Goal: Task Accomplishment & Management: Manage account settings

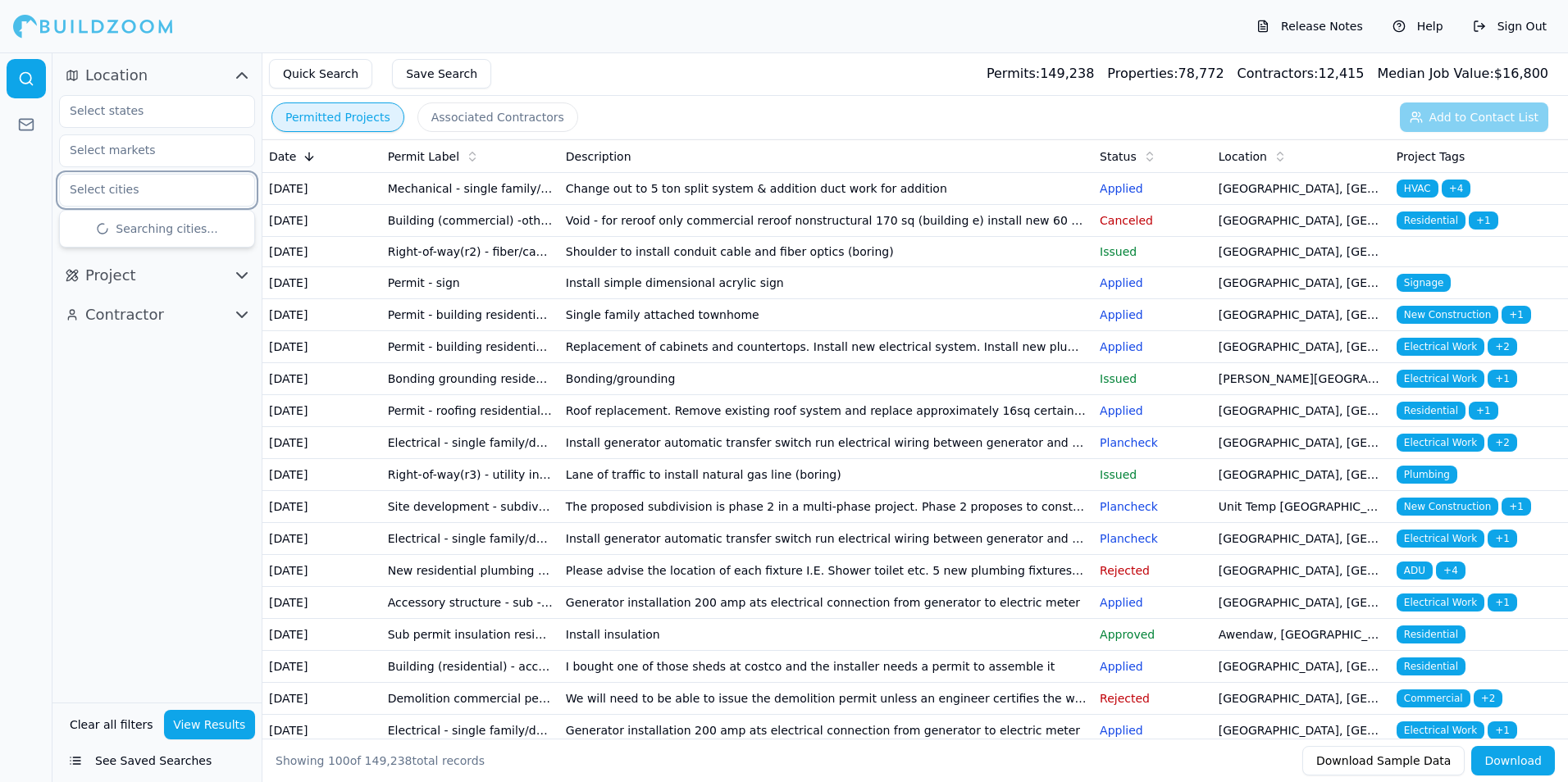
click at [198, 200] on input "text" at bounding box center [147, 189] width 174 height 30
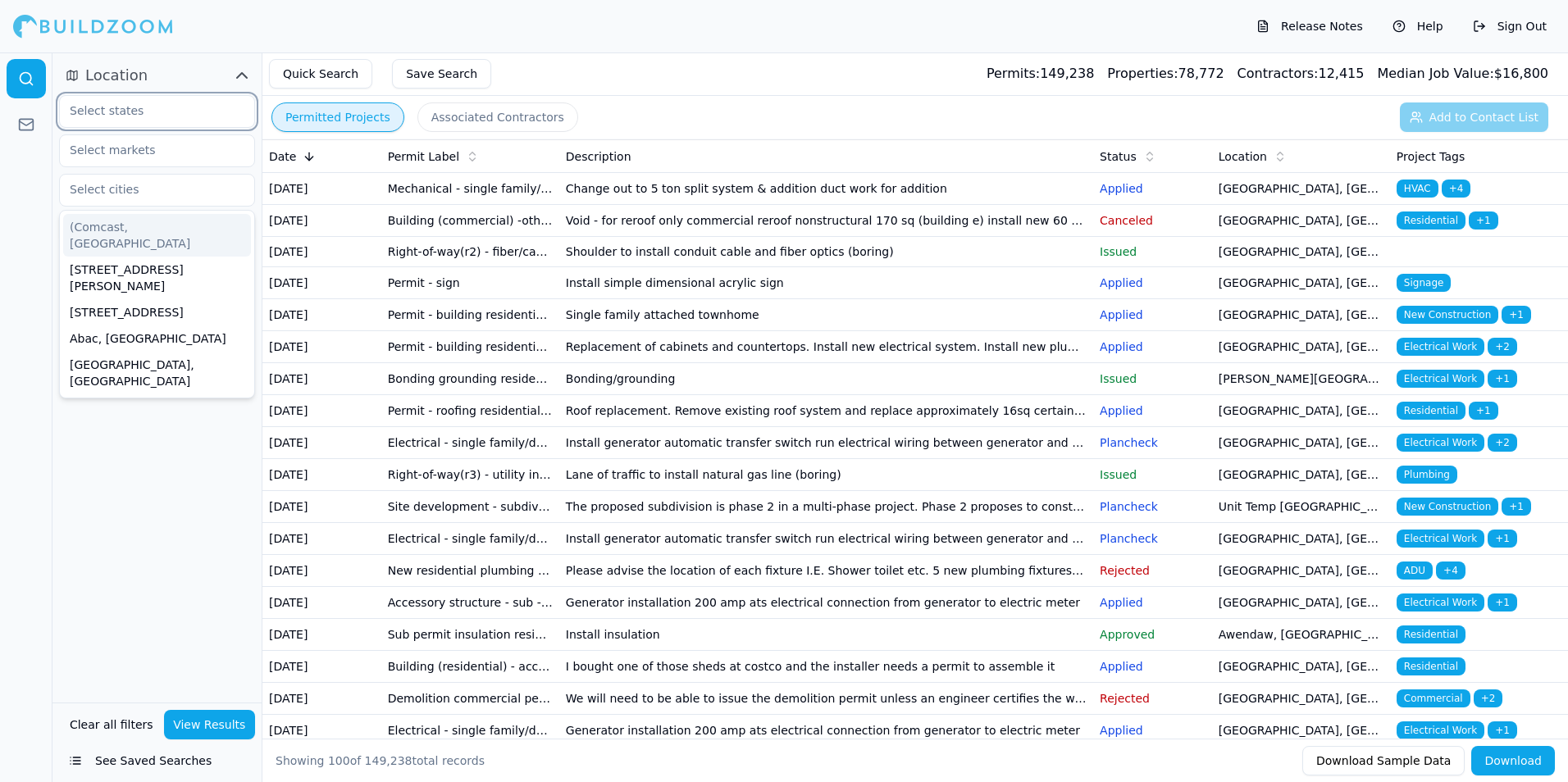
click at [162, 113] on input "text" at bounding box center [147, 111] width 174 height 30
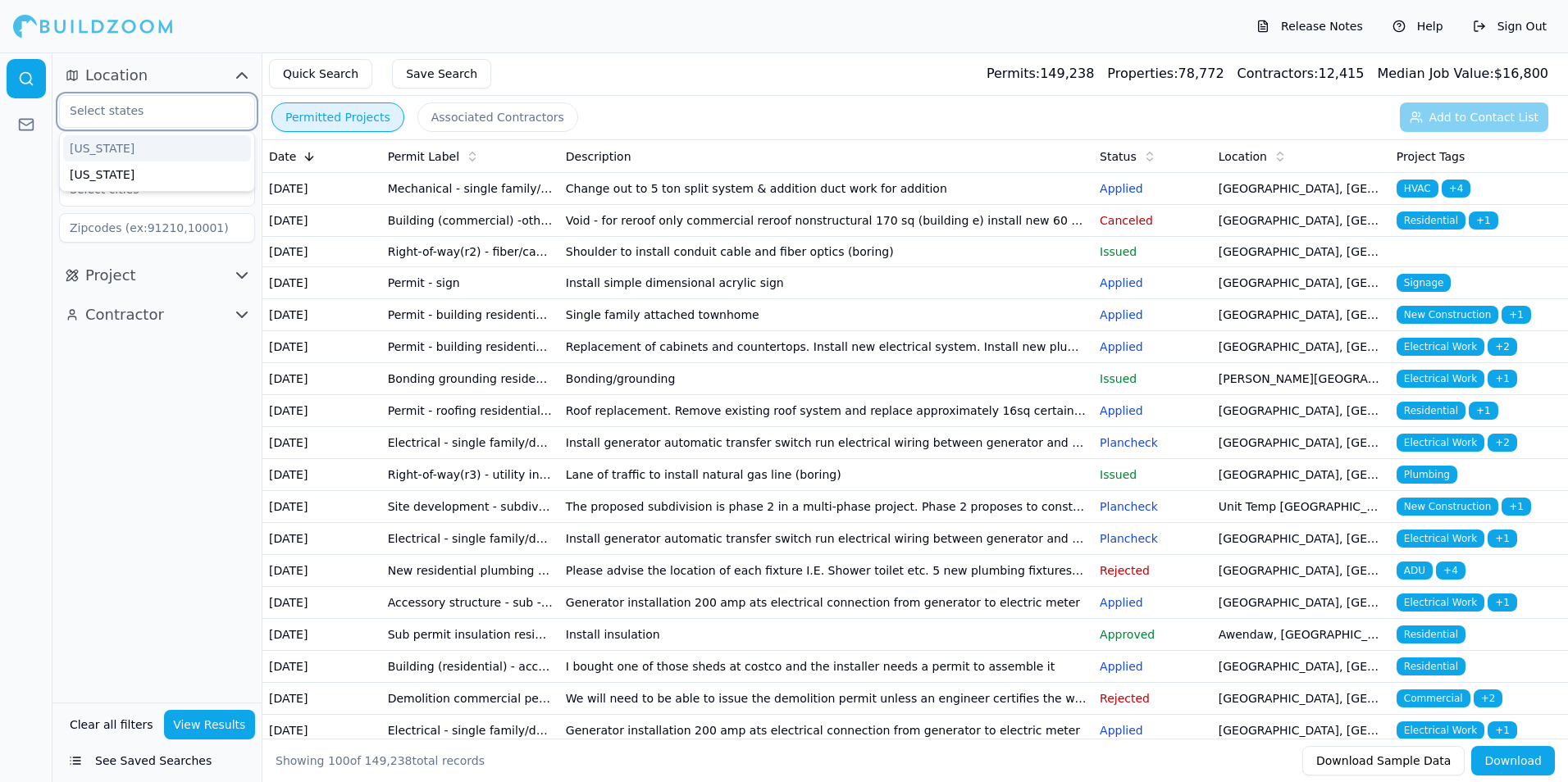
click at [88, 153] on div "[US_STATE]" at bounding box center [156, 148] width 188 height 26
click at [145, 144] on div "[US_STATE]" at bounding box center [156, 148] width 188 height 26
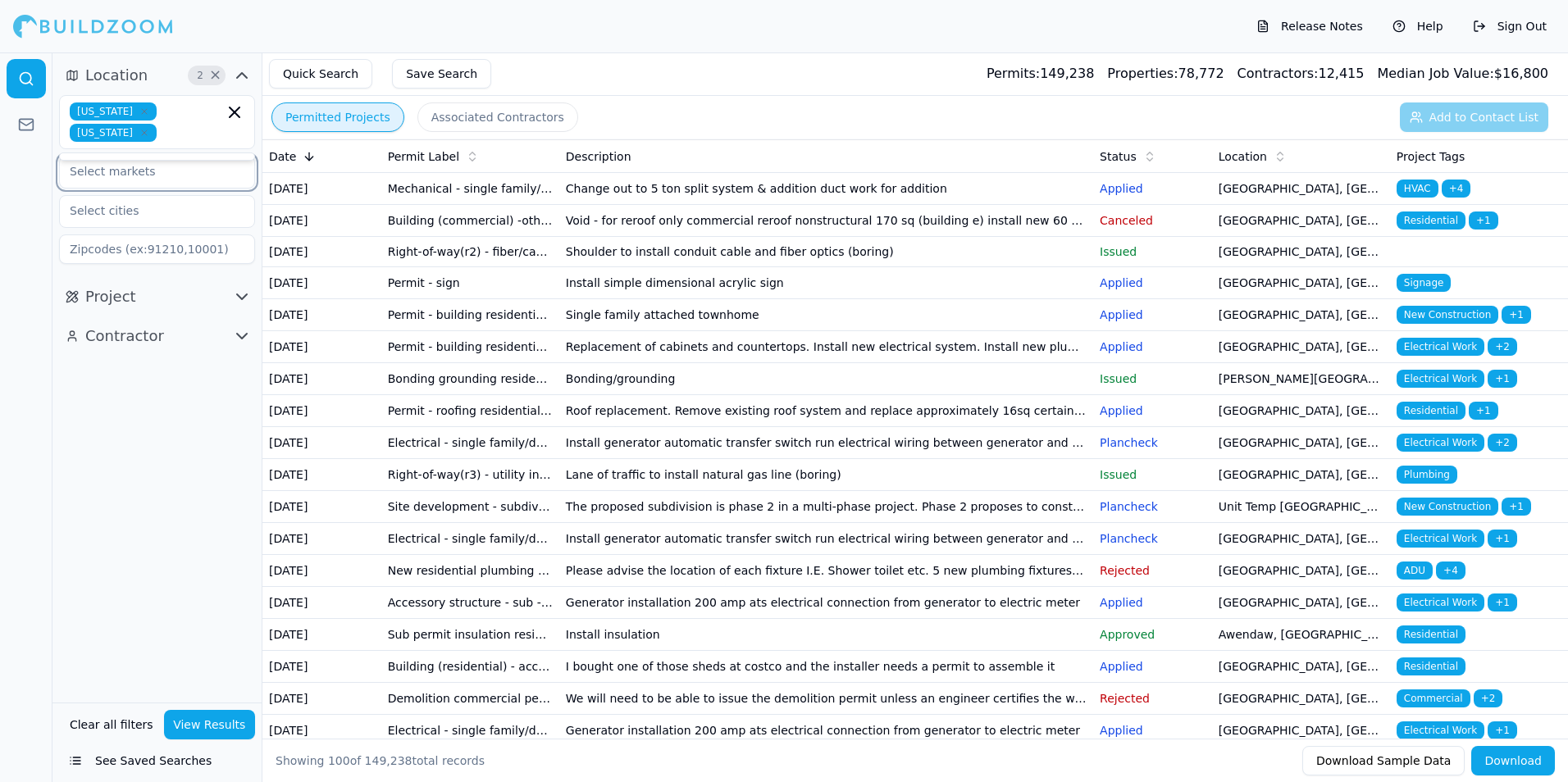
click at [148, 173] on input "text" at bounding box center [147, 171] width 174 height 30
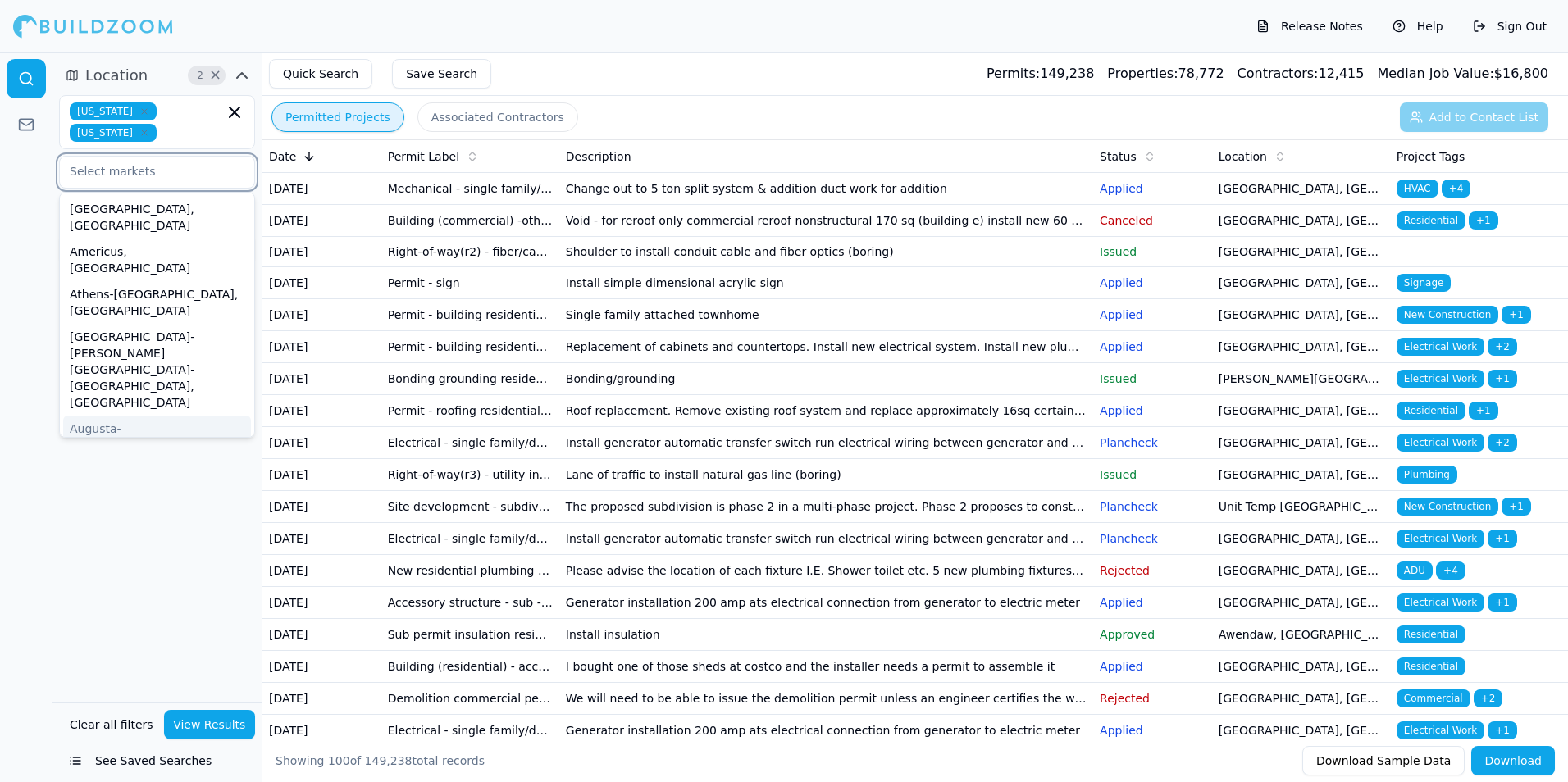
click at [134, 415] on div "Augusta-[GEOGRAPHIC_DATA], [GEOGRAPHIC_DATA]-[GEOGRAPHIC_DATA]" at bounding box center [156, 453] width 188 height 75
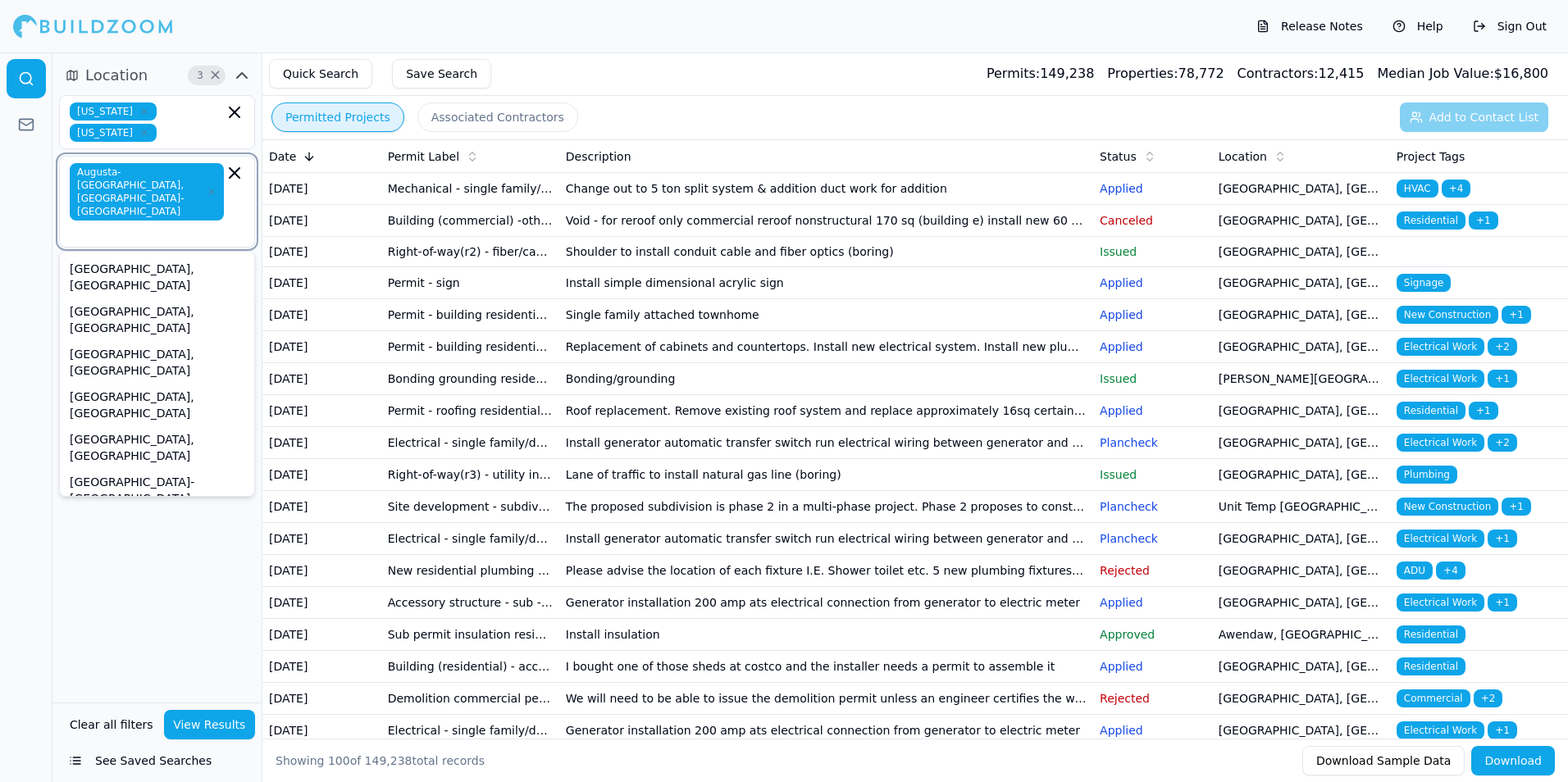
scroll to position [246, 0]
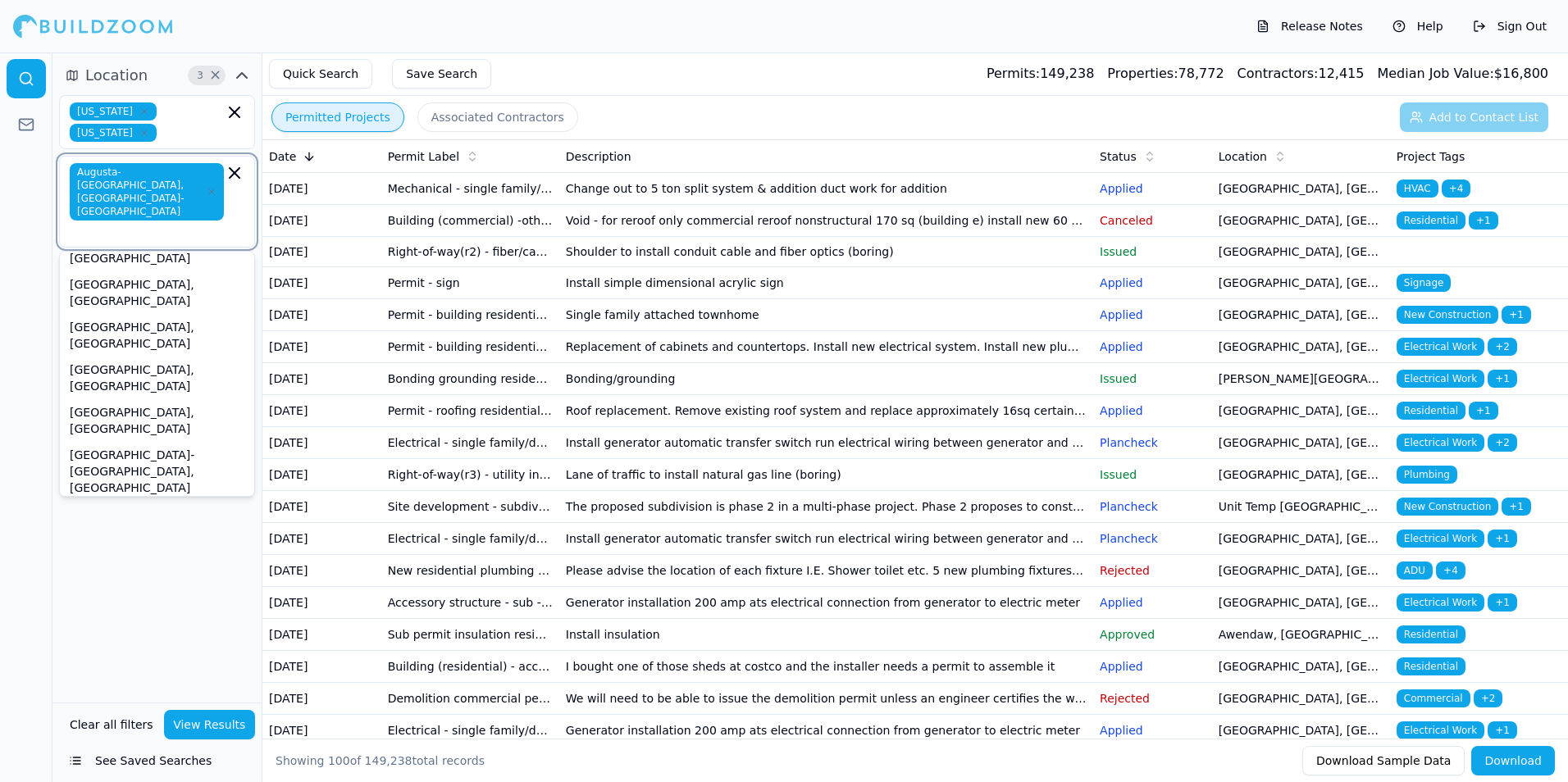
click at [115, 652] on div "Columbia, [GEOGRAPHIC_DATA]" at bounding box center [156, 673] width 188 height 43
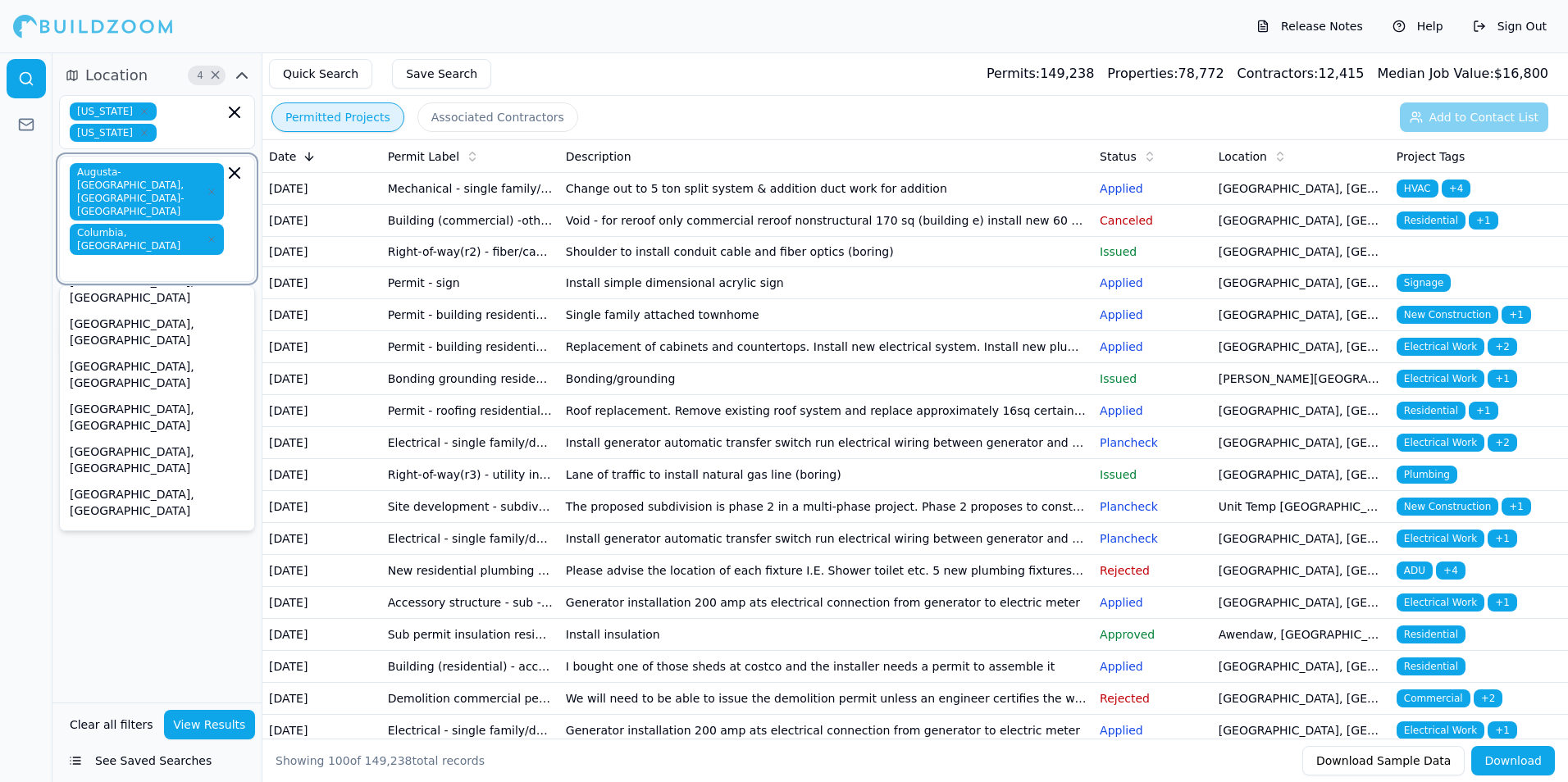
scroll to position [246, 0]
click at [207, 235] on icon "button" at bounding box center [211, 239] width 10 height 10
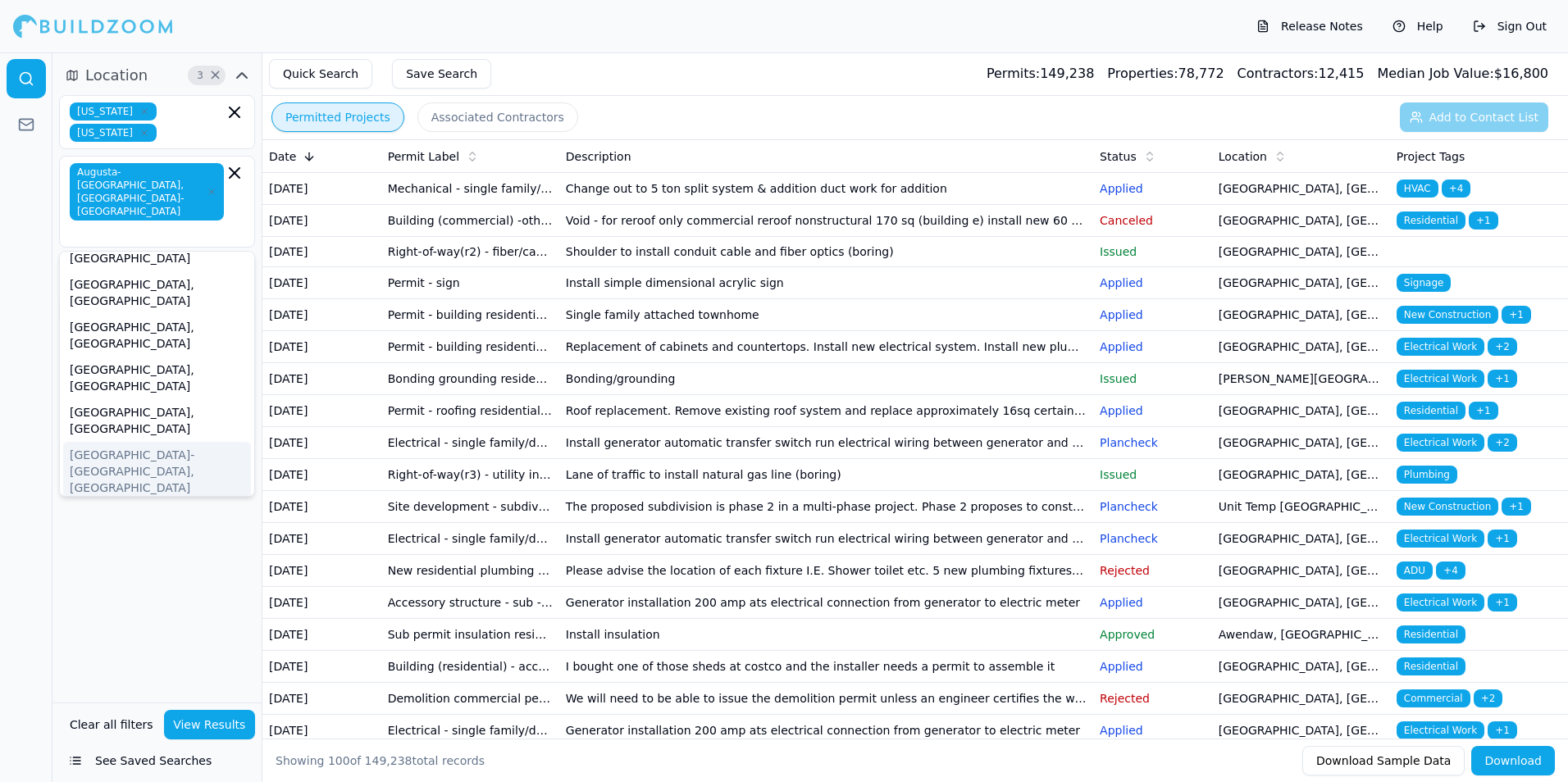
click at [631, 65] on div "Quick Search Save Search Permits: 149,238 Properties: 78,772 Contractors: 12,41…" at bounding box center [916, 74] width 1306 height 44
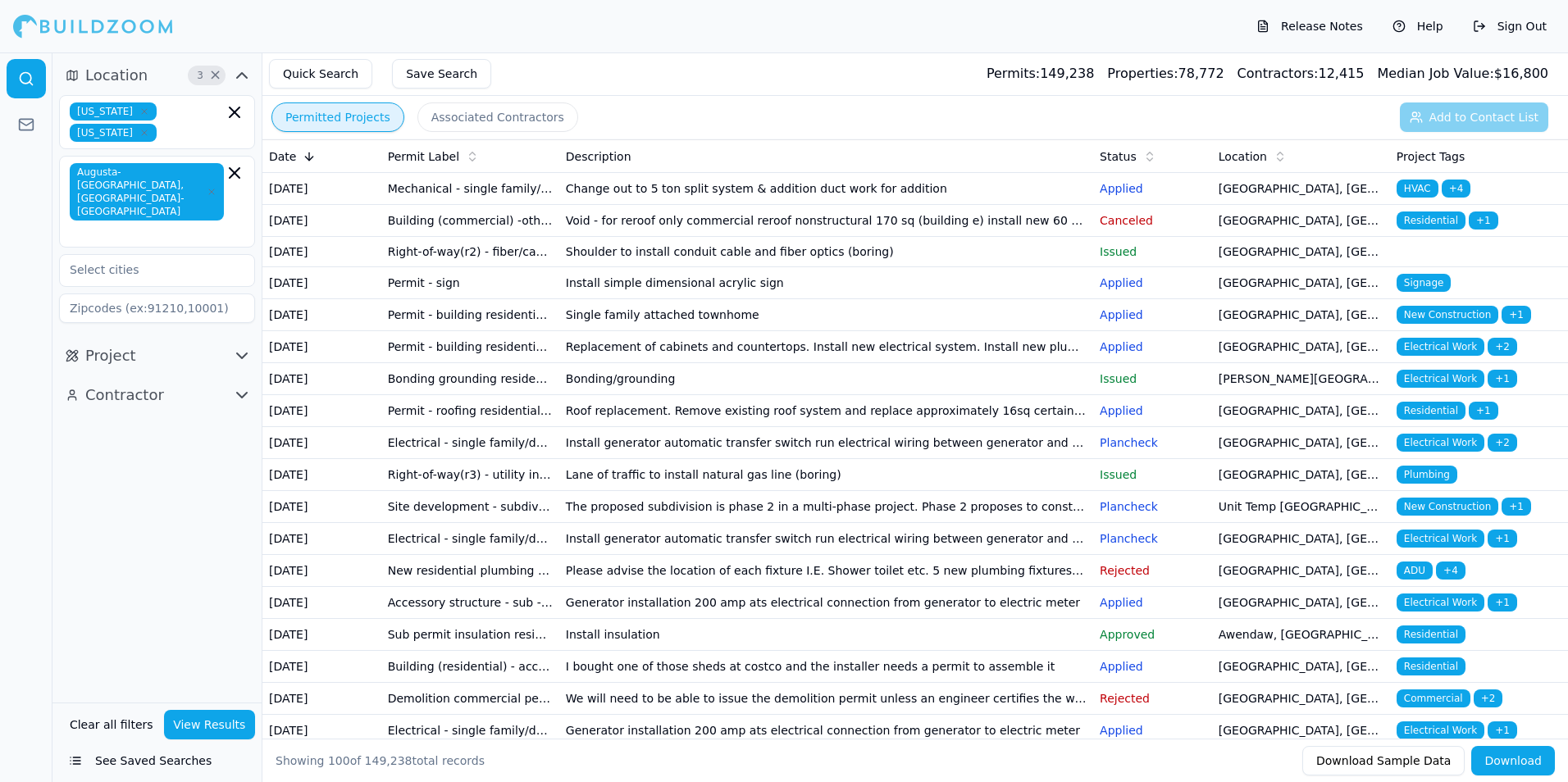
click at [217, 343] on button "Project" at bounding box center [157, 356] width 196 height 26
click at [161, 376] on input "text" at bounding box center [147, 391] width 174 height 30
click at [44, 449] on div at bounding box center [26, 417] width 52 height 730
click at [128, 415] on input "text" at bounding box center [147, 430] width 174 height 30
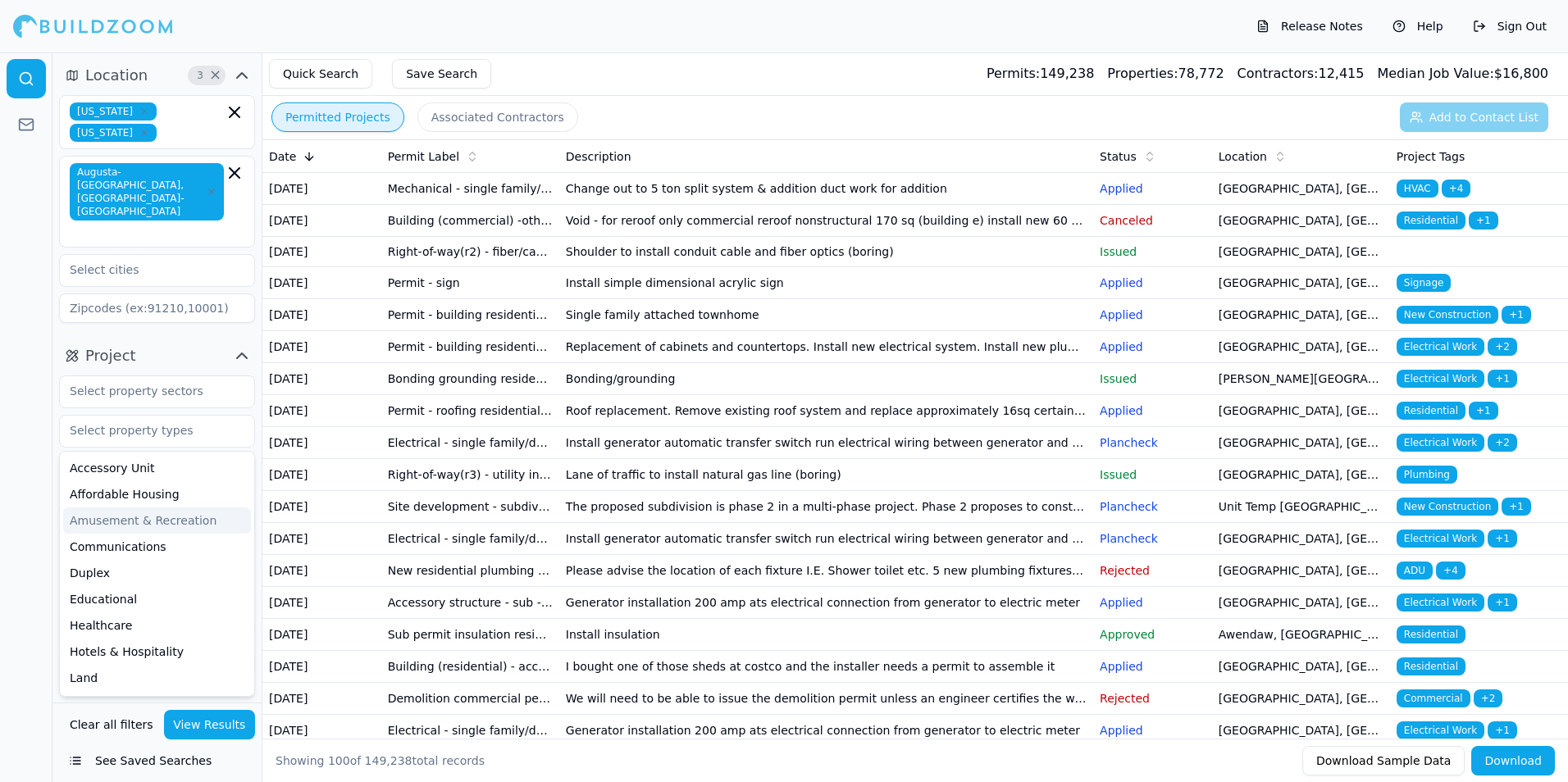
click at [22, 491] on div at bounding box center [26, 417] width 52 height 730
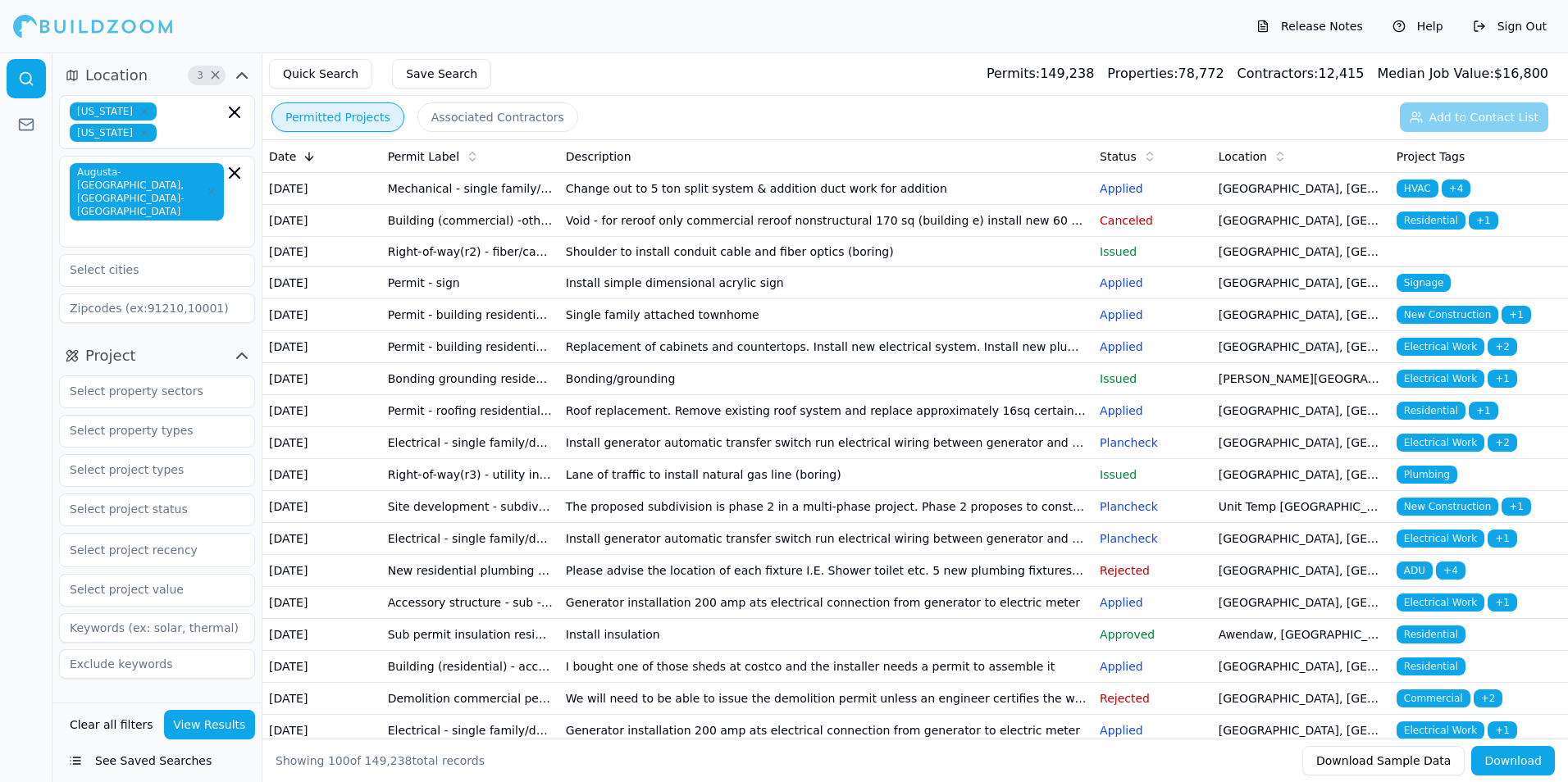
click at [90, 649] on input at bounding box center [157, 664] width 196 height 30
type input "residential"
click at [221, 698] on button "Contractor" at bounding box center [157, 711] width 196 height 26
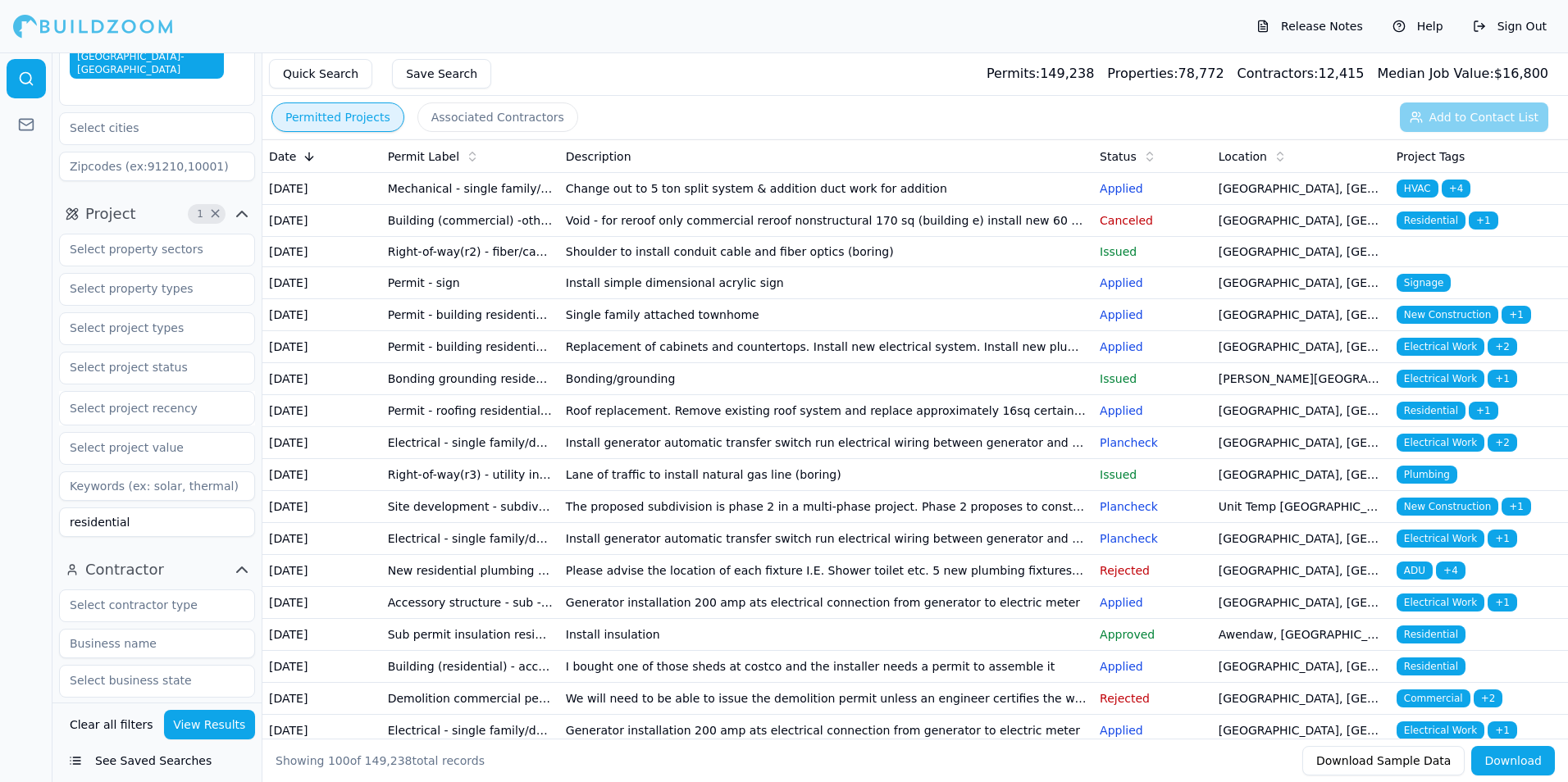
scroll to position [164, 0]
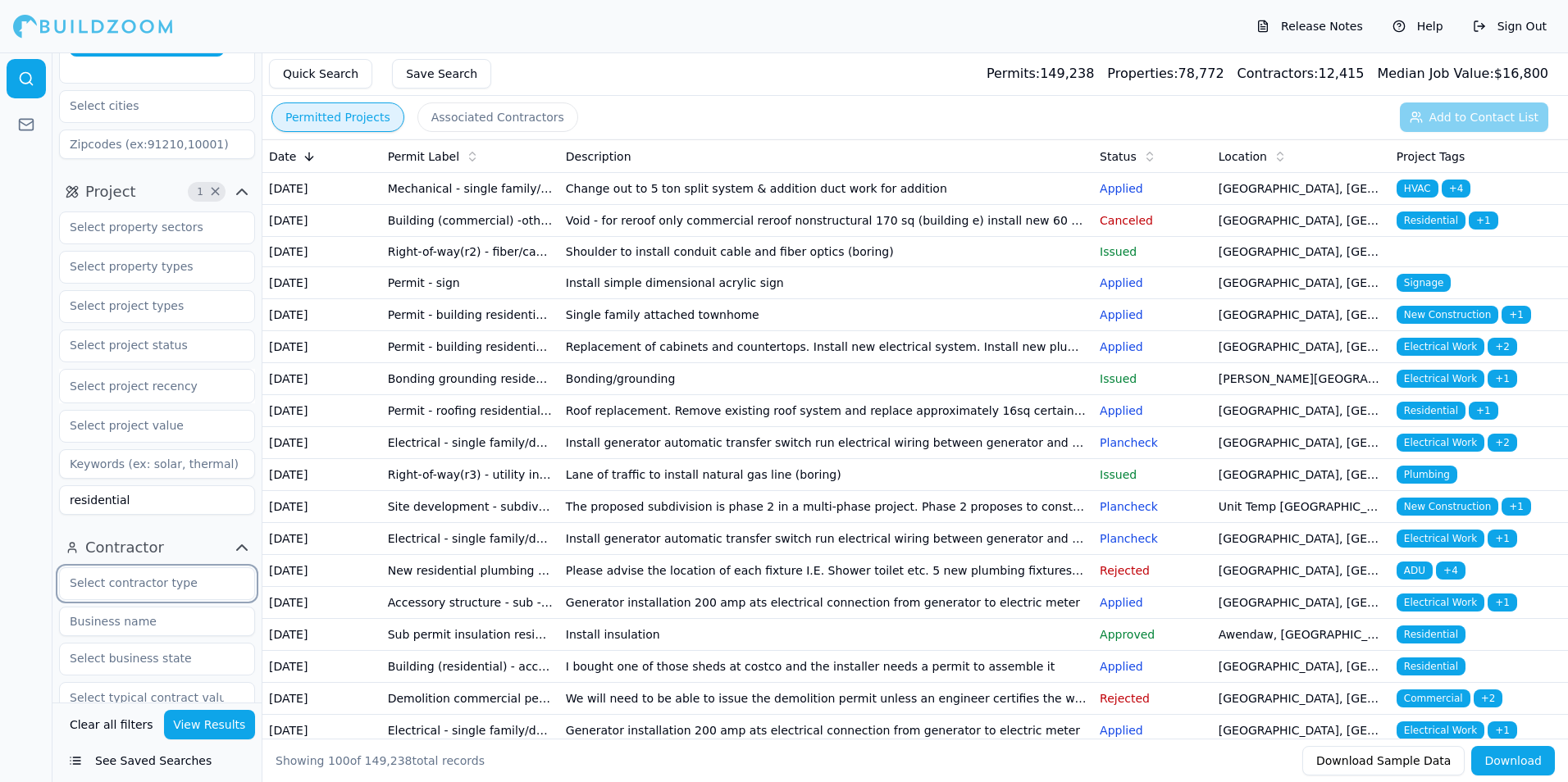
click at [185, 568] on input "text" at bounding box center [147, 583] width 174 height 30
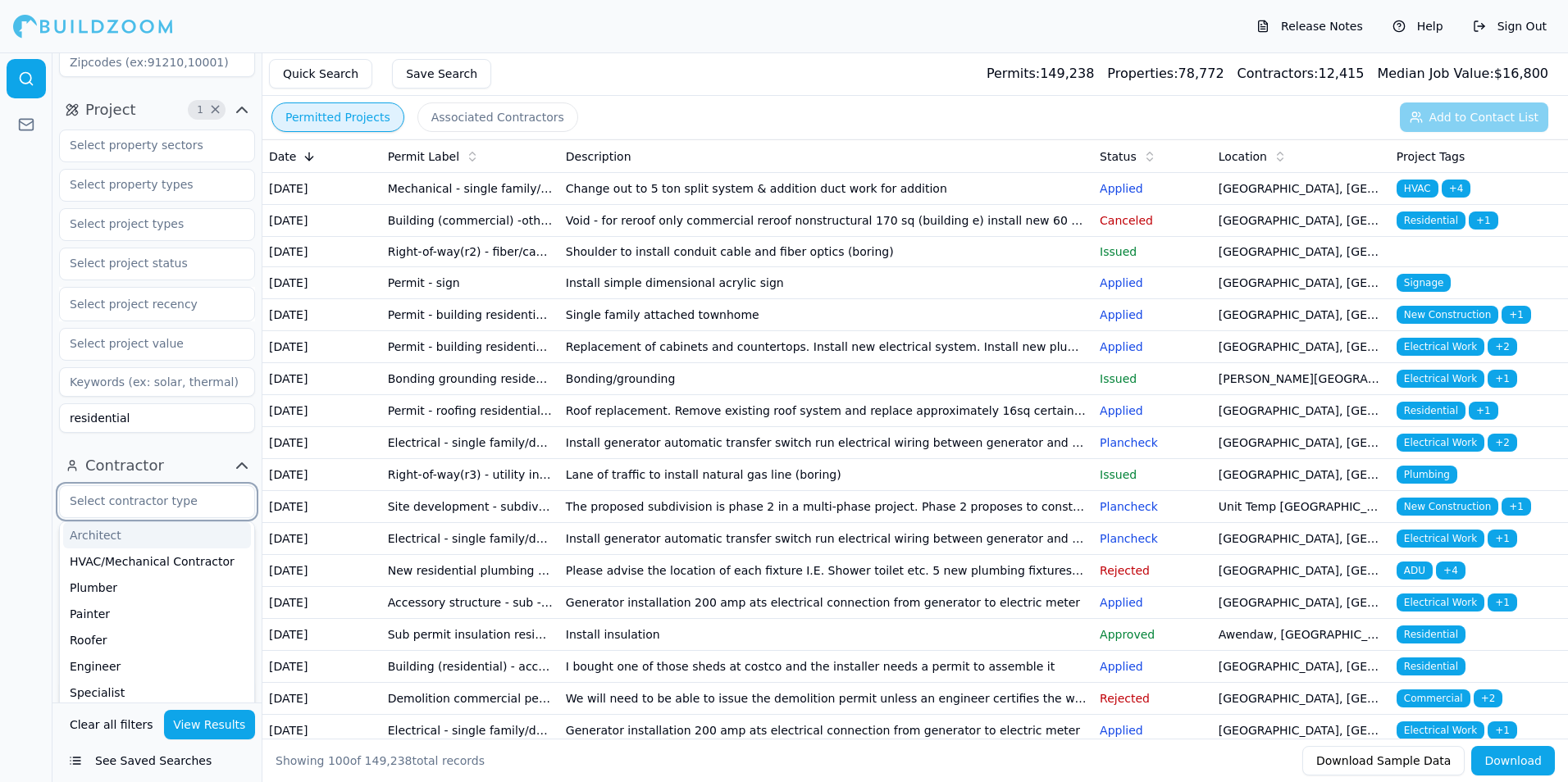
scroll to position [82, 0]
click at [117, 706] on div "Home Builder" at bounding box center [156, 719] width 188 height 26
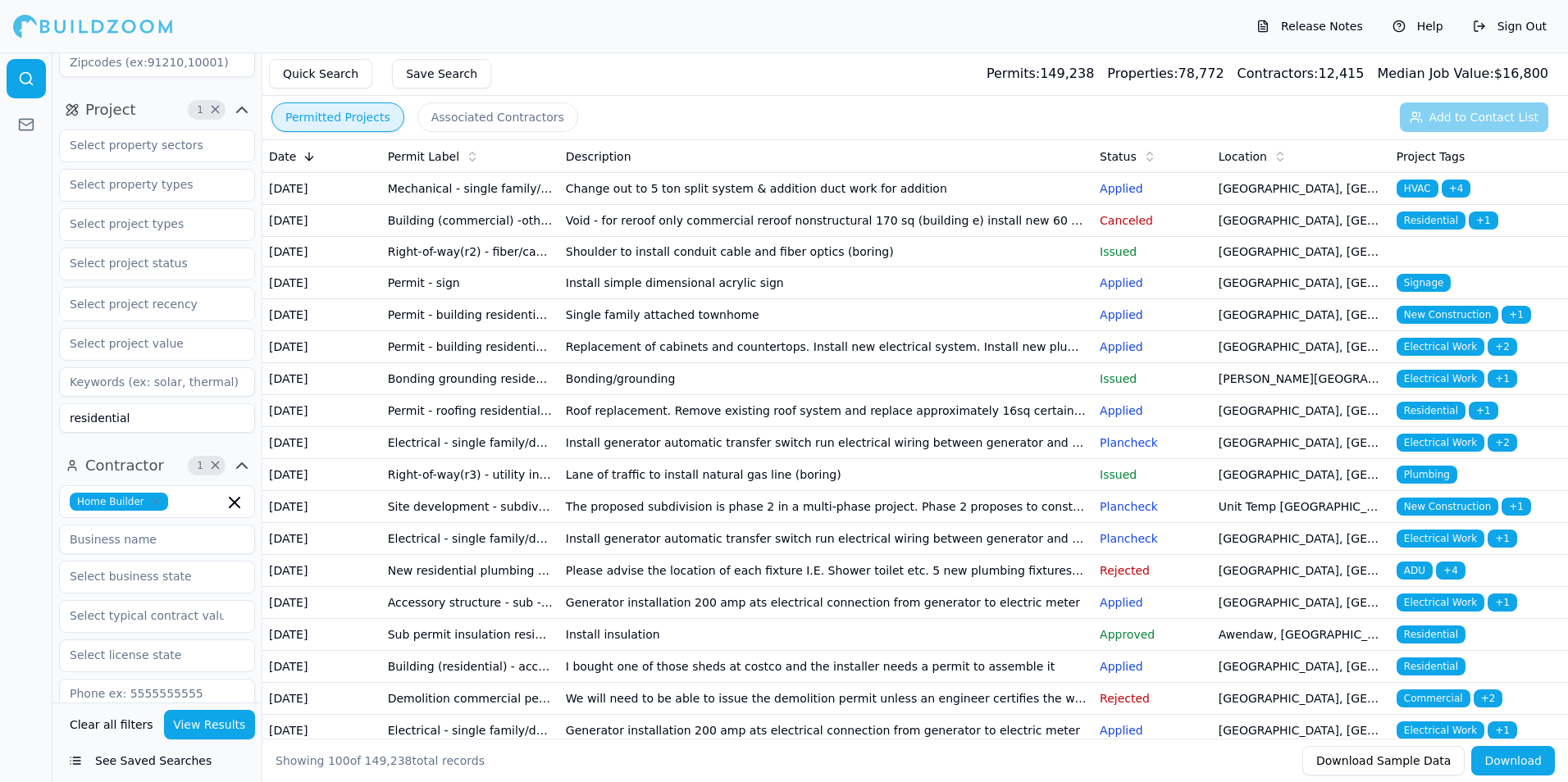
drag, startPoint x: 178, startPoint y: 395, endPoint x: 18, endPoint y: 384, distance: 160.4
click at [18, 384] on div "Location 3 × [US_STATE] [US_STATE] [GEOGRAPHIC_DATA]-[GEOGRAPHIC_DATA], [GEOGRA…" at bounding box center [784, 417] width 1568 height 730
click at [36, 487] on div at bounding box center [26, 417] width 52 height 730
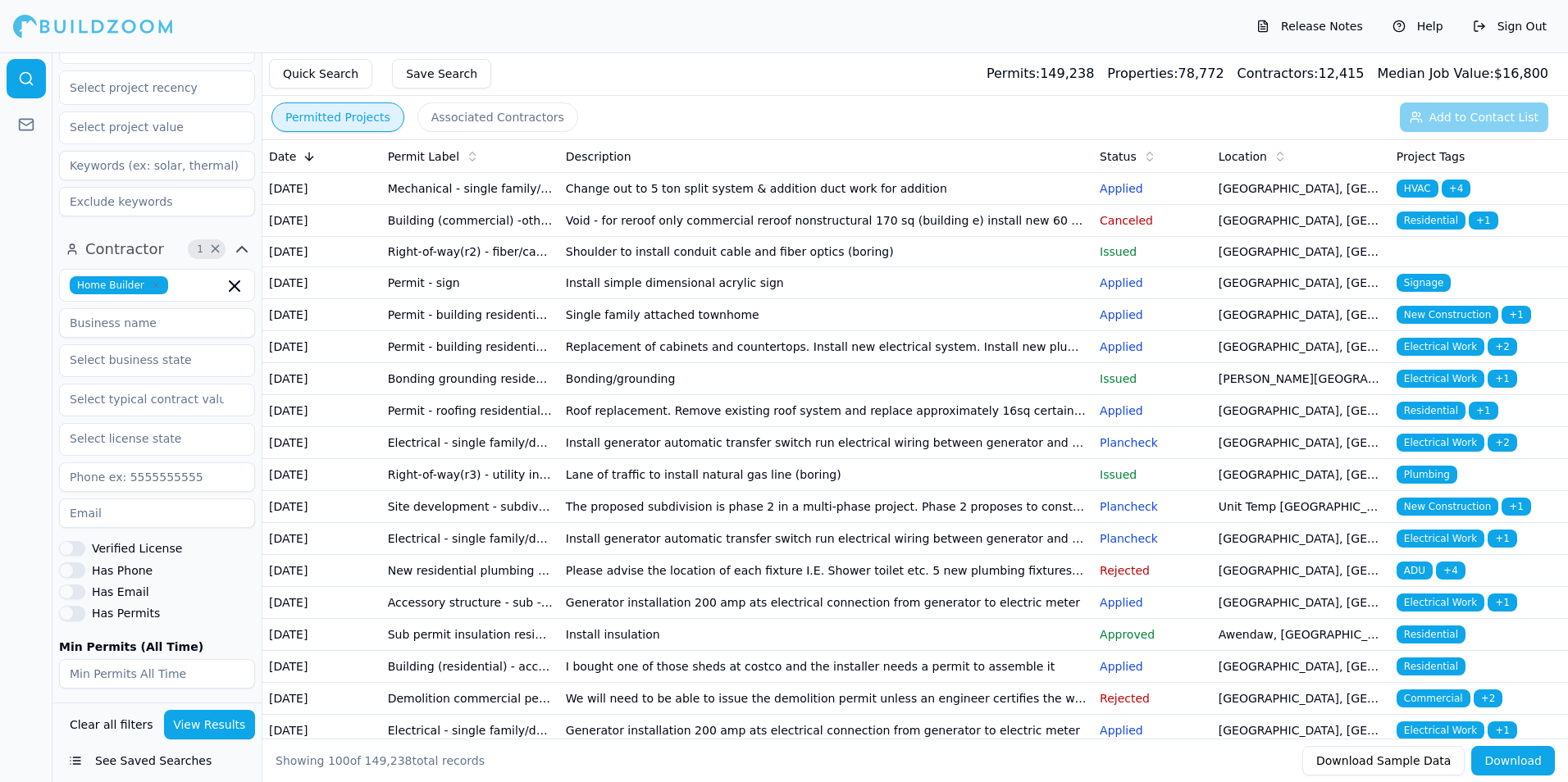
scroll to position [492, 0]
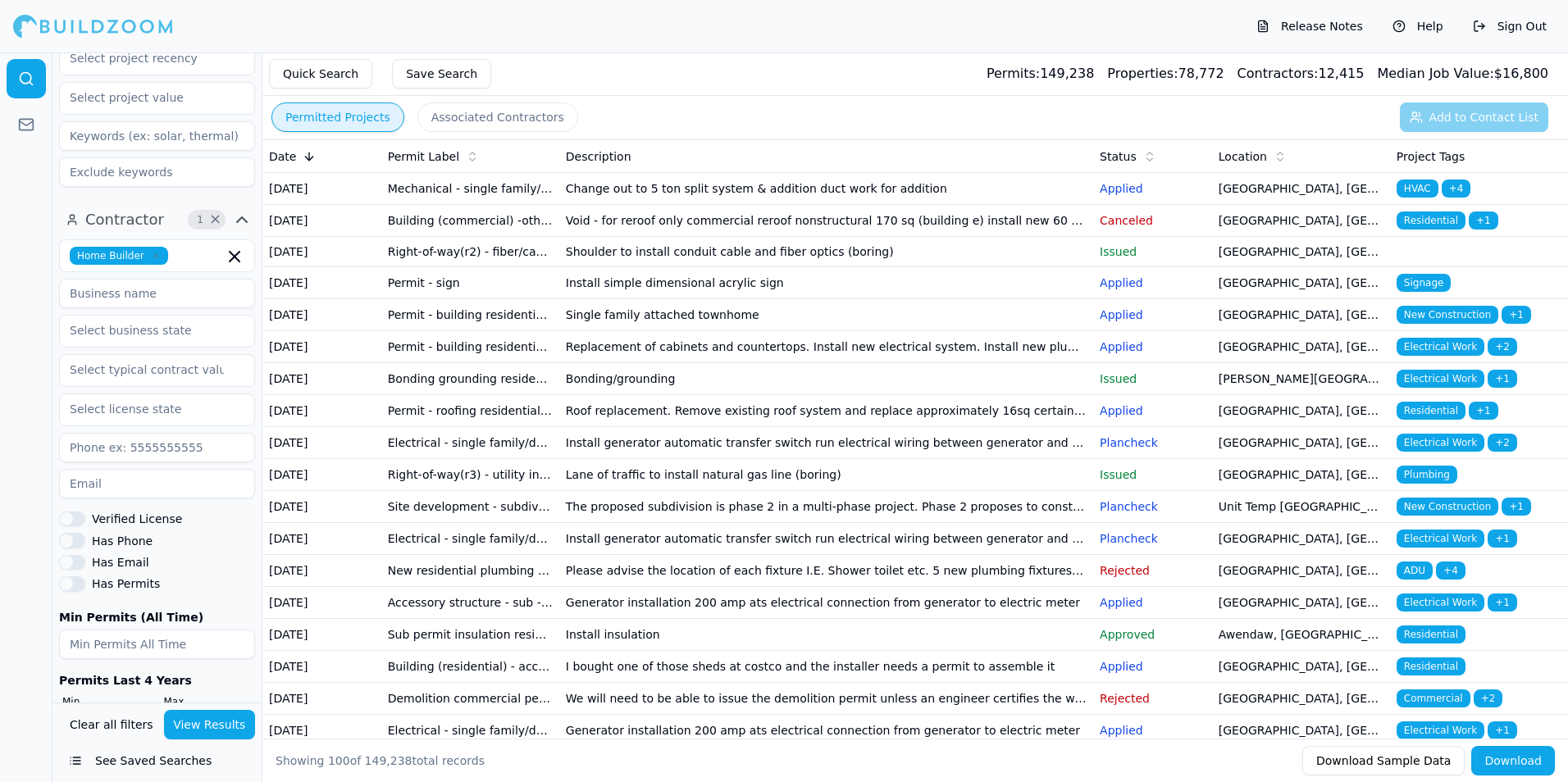
click at [71, 576] on button "Has Permits" at bounding box center [72, 583] width 26 height 15
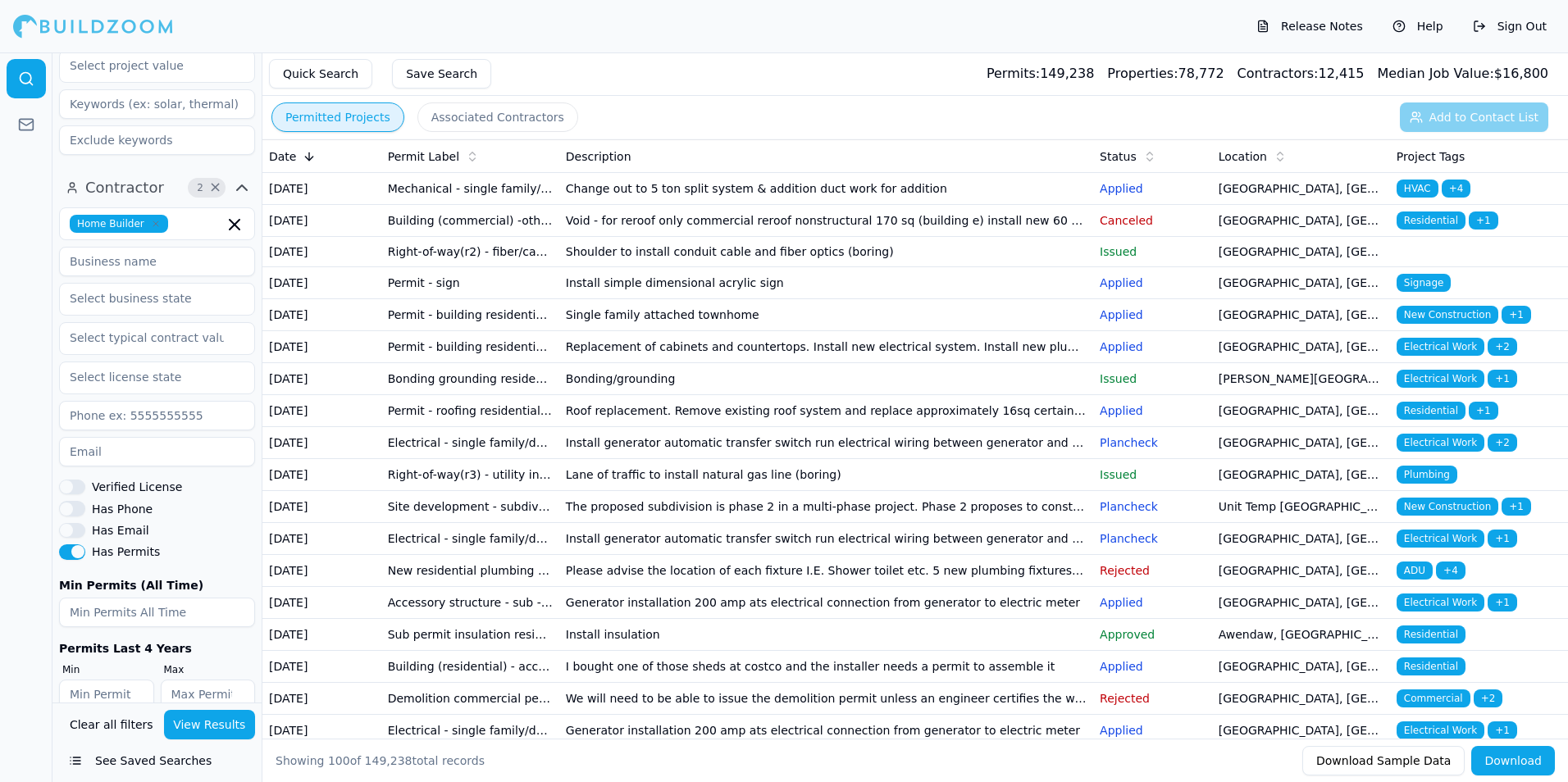
click at [226, 722] on button "View Results" at bounding box center [210, 725] width 92 height 30
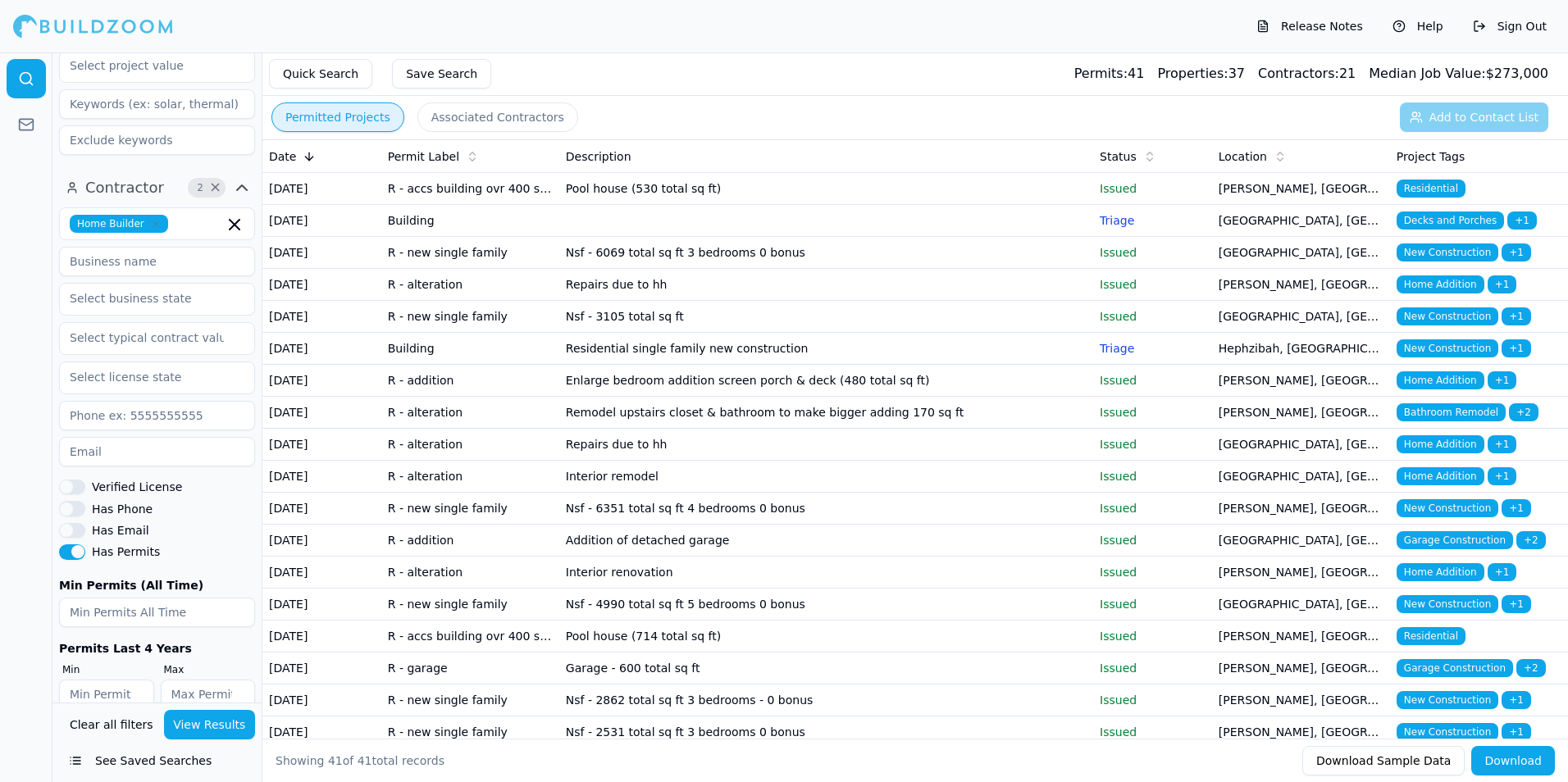
click at [586, 196] on td "Pool house (530 total sq ft)" at bounding box center [827, 189] width 534 height 32
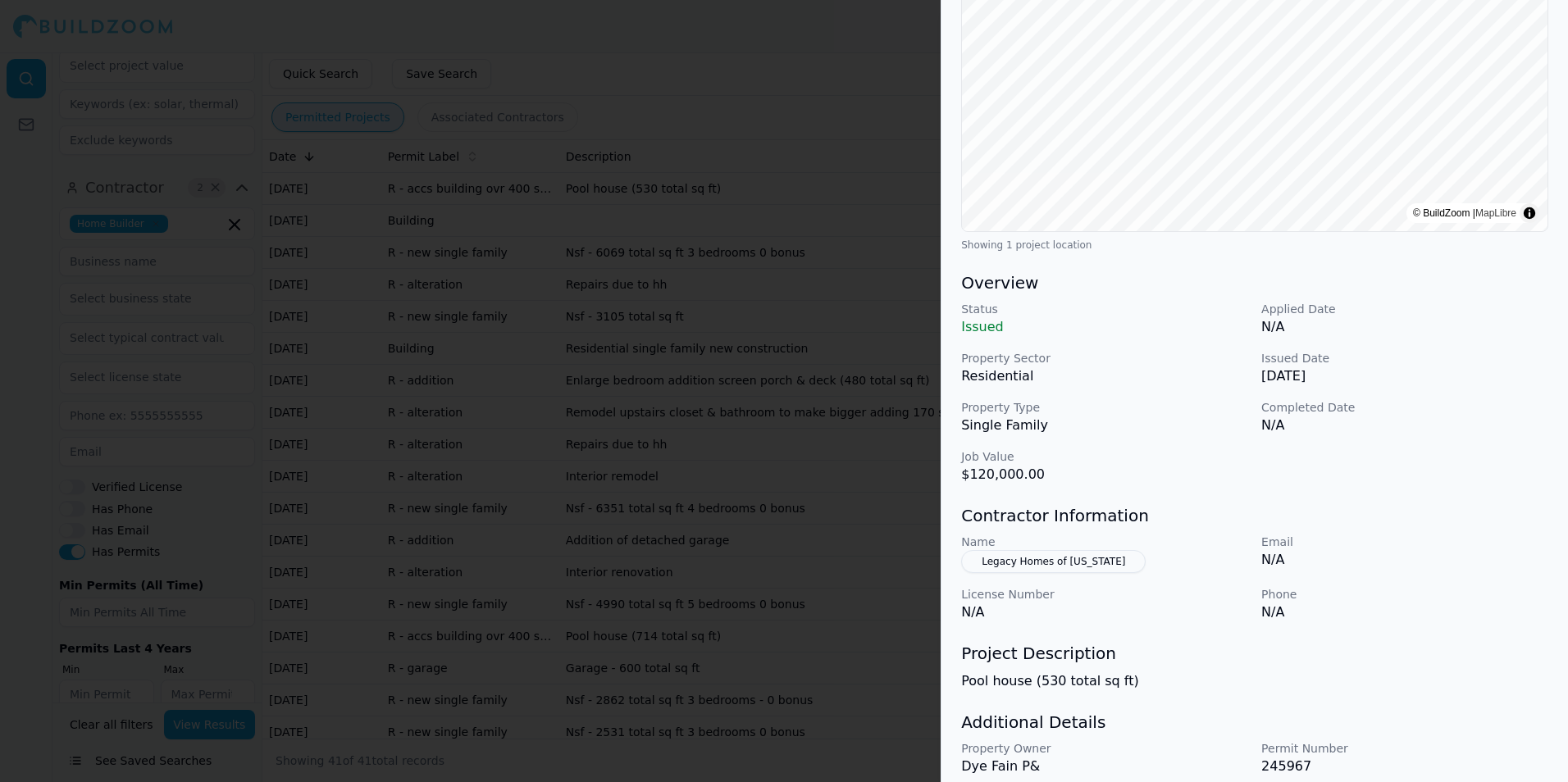
scroll to position [307, 0]
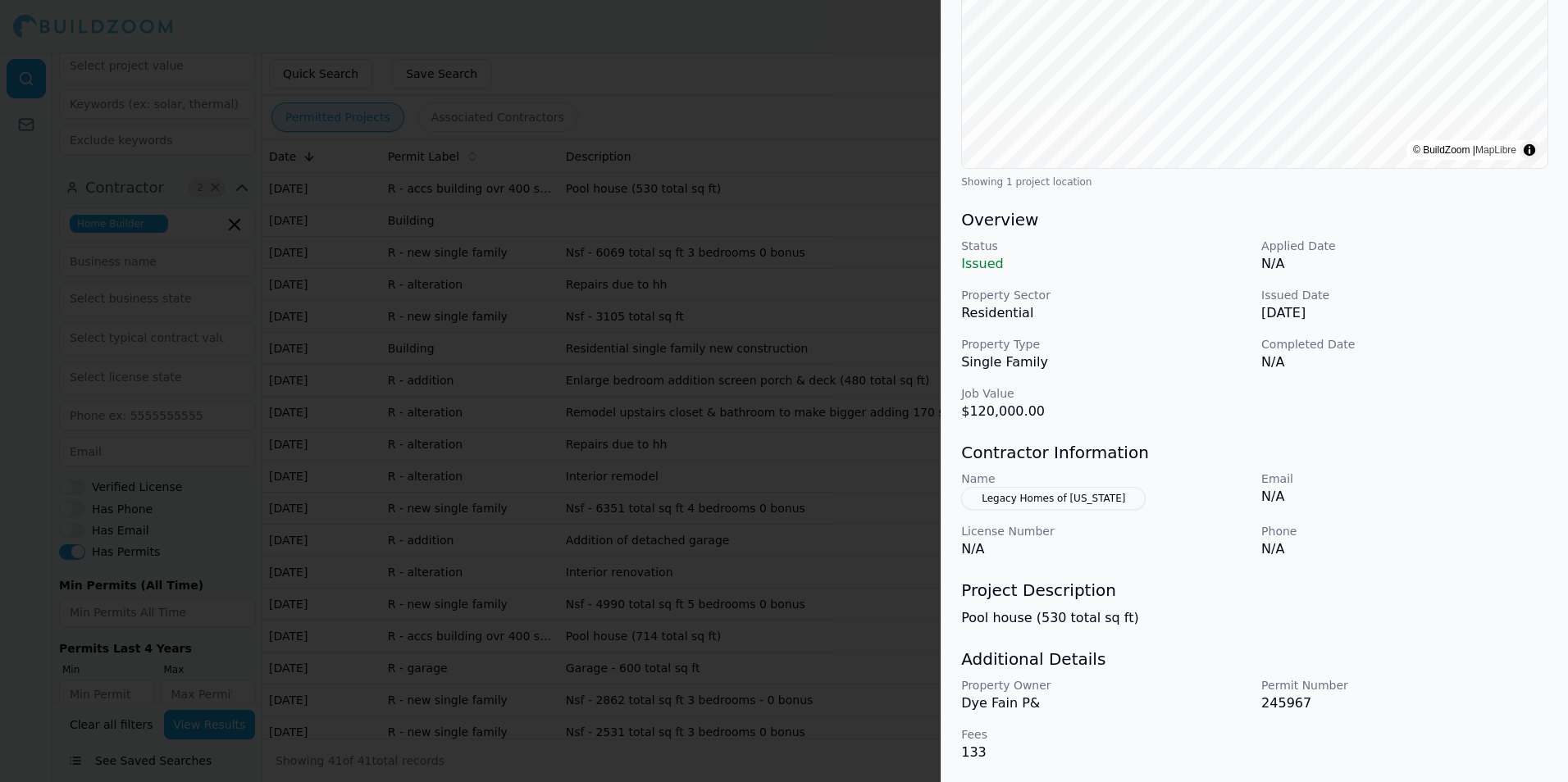
click at [1024, 490] on button "Legacy Homes of [US_STATE]" at bounding box center [1053, 498] width 184 height 23
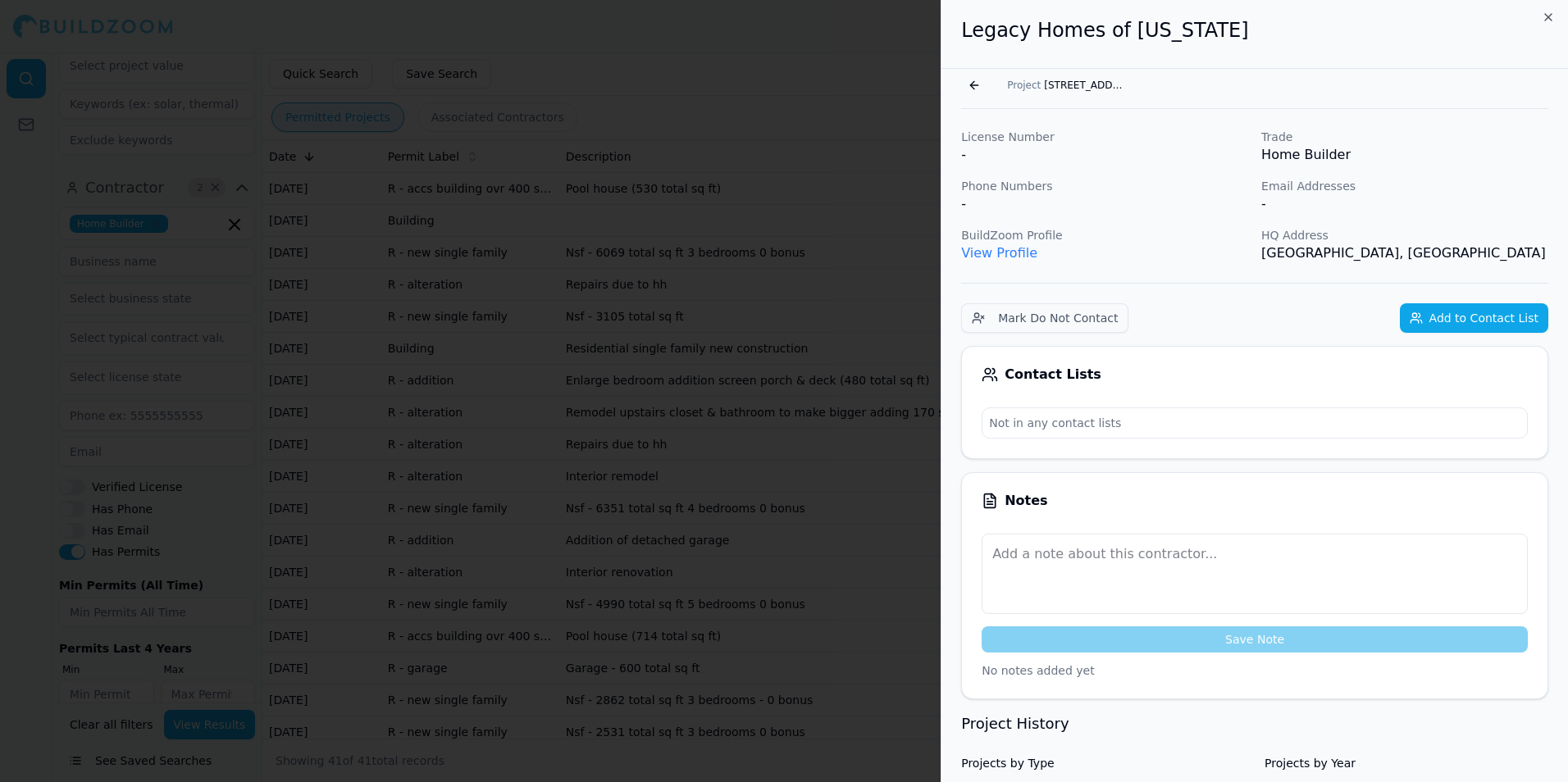
scroll to position [0, 0]
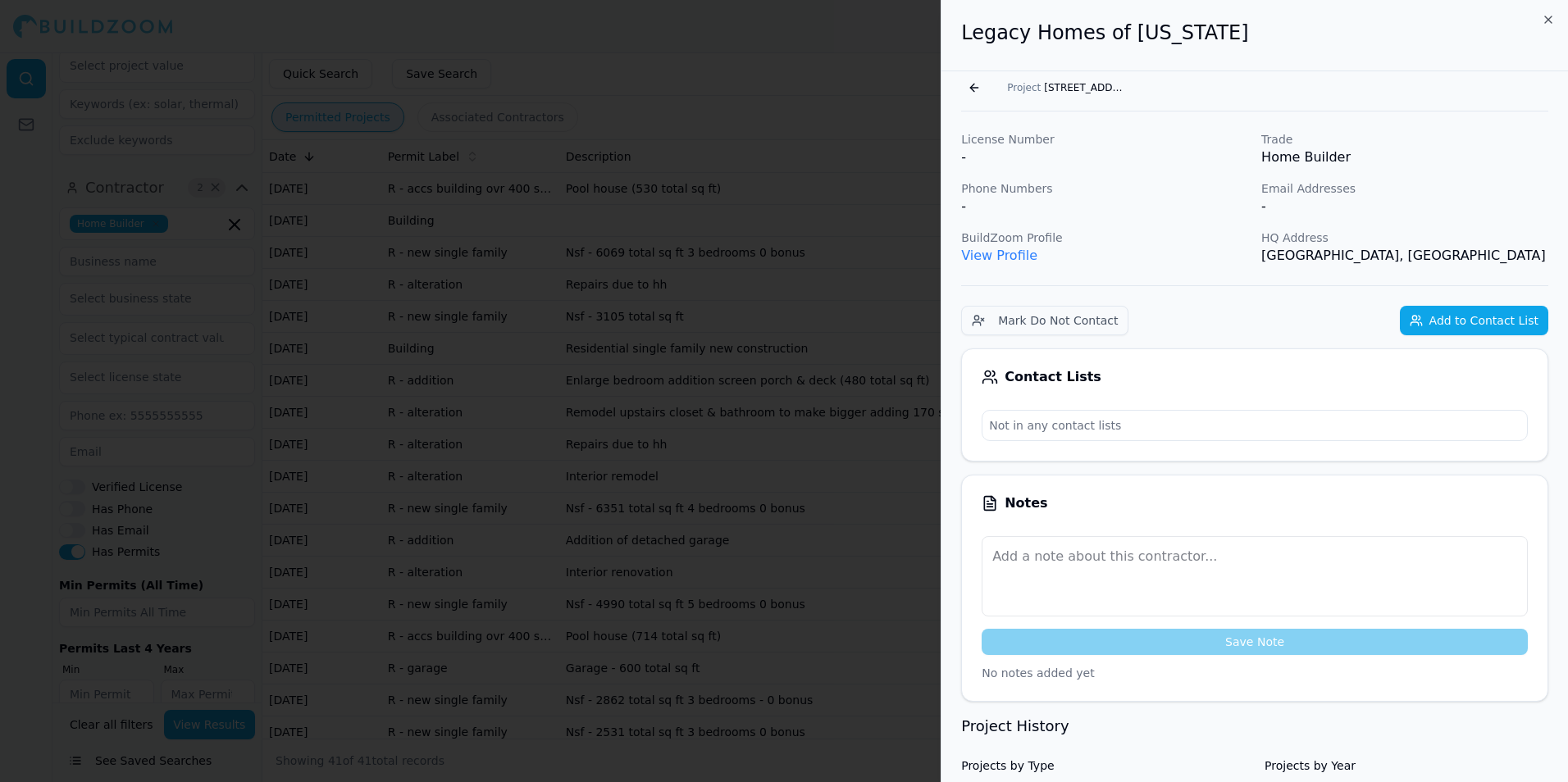
click at [1017, 257] on link "View Profile" at bounding box center [999, 256] width 76 height 16
click at [1049, 378] on div "Contact Lists" at bounding box center [1255, 377] width 547 height 17
click at [1461, 320] on button "Add to Contact List" at bounding box center [1475, 320] width 148 height 30
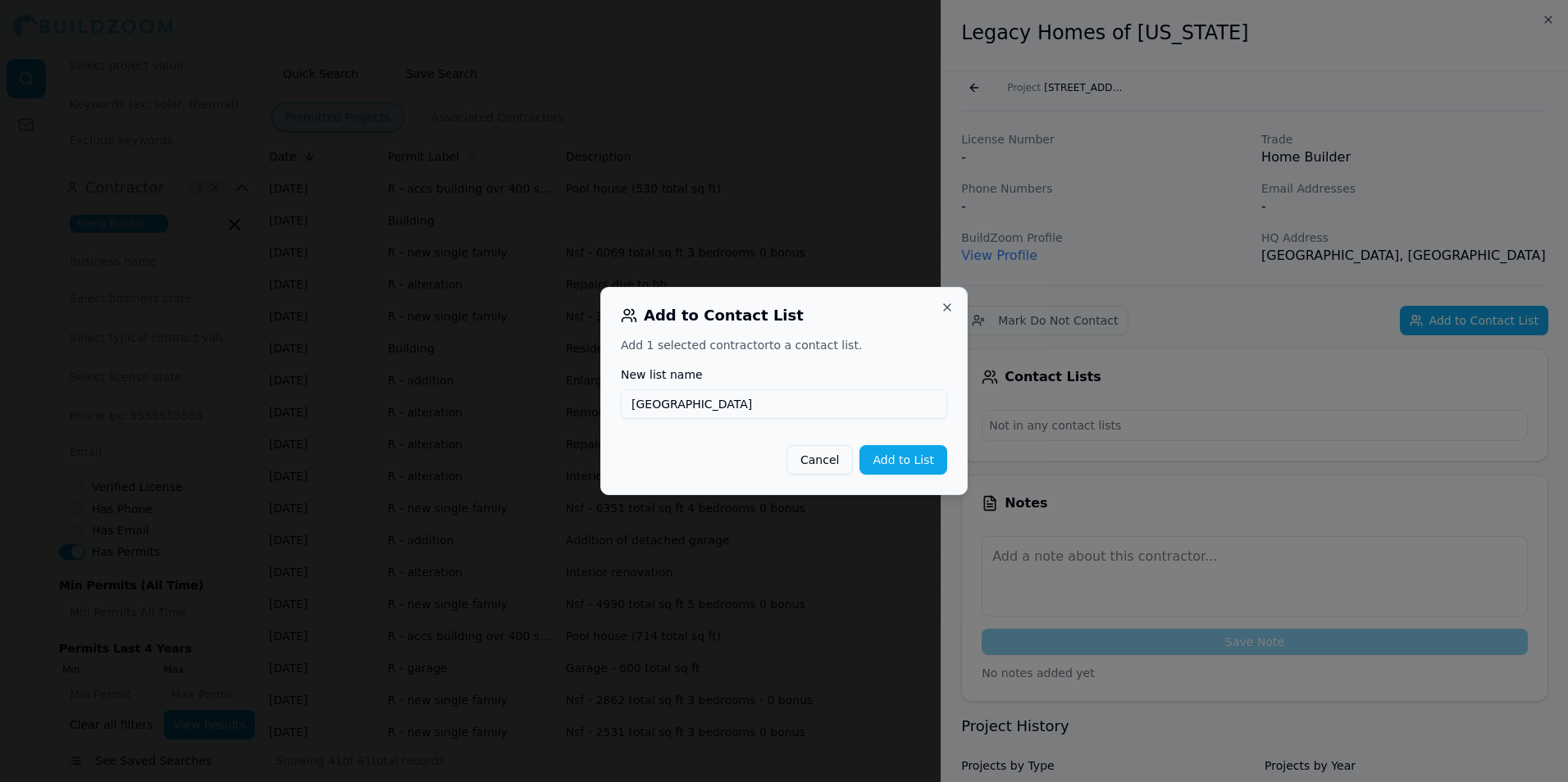
type input "[GEOGRAPHIC_DATA]"
click at [913, 467] on button "Add to List" at bounding box center [904, 460] width 88 height 30
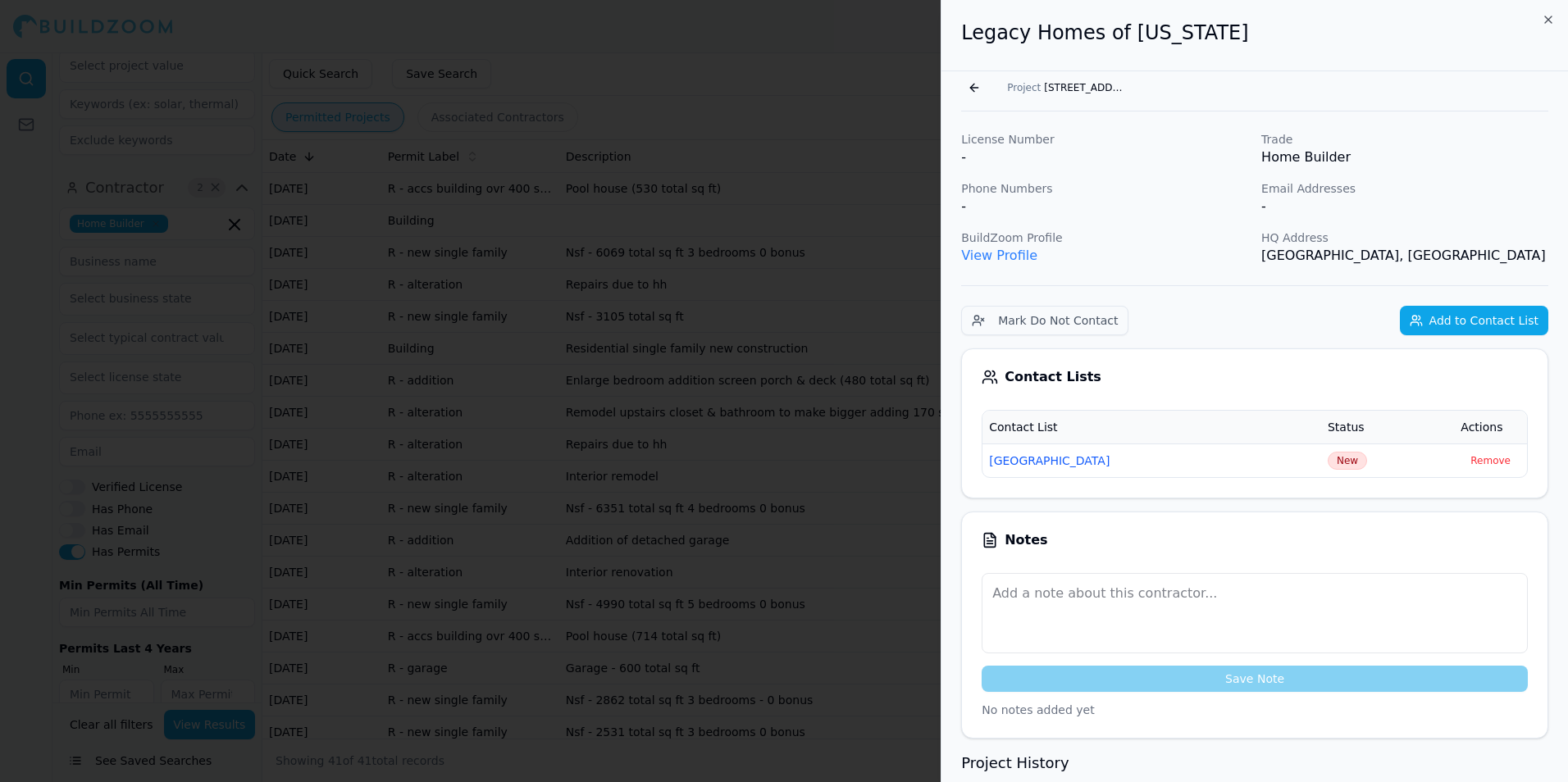
click at [1223, 459] on td "[GEOGRAPHIC_DATA]" at bounding box center [1152, 460] width 339 height 34
click at [1075, 463] on button "[GEOGRAPHIC_DATA]" at bounding box center [1049, 461] width 120 height 17
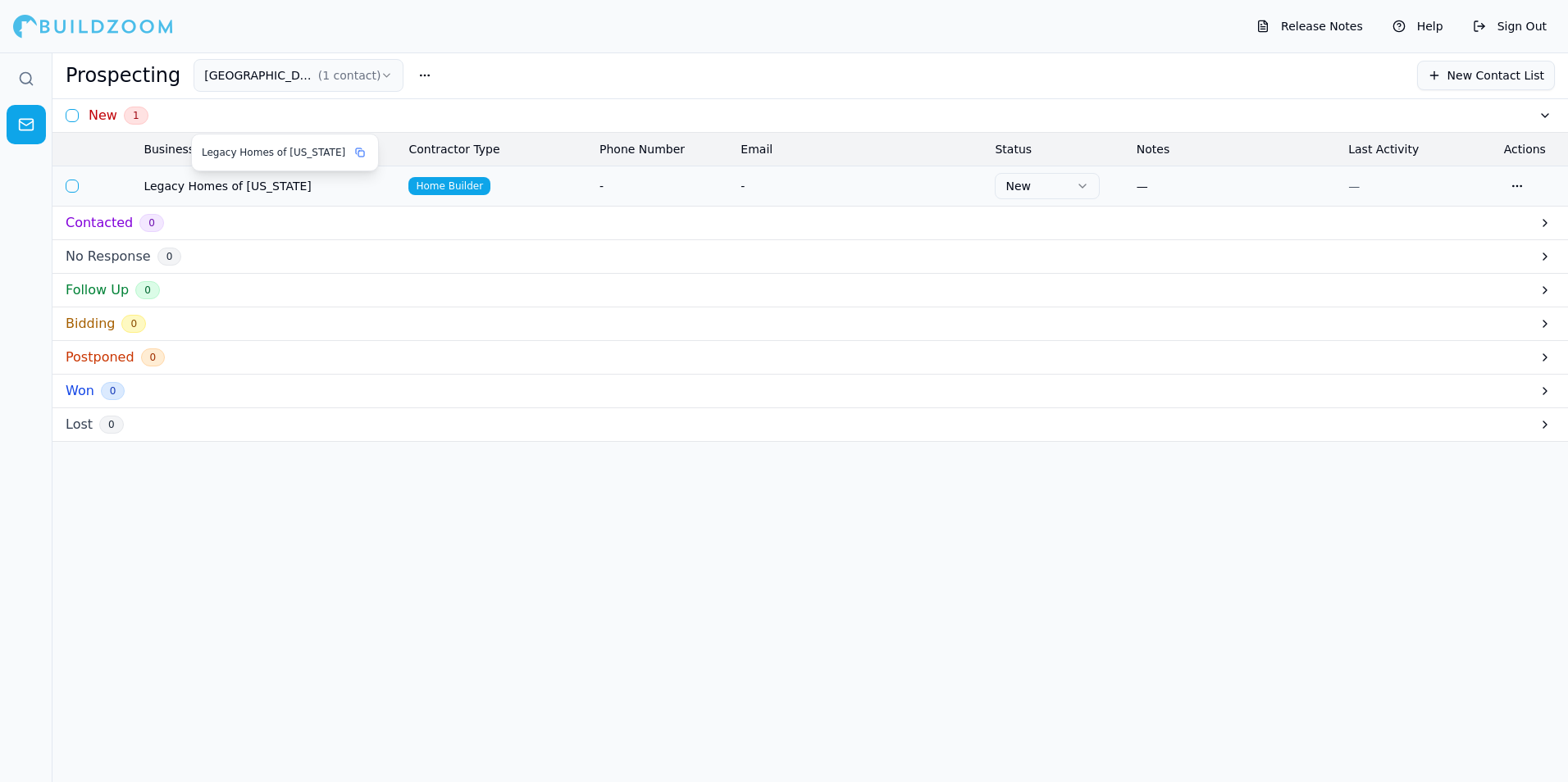
click at [212, 175] on td "Legacy Homes of [US_STATE]" at bounding box center [269, 186] width 265 height 40
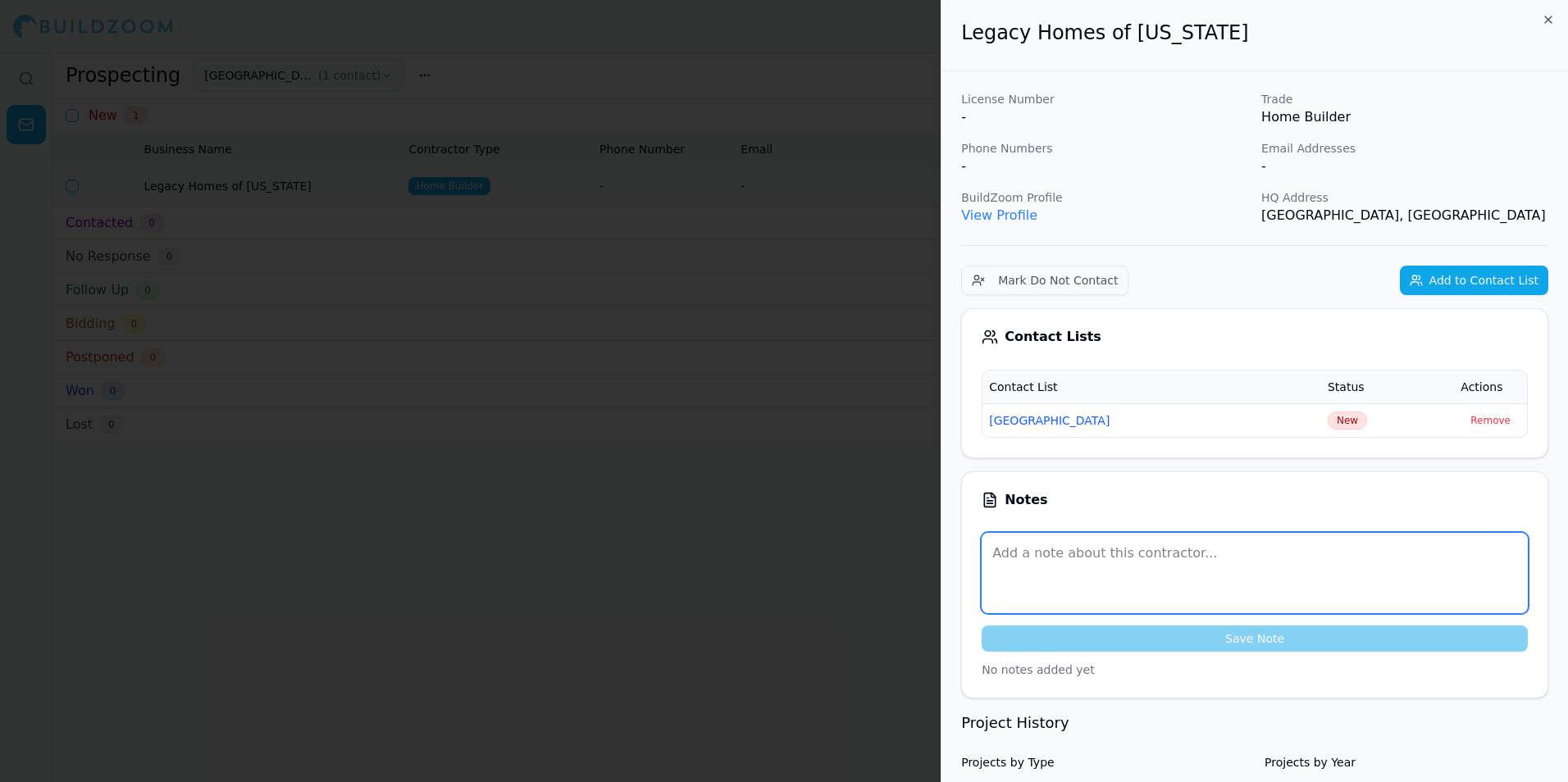
click at [1035, 565] on textarea at bounding box center [1255, 573] width 547 height 80
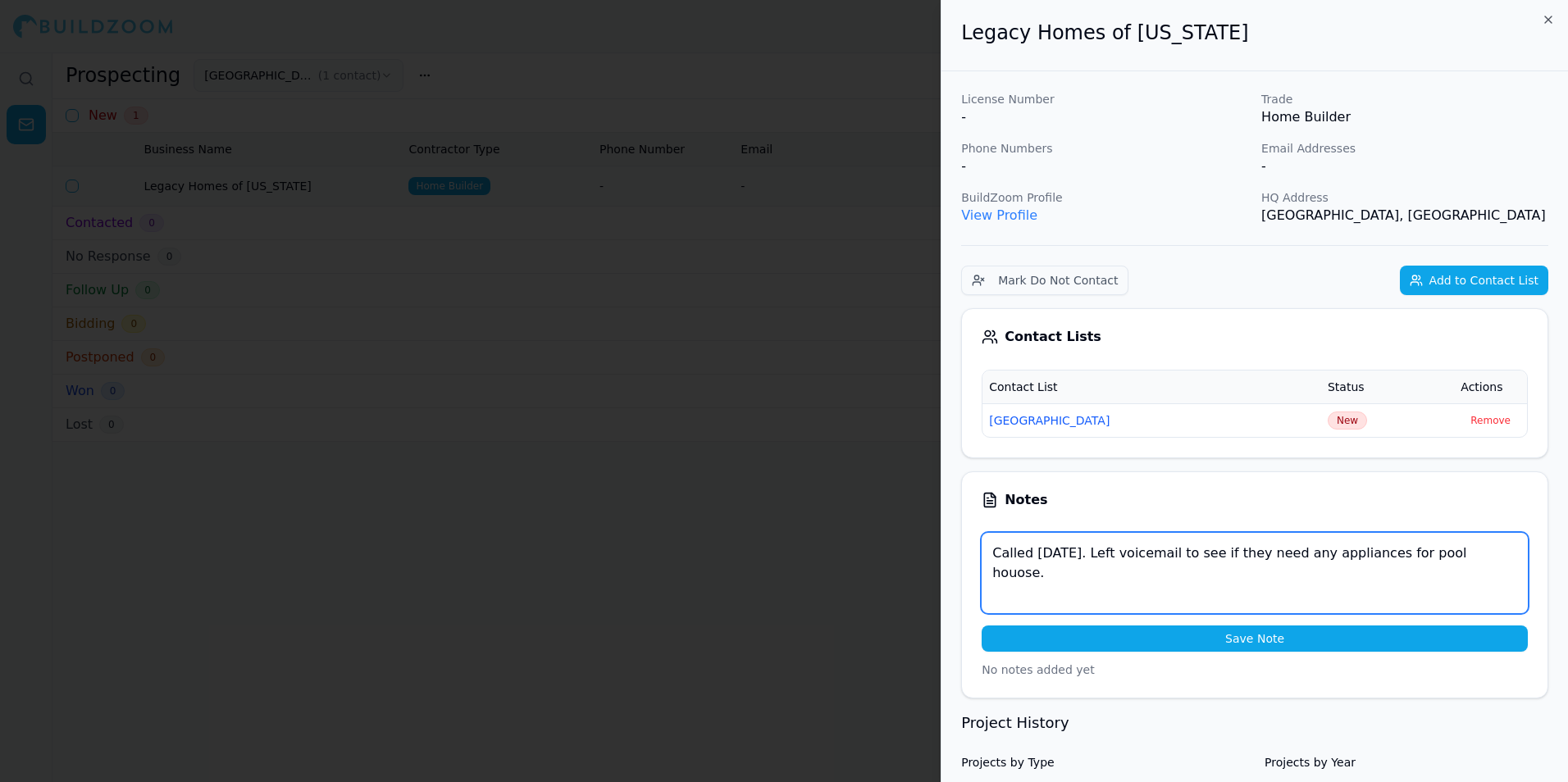
type textarea "Called [DATE]. Left voicemail to see if they need any appliances for pool houos…"
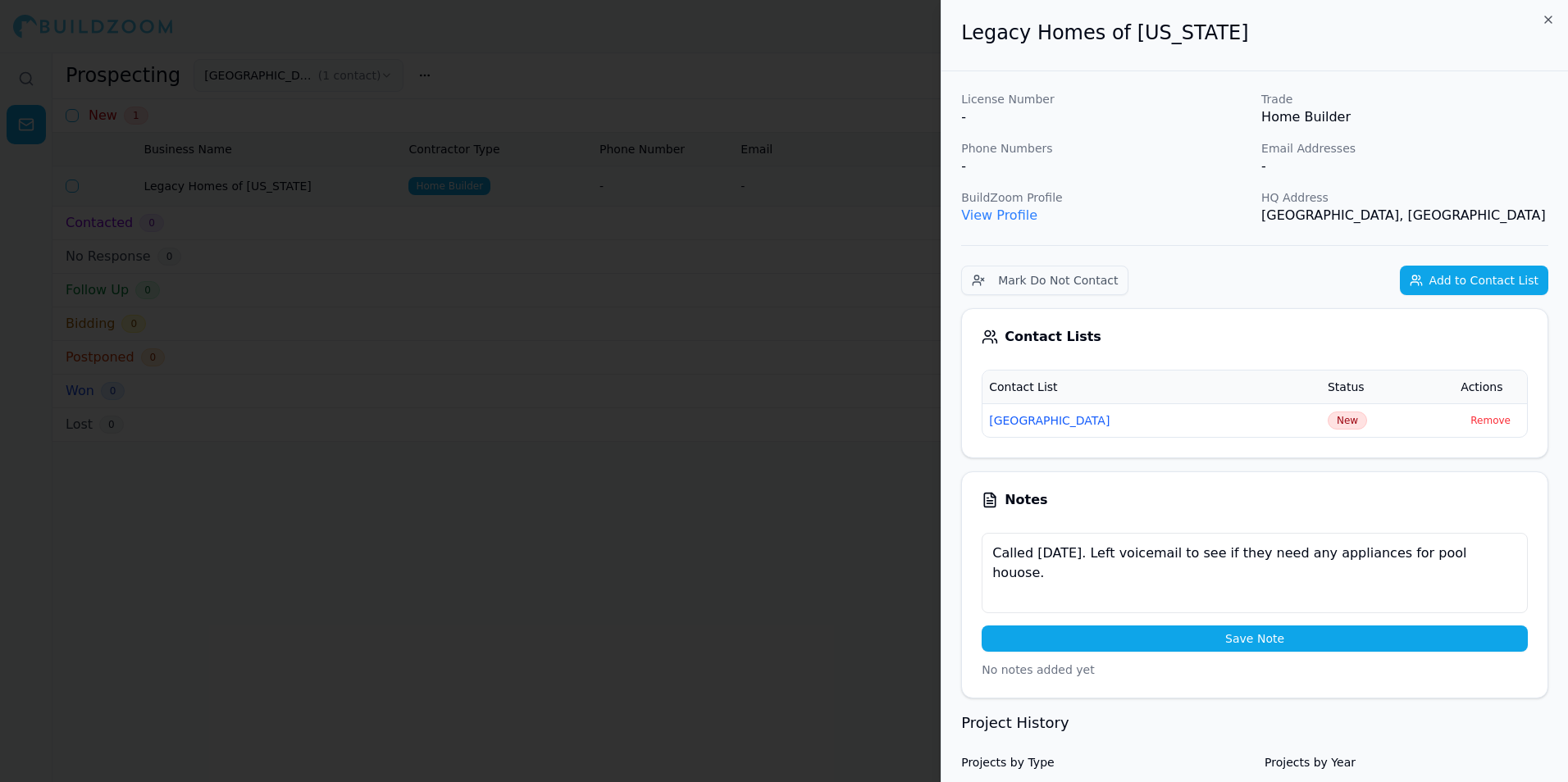
click at [1138, 645] on button "Save Note" at bounding box center [1255, 639] width 547 height 26
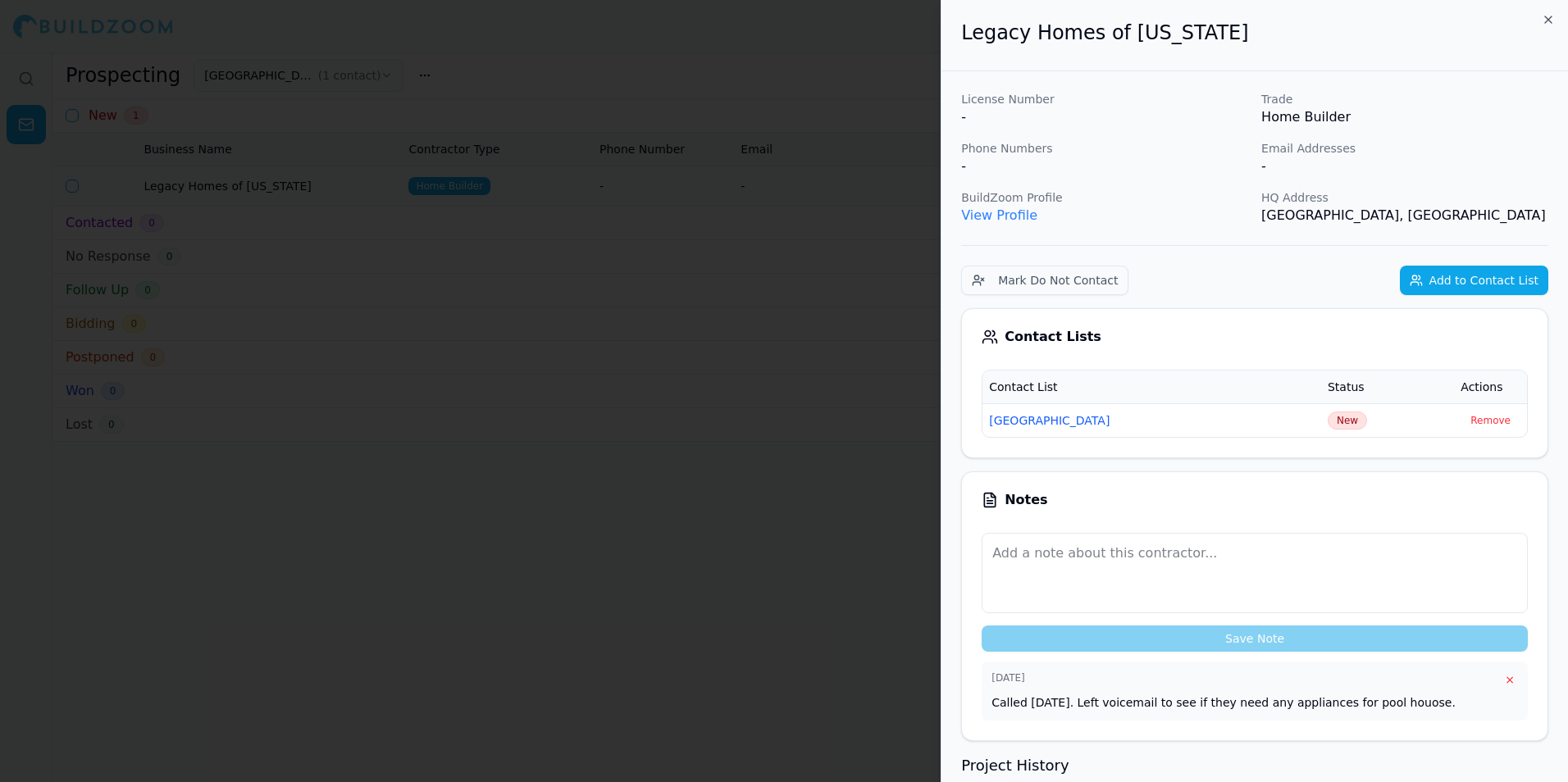
click at [1352, 717] on div "[DATE] × Called [DATE]. Left voicemail to see if they need any appliances for p…" at bounding box center [1255, 691] width 547 height 59
click at [1348, 703] on p "Called [DATE]. Left voicemail to see if they need any appliances for pool houos…" at bounding box center [1255, 703] width 526 height 17
click at [1551, 17] on icon "button" at bounding box center [1548, 19] width 13 height 13
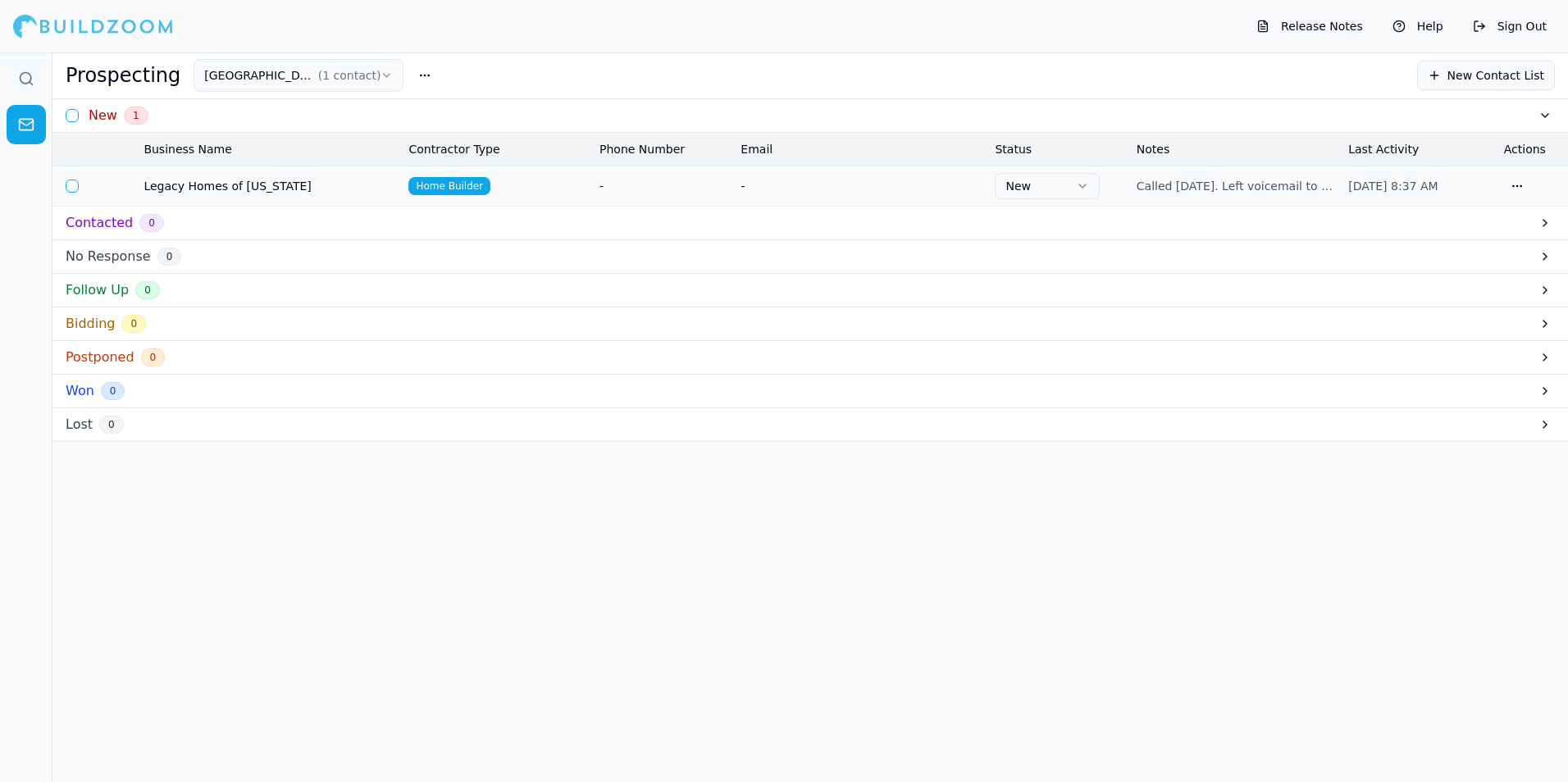
click at [567, 159] on th "Contractor Type" at bounding box center [497, 149] width 191 height 33
click at [570, 182] on td "Home Builder" at bounding box center [497, 186] width 191 height 40
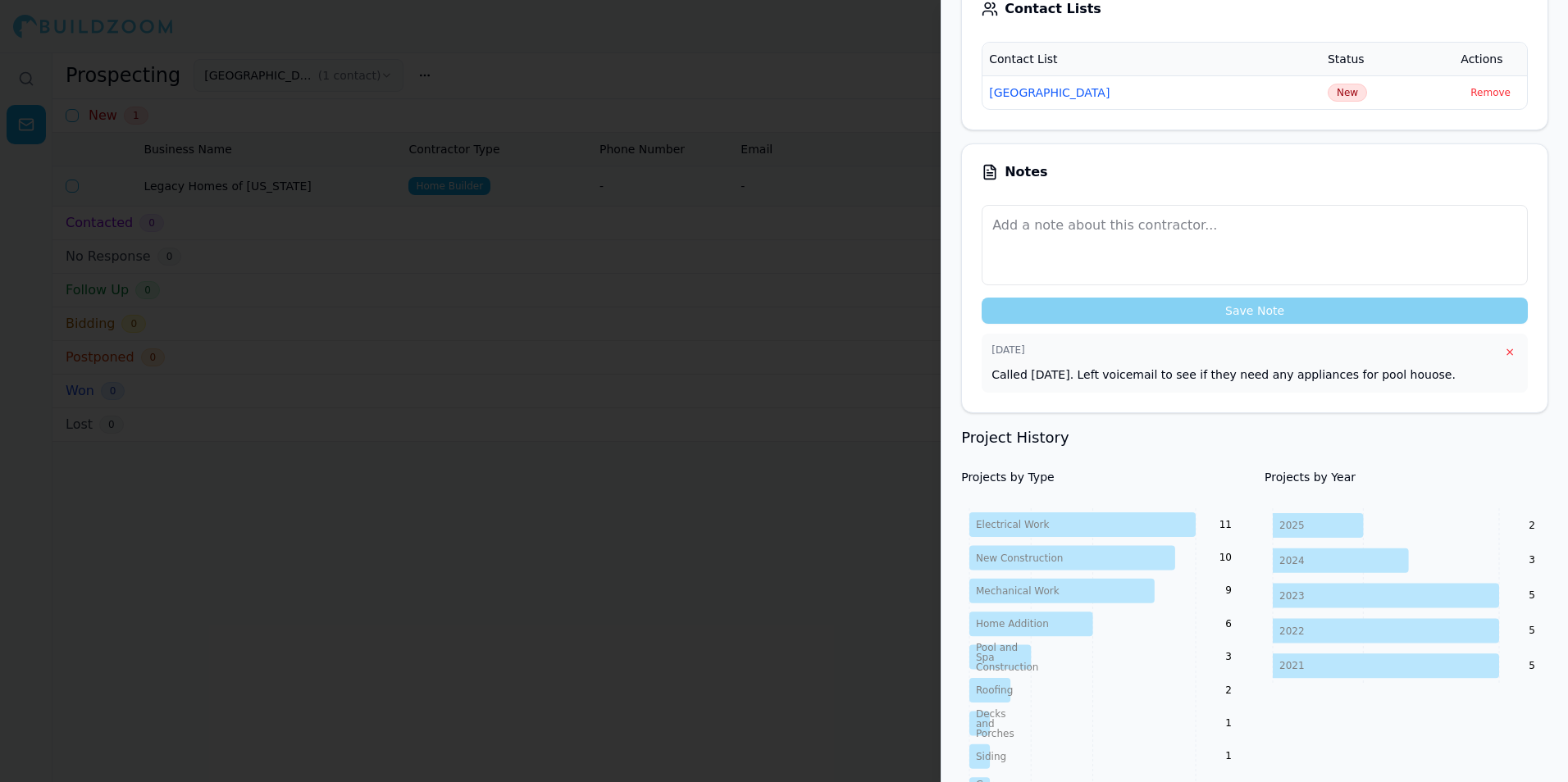
scroll to position [246, 0]
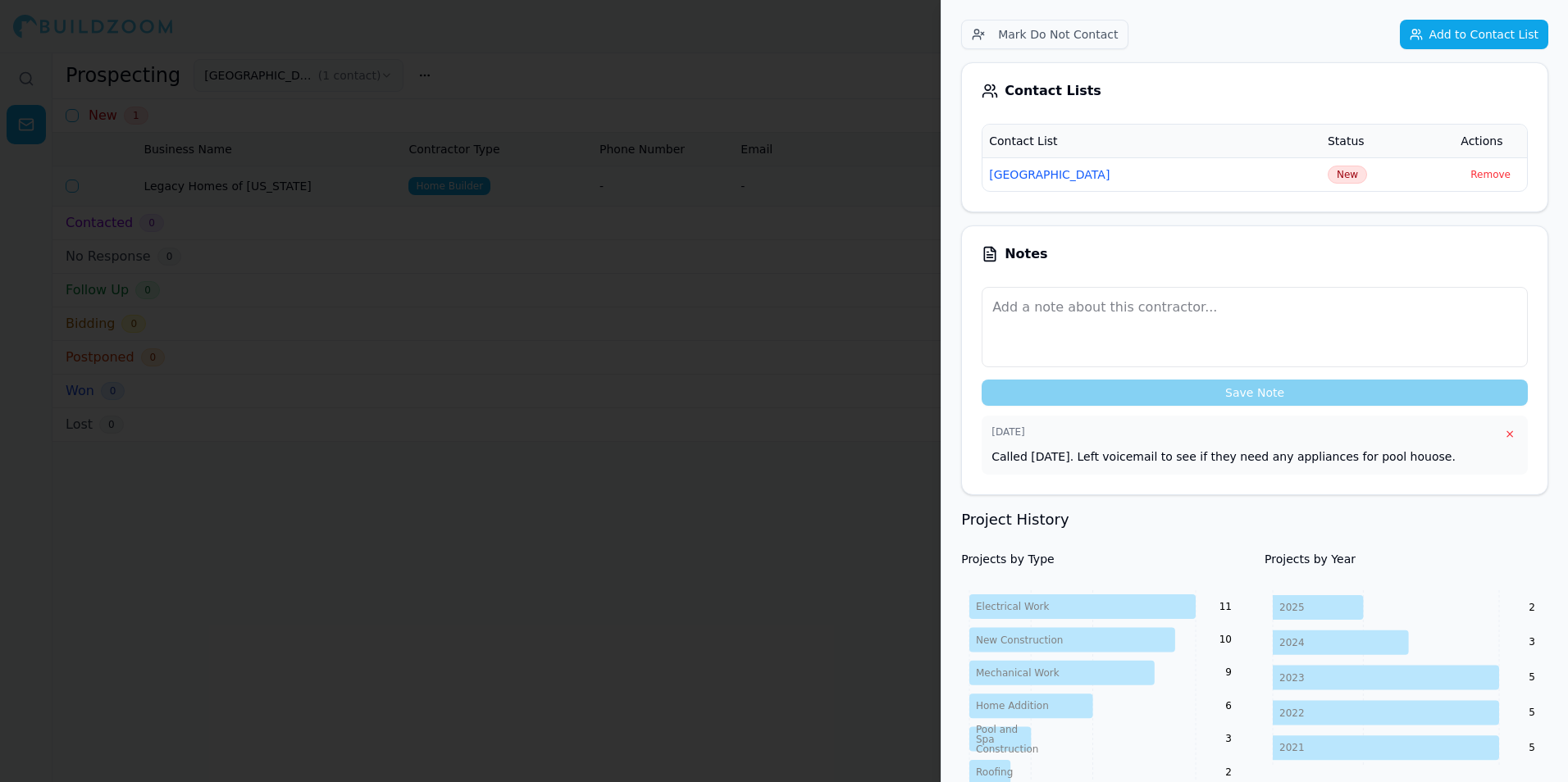
click at [840, 222] on div at bounding box center [784, 391] width 1568 height 782
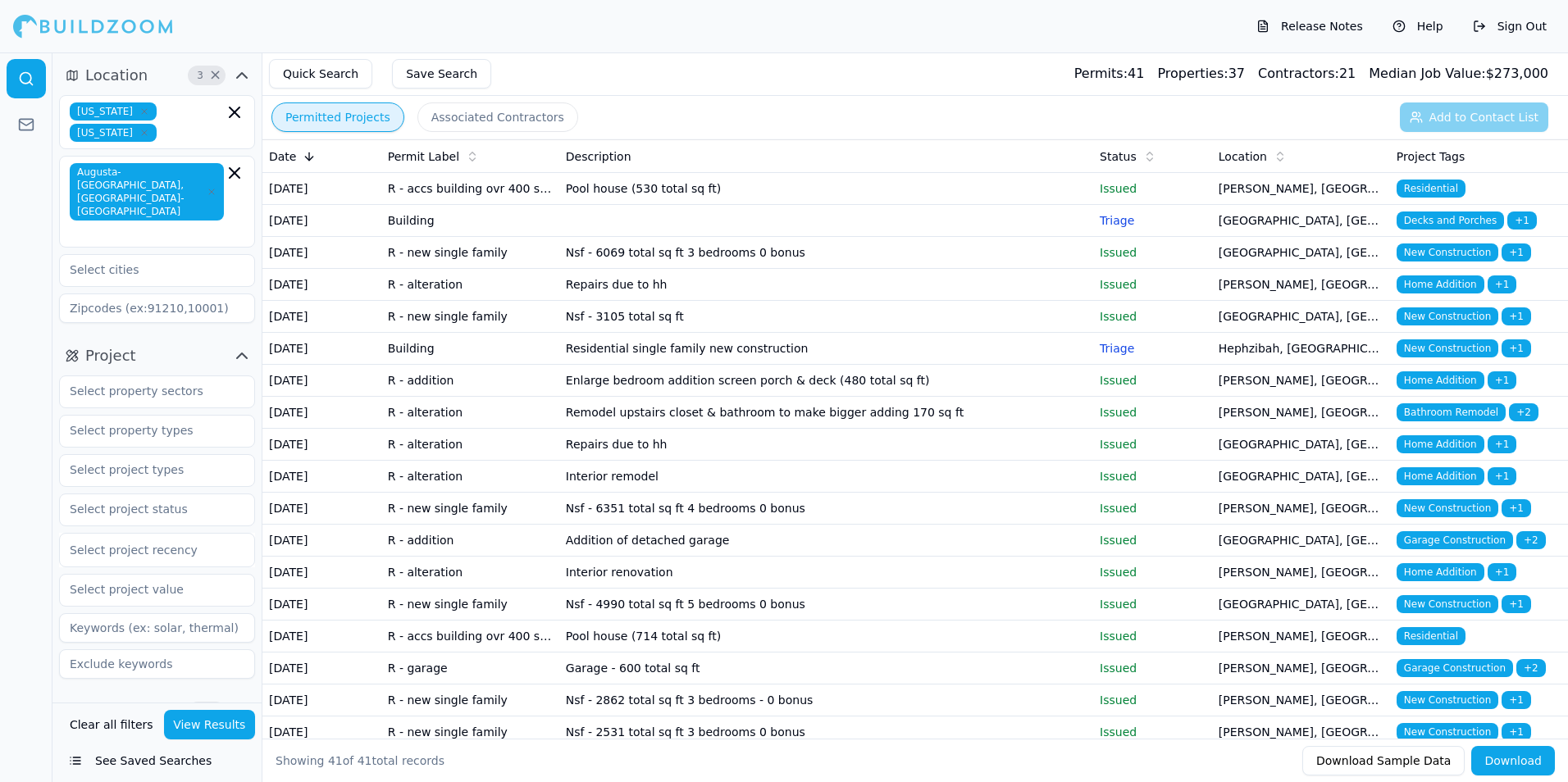
click at [567, 269] on td "Nsf - 6069 total sq ft 3 bedrooms 0 bonus" at bounding box center [827, 253] width 534 height 32
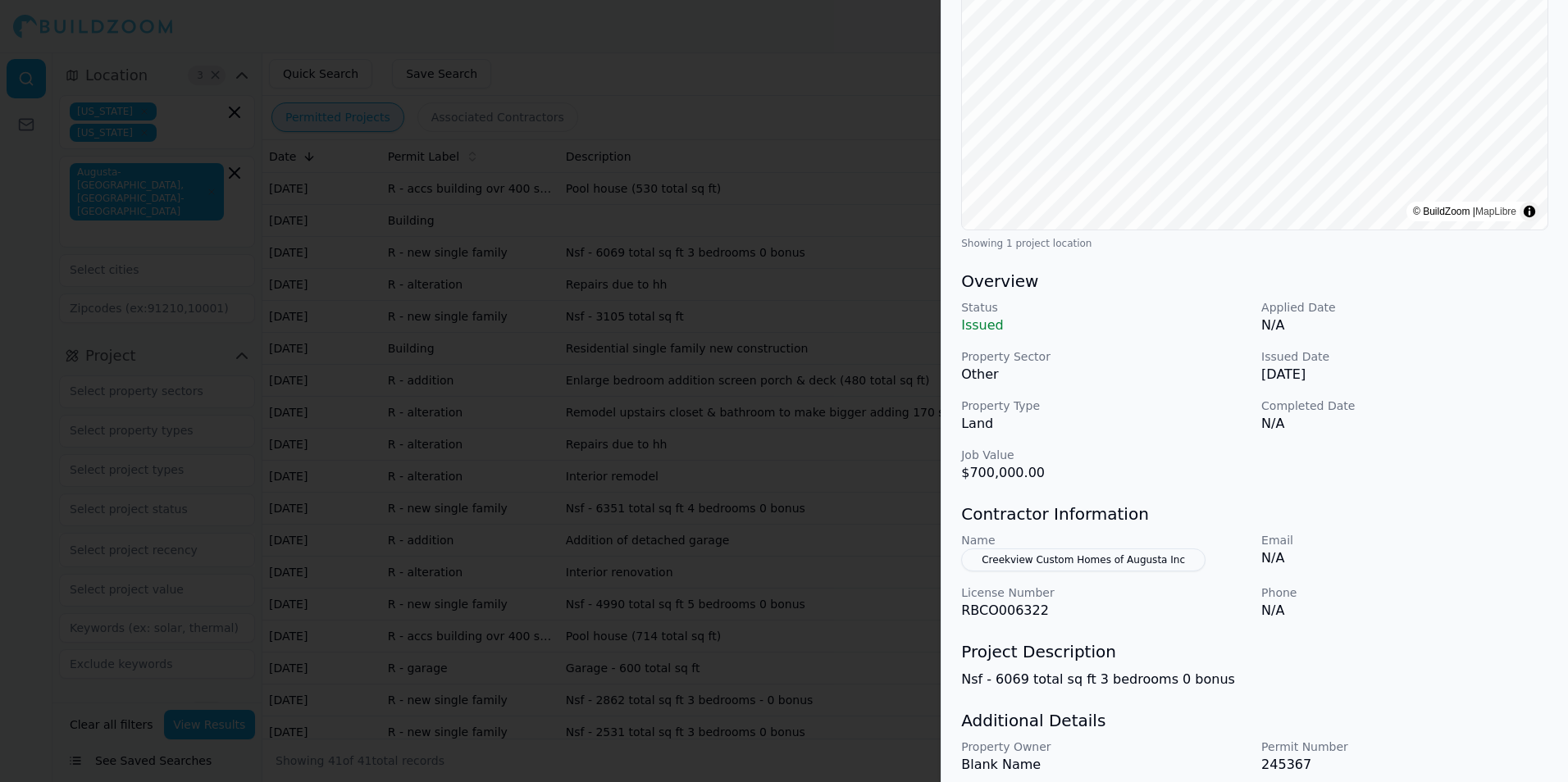
scroll to position [307, 0]
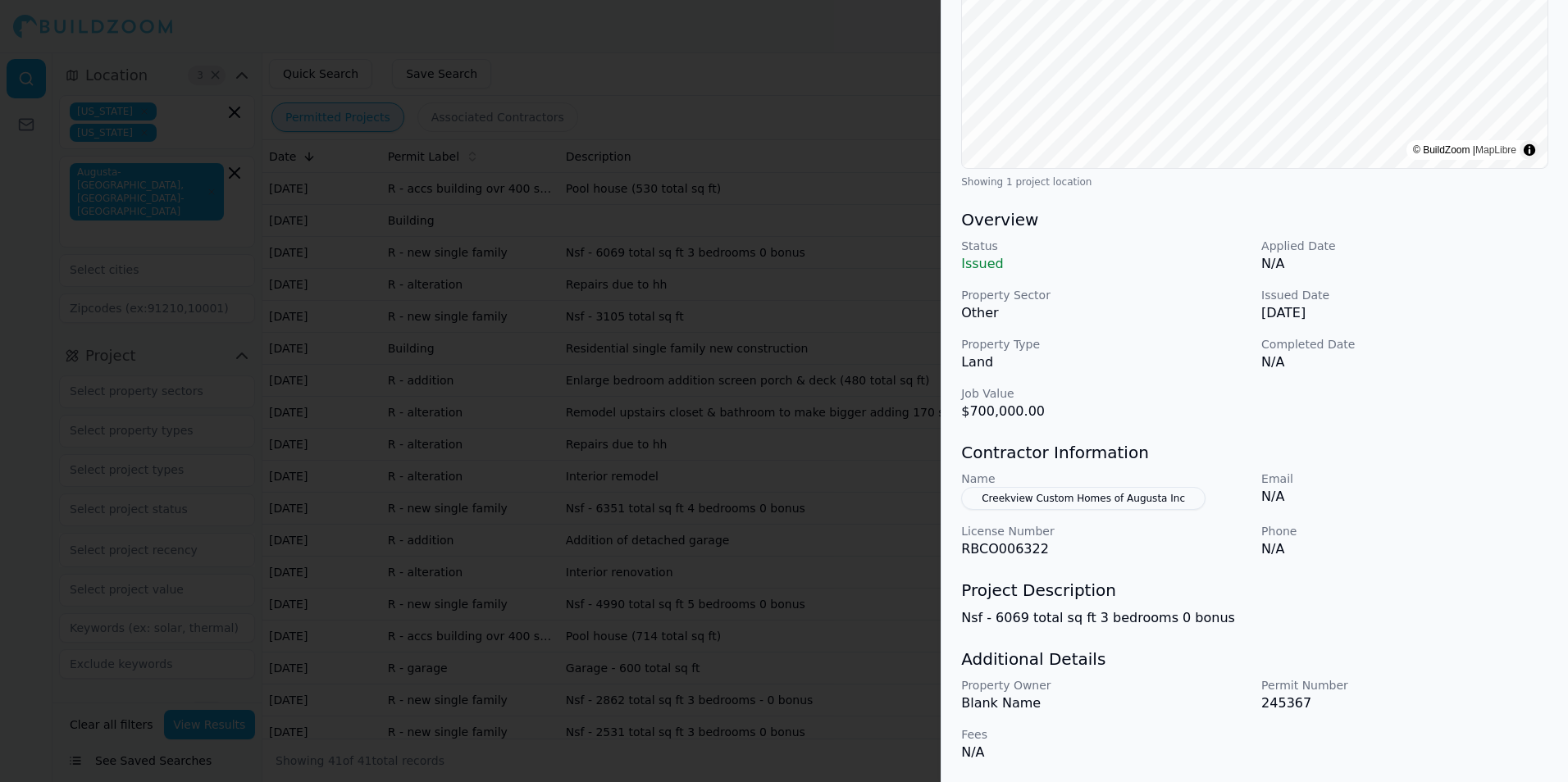
click at [1101, 492] on button "Creekview Custom Homes of Augusta Inc" at bounding box center [1083, 498] width 244 height 23
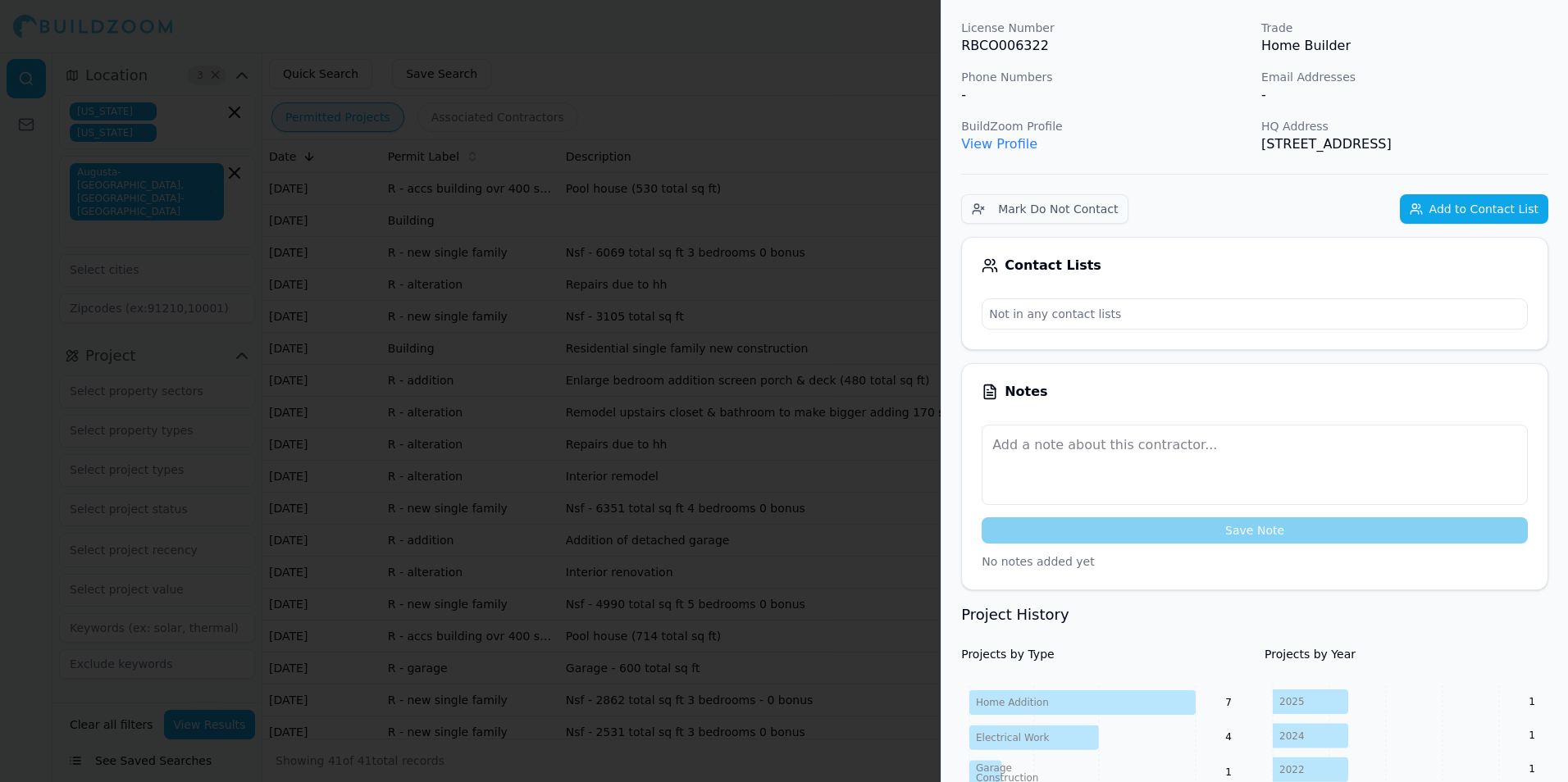
scroll to position [101, 0]
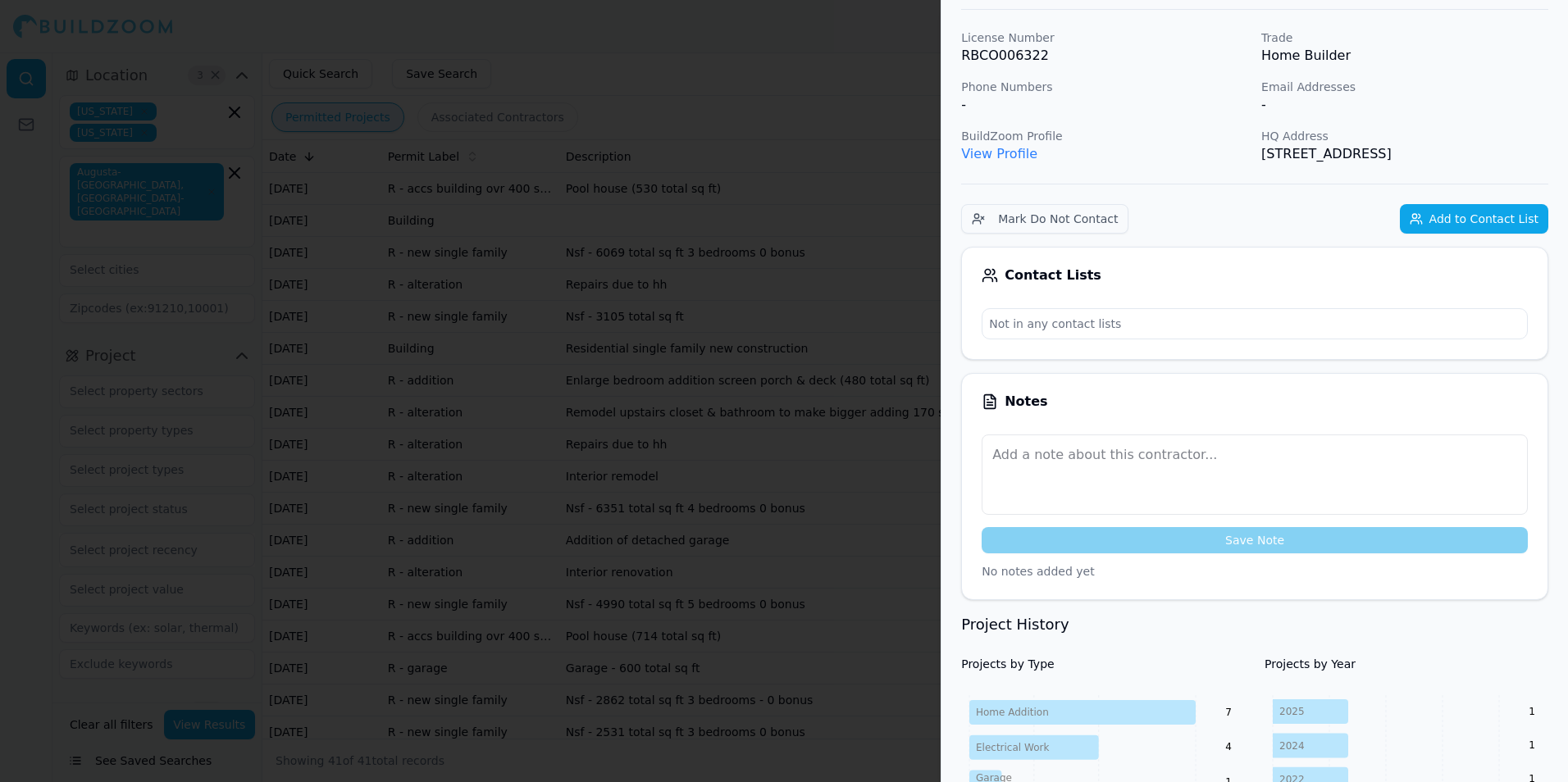
click at [1162, 314] on p "Not in any contact lists" at bounding box center [1255, 324] width 545 height 30
click at [1460, 215] on button "Add to Contact List" at bounding box center [1475, 219] width 148 height 30
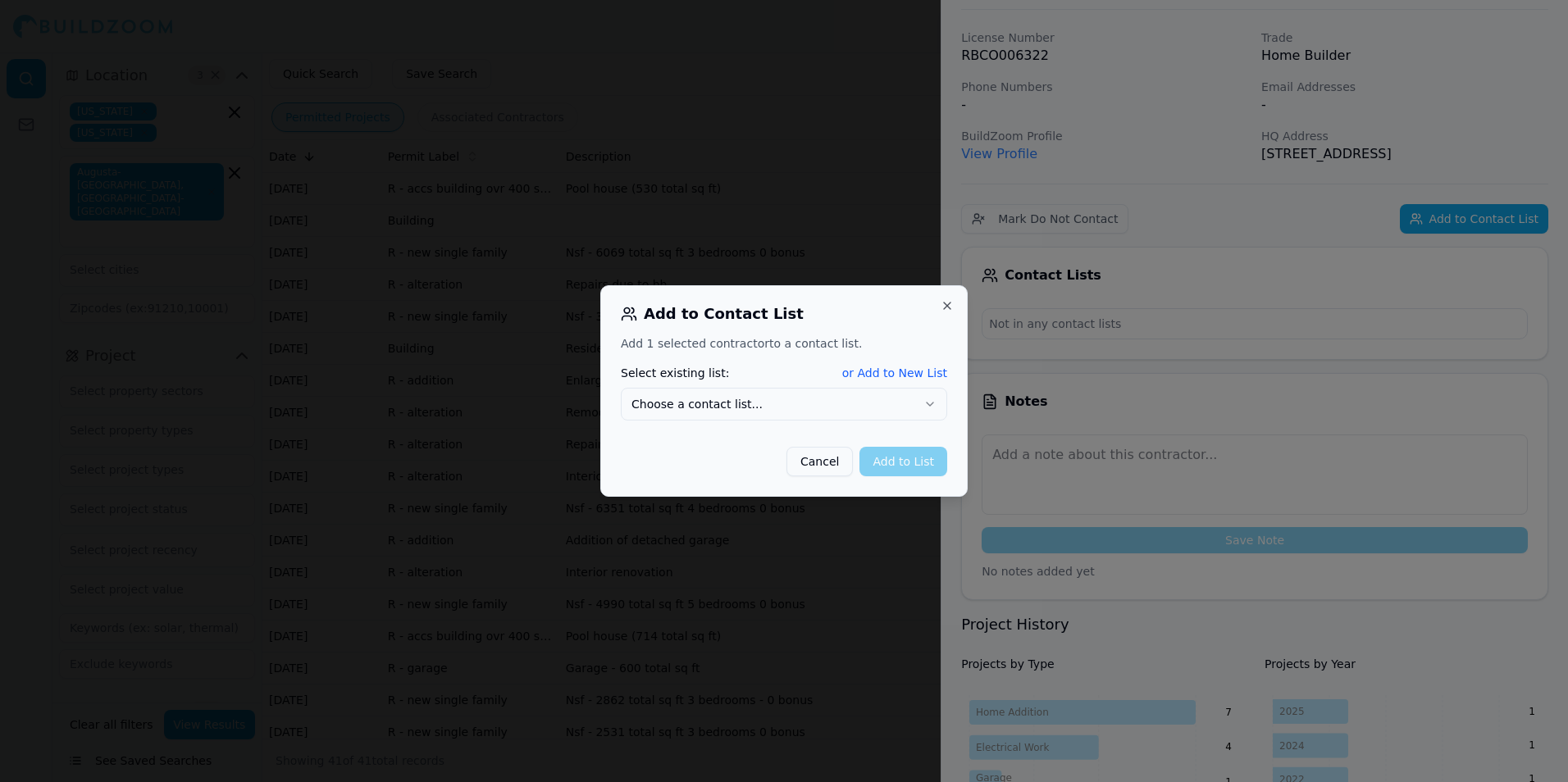
click at [806, 407] on button "Choose a contact list..." at bounding box center [784, 404] width 327 height 33
click at [850, 411] on button "Choose a contact list..." at bounding box center [784, 404] width 327 height 33
click at [844, 408] on button "Choose a contact list..." at bounding box center [784, 404] width 327 height 33
click at [746, 400] on button "Choose a contact list..." at bounding box center [784, 404] width 327 height 33
click at [867, 373] on button "or Add to New List" at bounding box center [895, 373] width 105 height 17
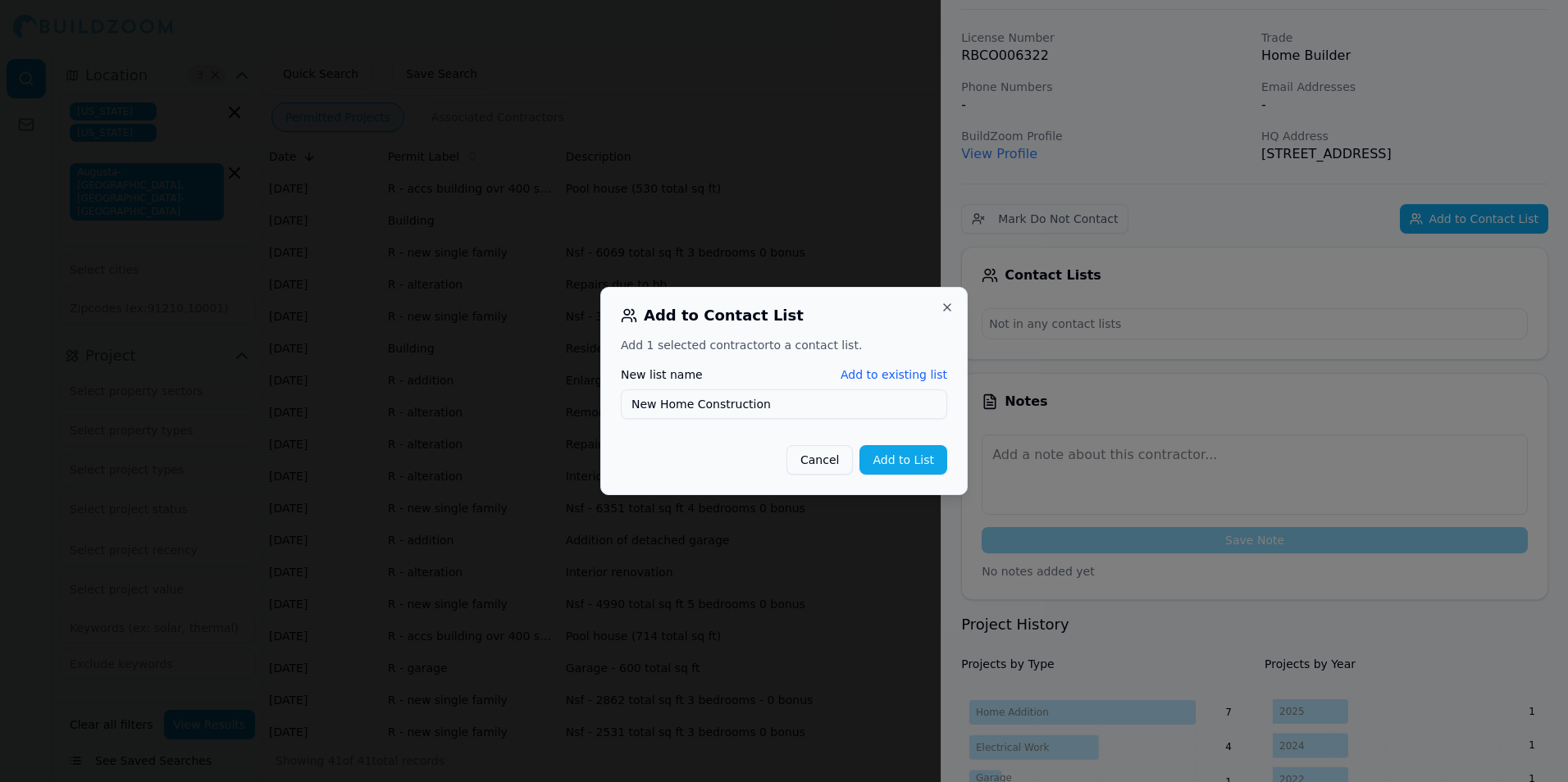
type input "New Home Construction"
click at [817, 368] on div "New list name Add to existing list" at bounding box center [784, 374] width 327 height 17
click at [896, 445] on button "Add to List" at bounding box center [904, 460] width 88 height 30
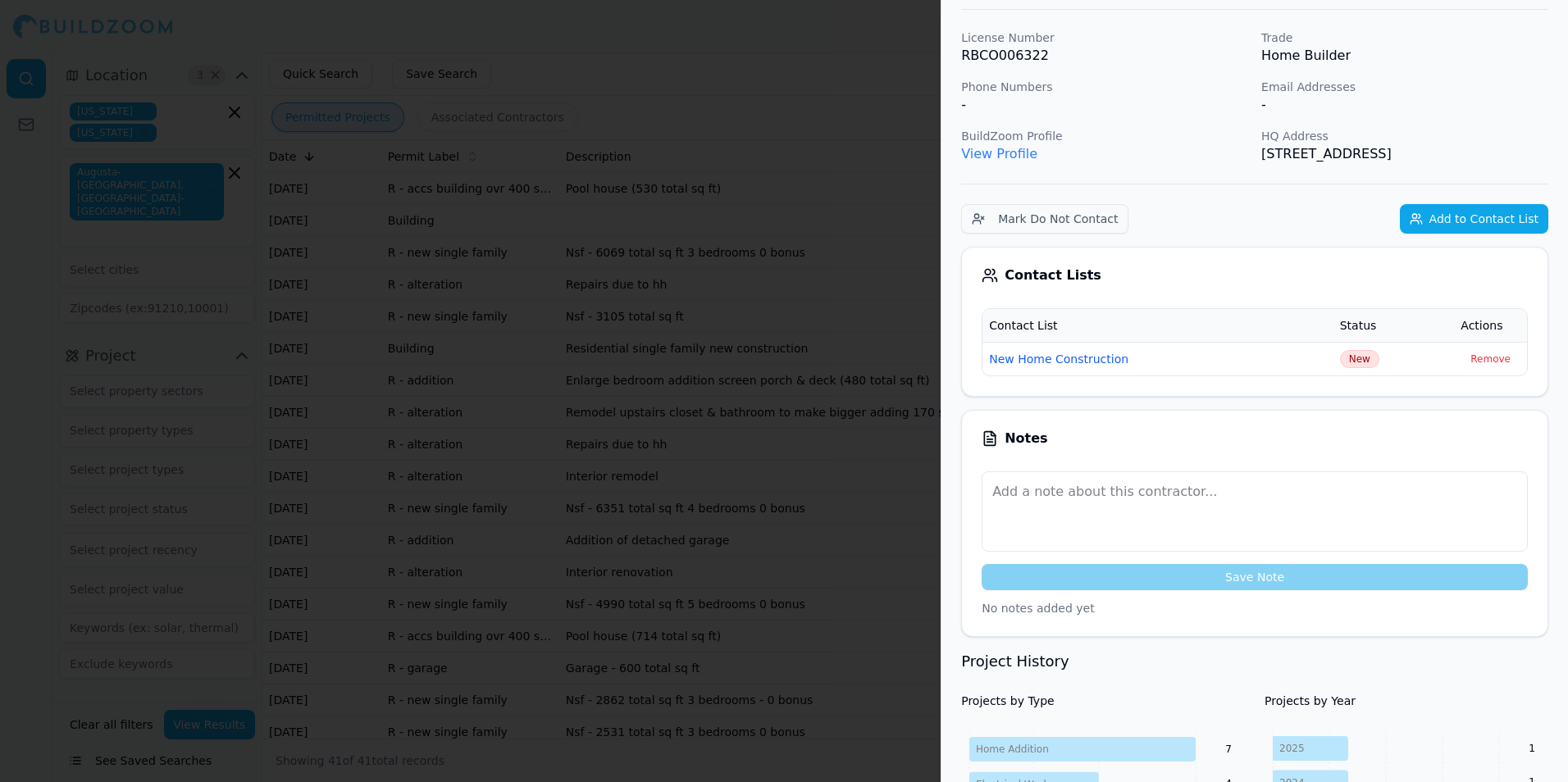
click at [1087, 357] on button "New Home Construction" at bounding box center [1059, 359] width 140 height 17
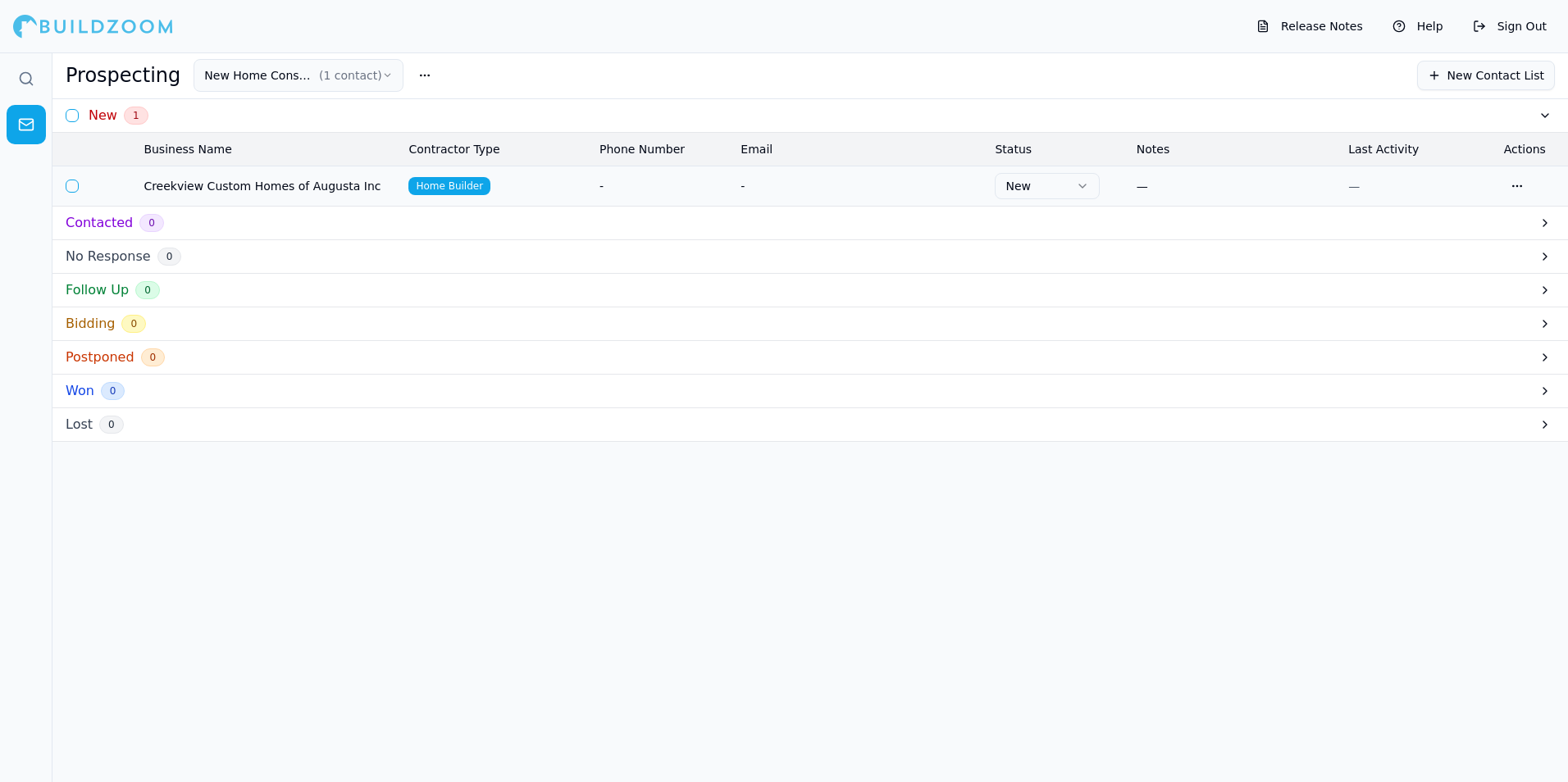
click at [427, 175] on td "Home Builder" at bounding box center [497, 186] width 191 height 40
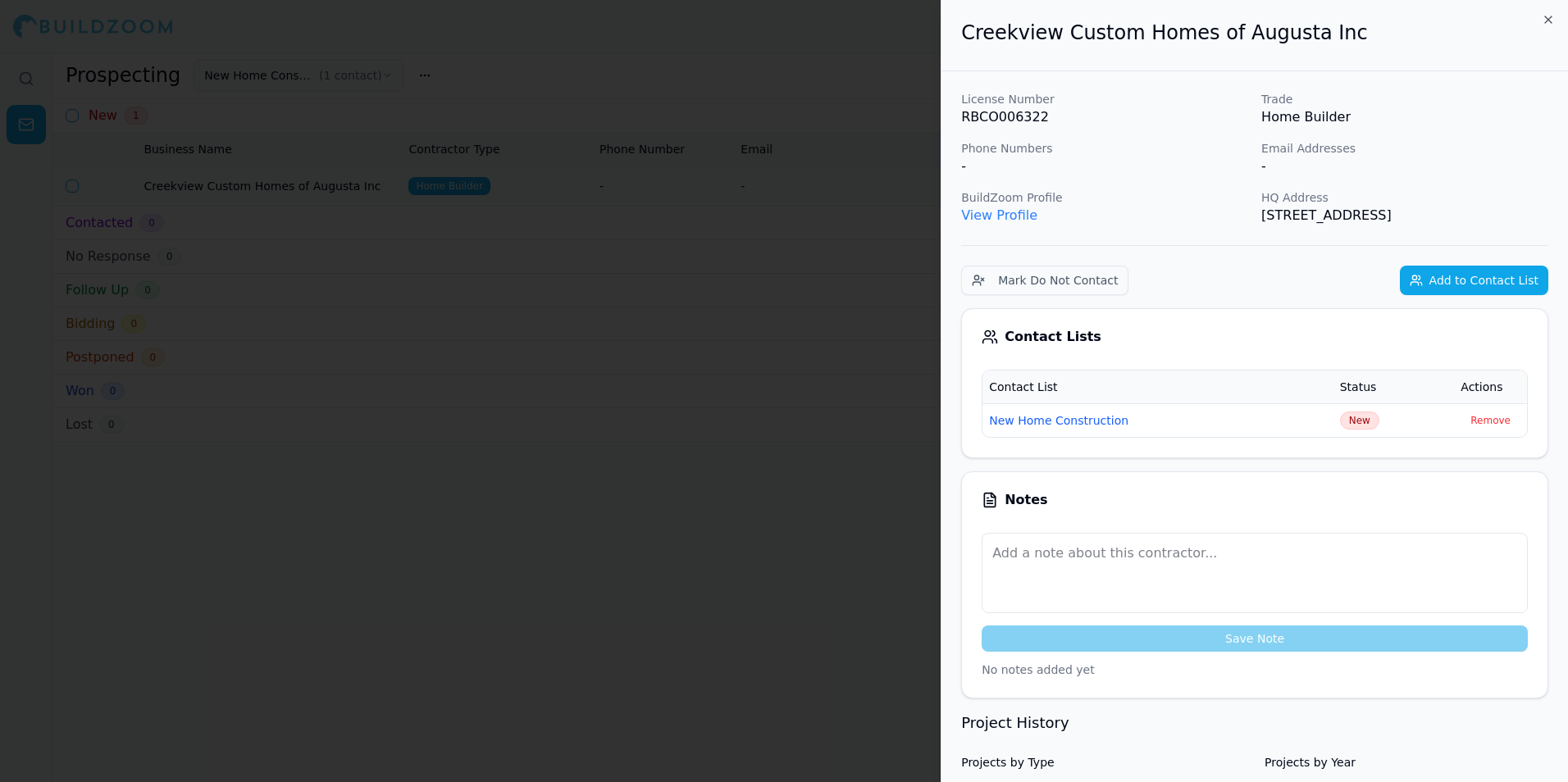
click at [990, 220] on link "View Profile" at bounding box center [999, 216] width 76 height 16
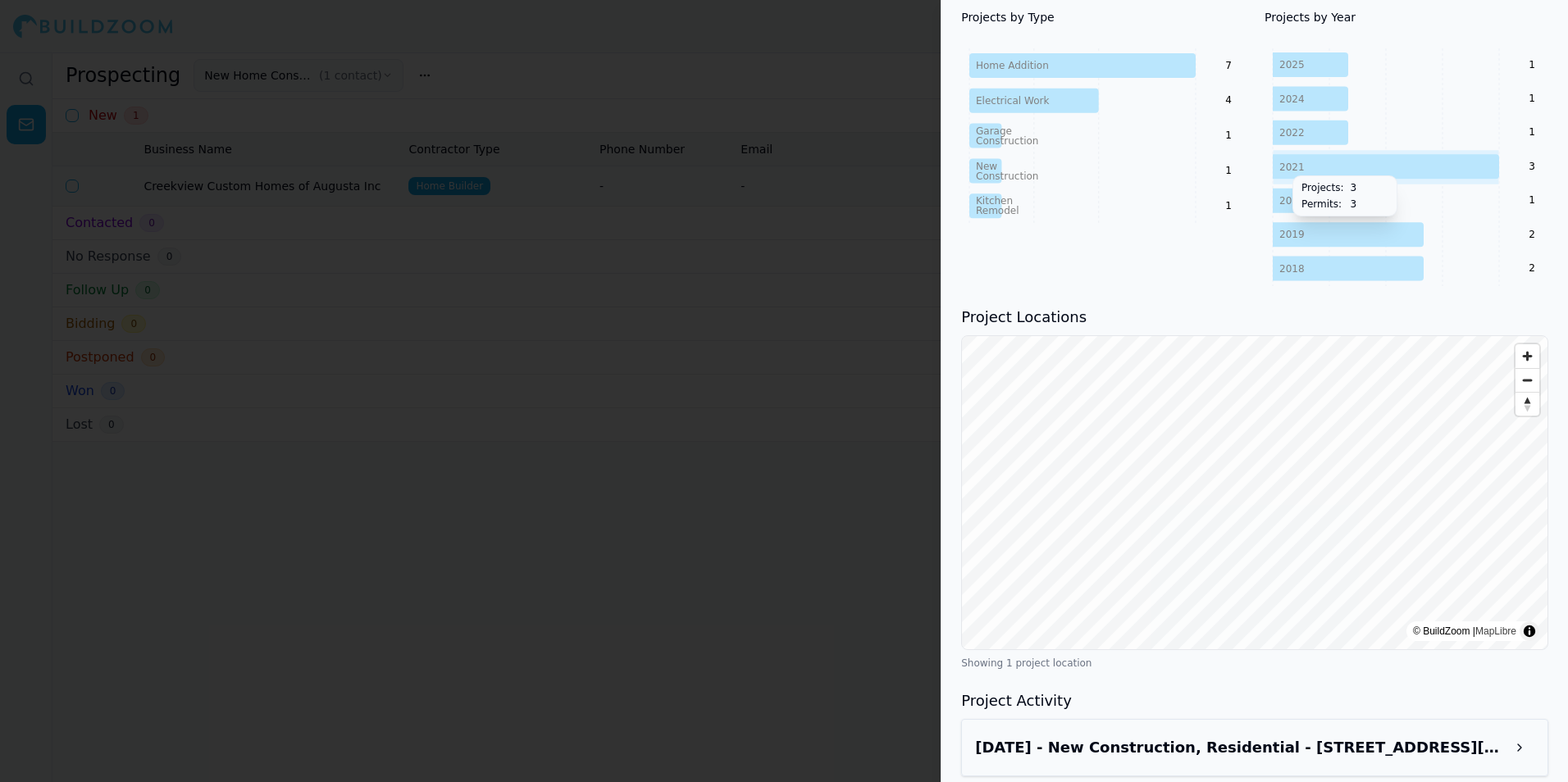
scroll to position [758, 0]
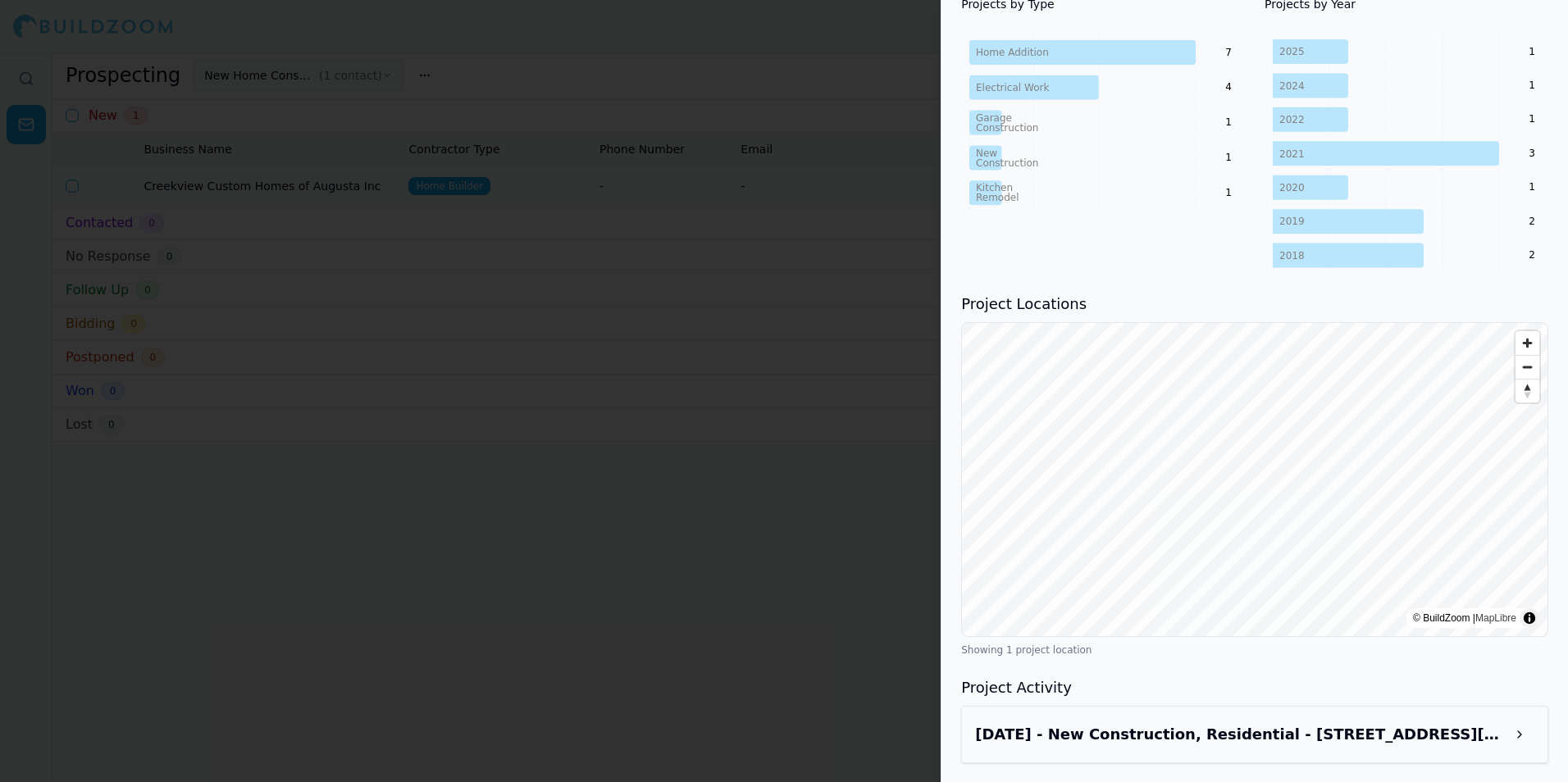
click at [1296, 732] on h3 "[DATE] - New Construction, Residential - [STREET_ADDRESS][PERSON_NAME]" at bounding box center [1240, 735] width 530 height 23
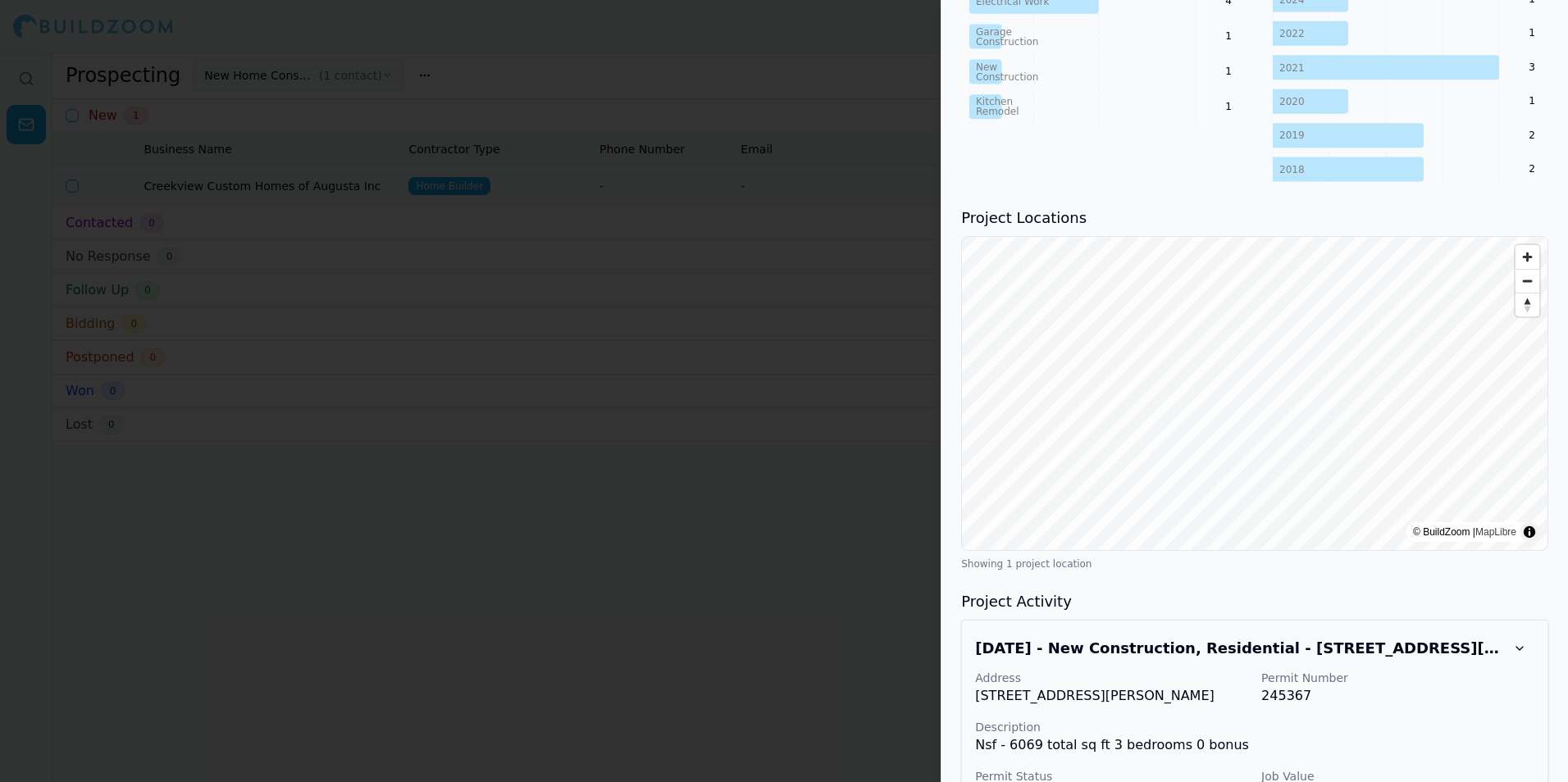
scroll to position [996, 0]
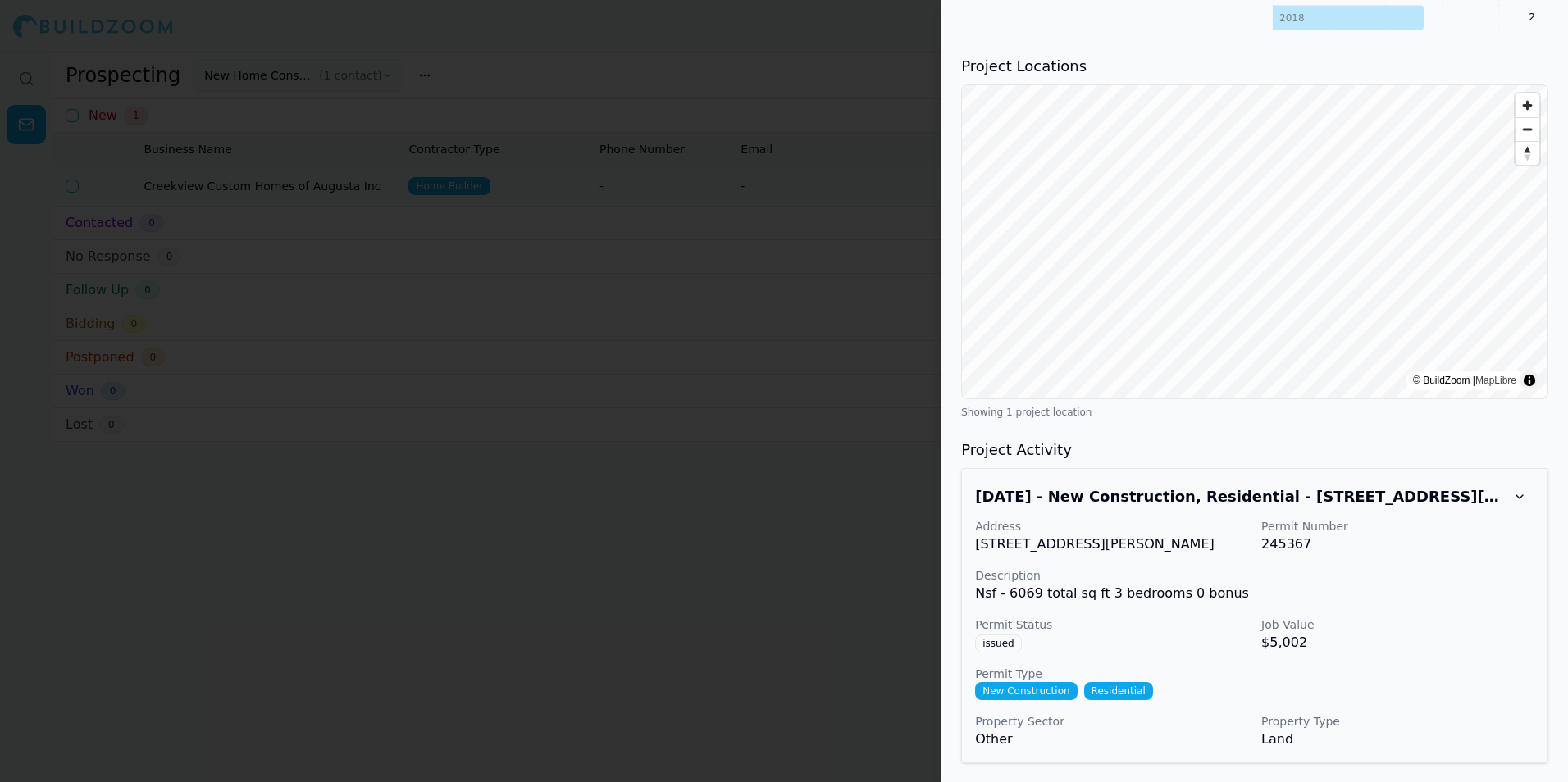
drag, startPoint x: 978, startPoint y: 546, endPoint x: 1179, endPoint y: 548, distance: 201.0
click at [1179, 548] on p "[STREET_ADDRESS][PERSON_NAME]" at bounding box center [1111, 545] width 273 height 20
drag, startPoint x: 1179, startPoint y: 548, endPoint x: 1138, endPoint y: 537, distance: 42.4
copy p "[STREET_ADDRESS][PERSON_NAME]"
click at [816, 168] on div at bounding box center [784, 391] width 1568 height 782
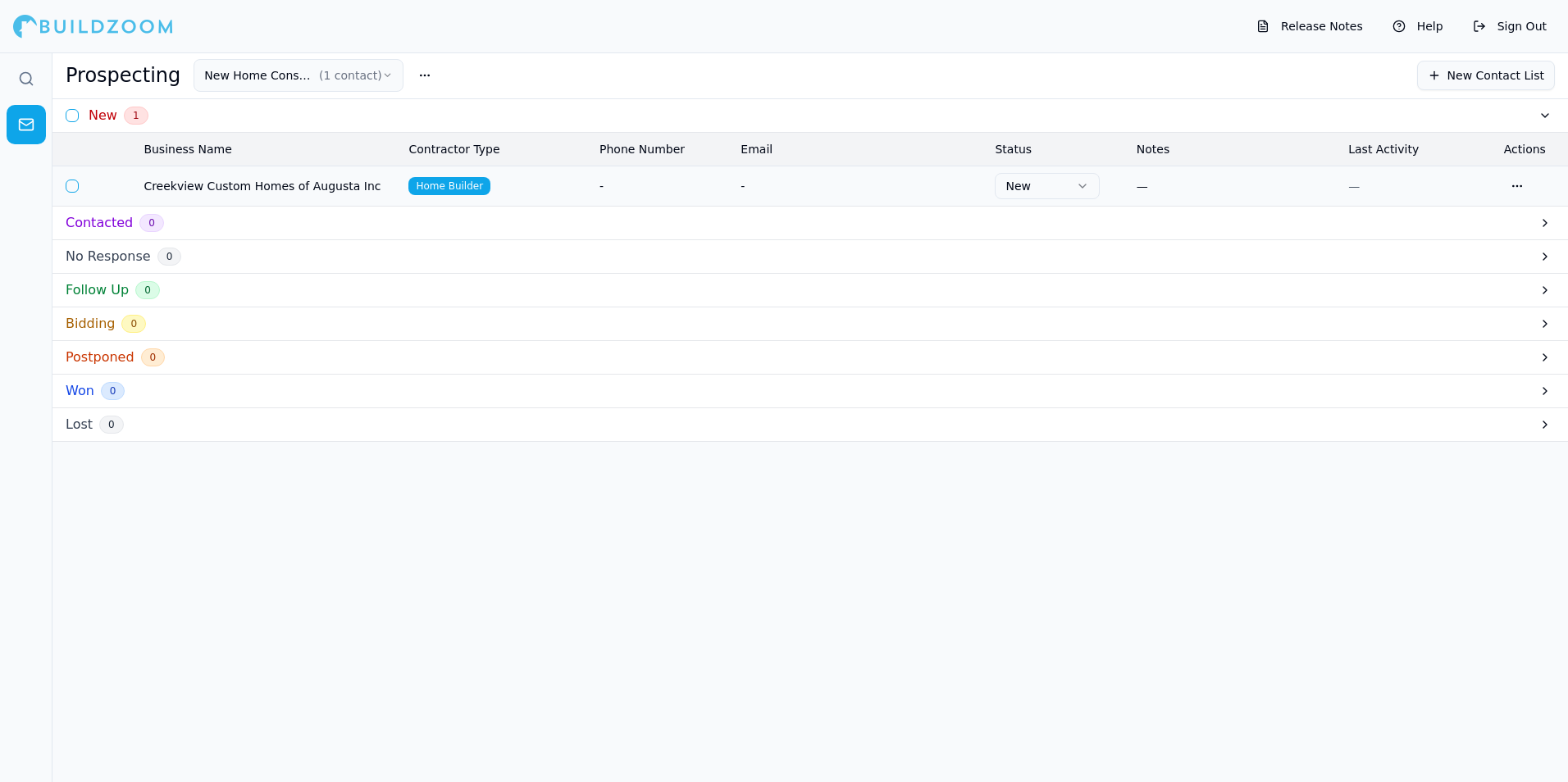
click at [581, 193] on td "Home Builder" at bounding box center [497, 186] width 191 height 40
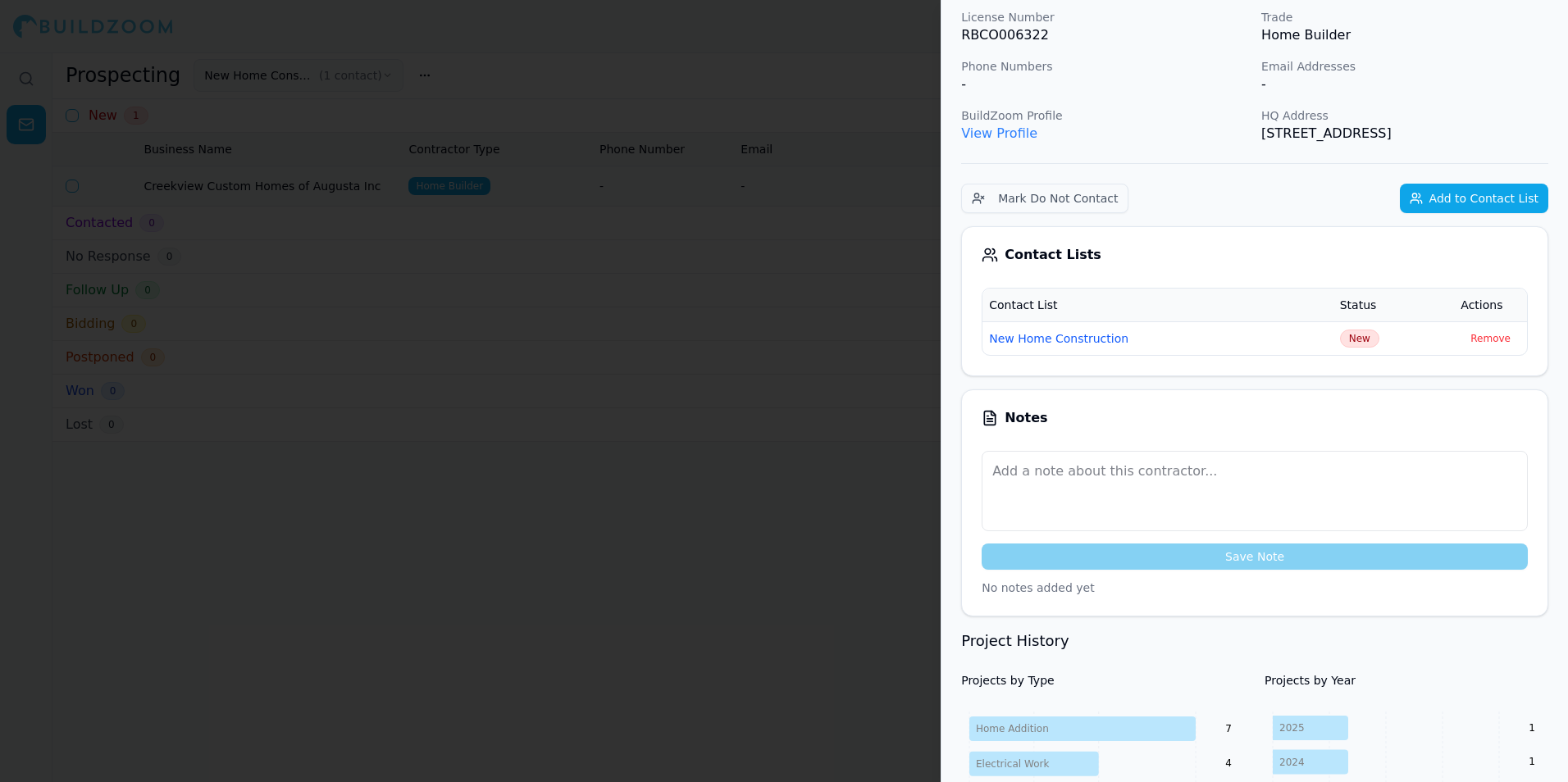
scroll to position [0, 0]
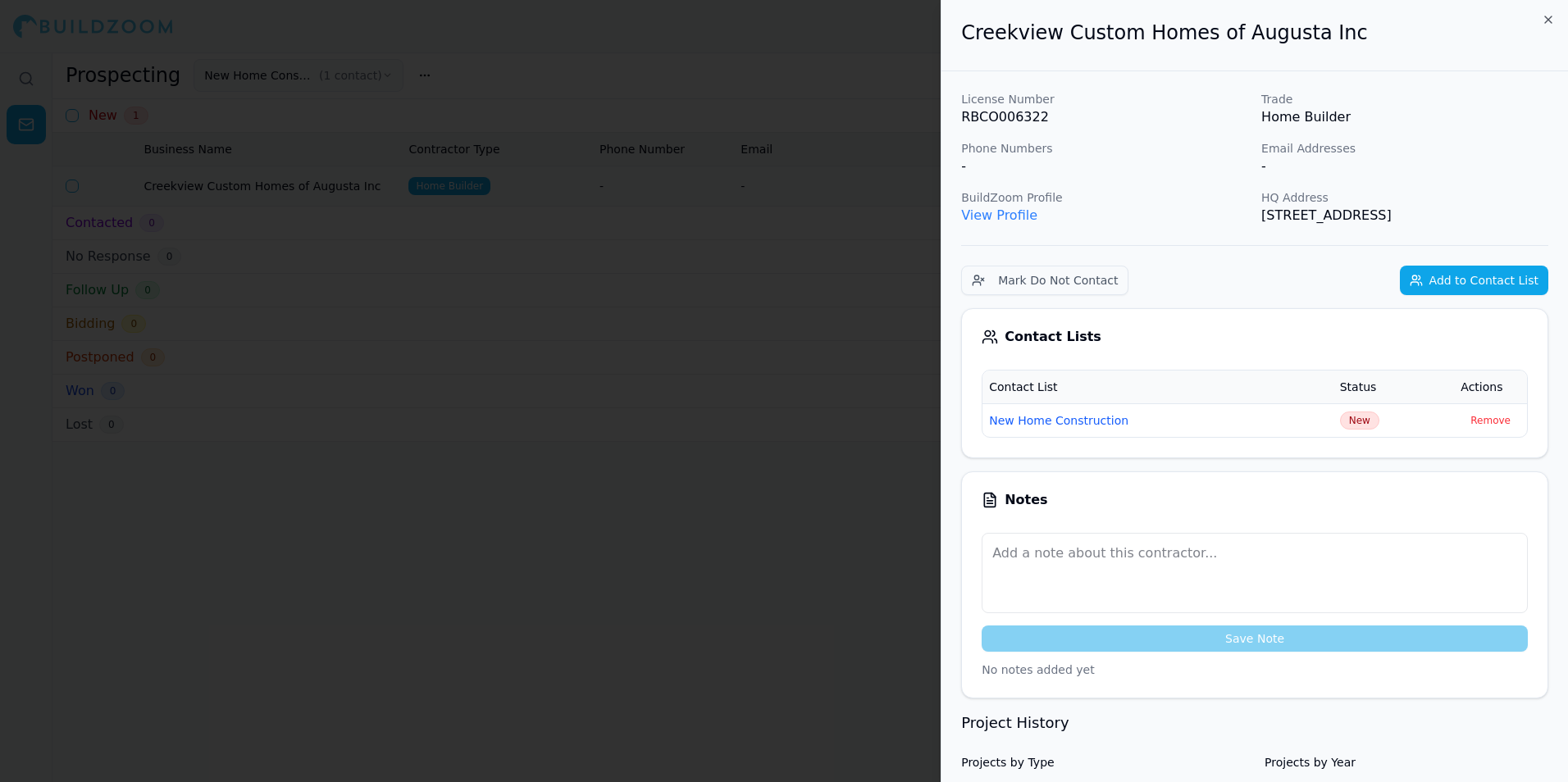
click at [1094, 425] on button "New Home Construction" at bounding box center [1059, 421] width 140 height 17
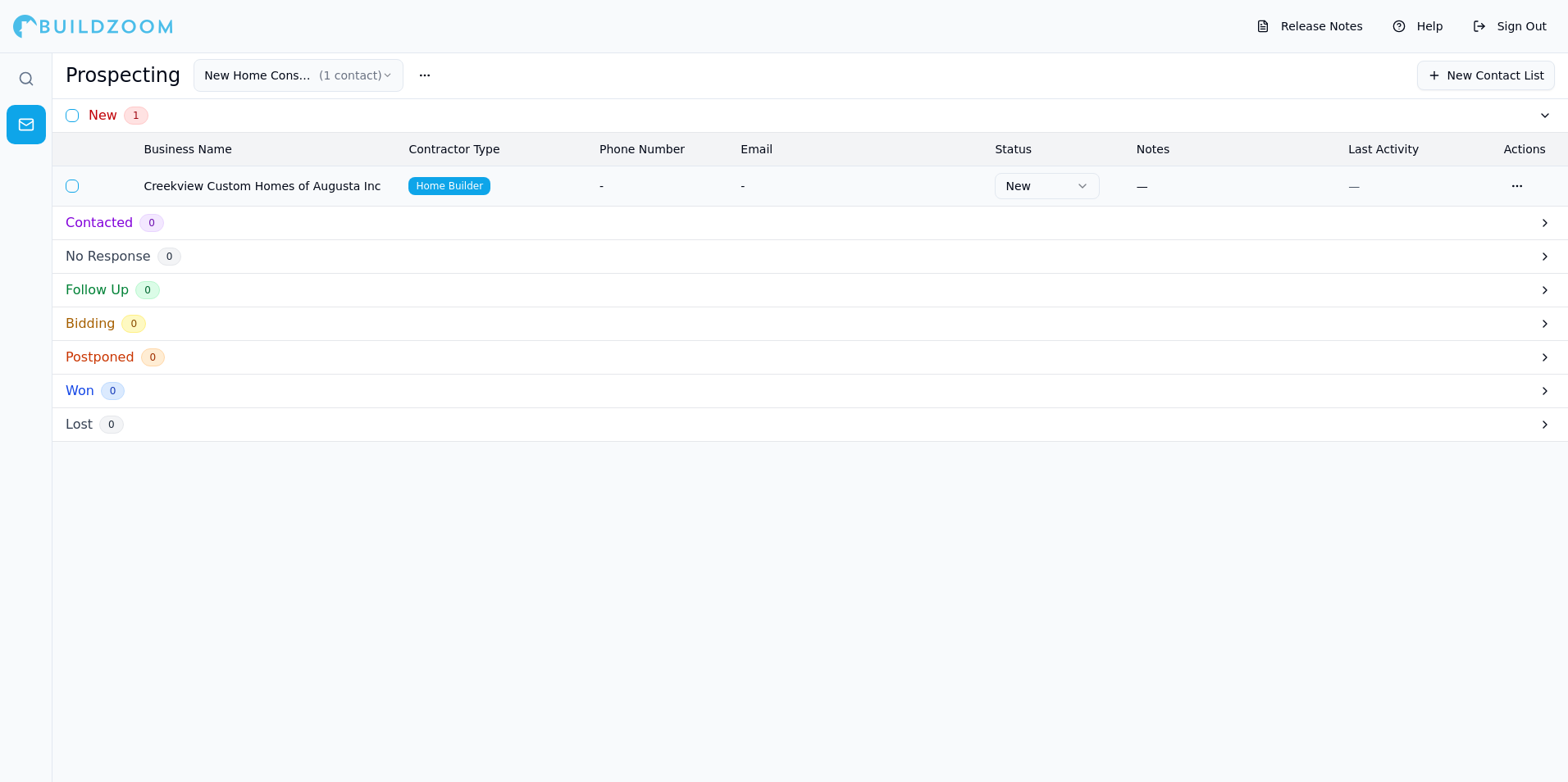
click at [73, 192] on button "button" at bounding box center [72, 186] width 13 height 13
click at [73, 192] on td at bounding box center [73, 186] width 43 height 40
click at [78, 185] on button "button" at bounding box center [72, 185] width 13 height 13
click at [296, 181] on span "Creekview Custom Homes of Augusta Inc" at bounding box center [269, 186] width 251 height 17
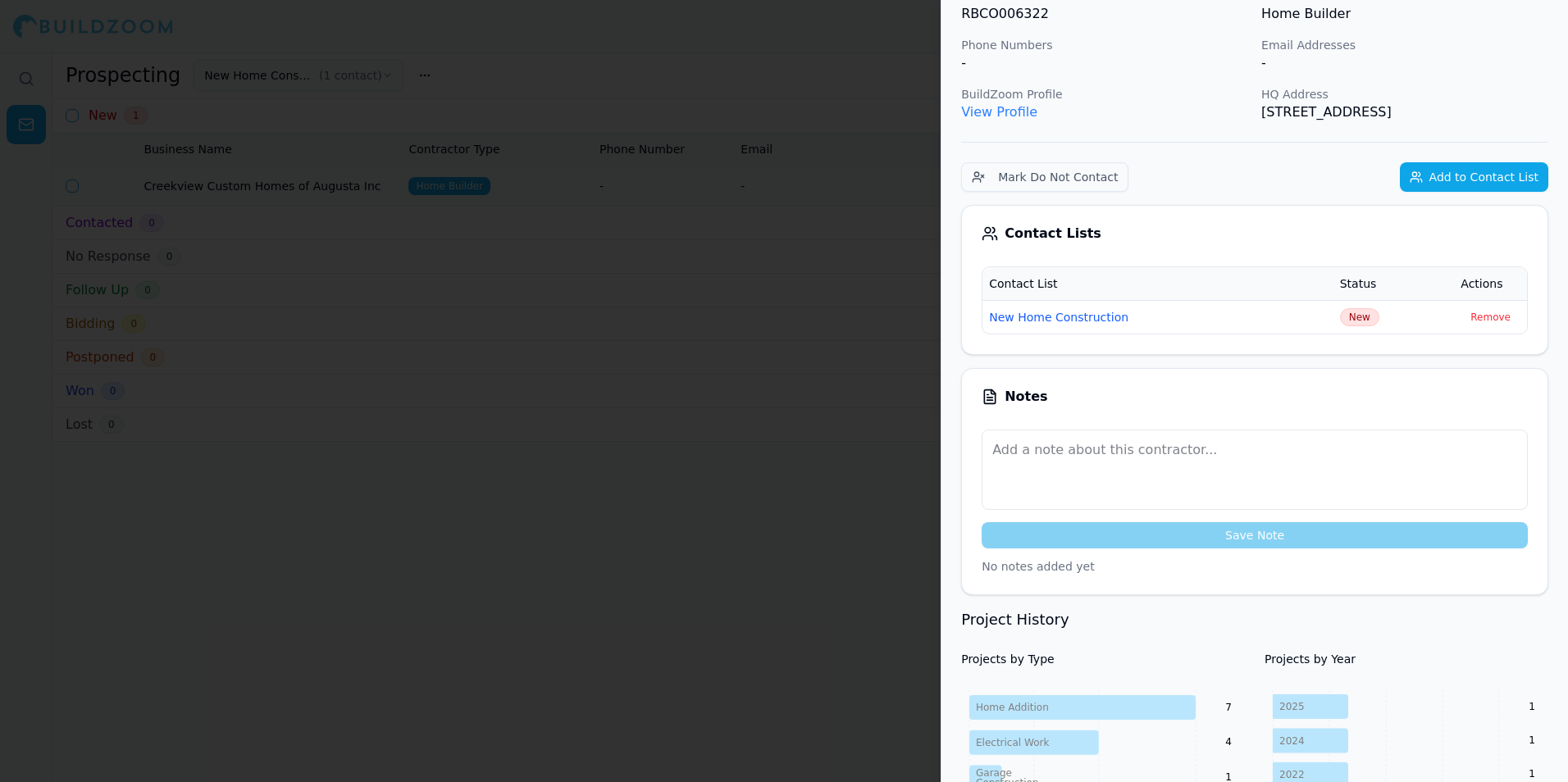
scroll to position [102, 0]
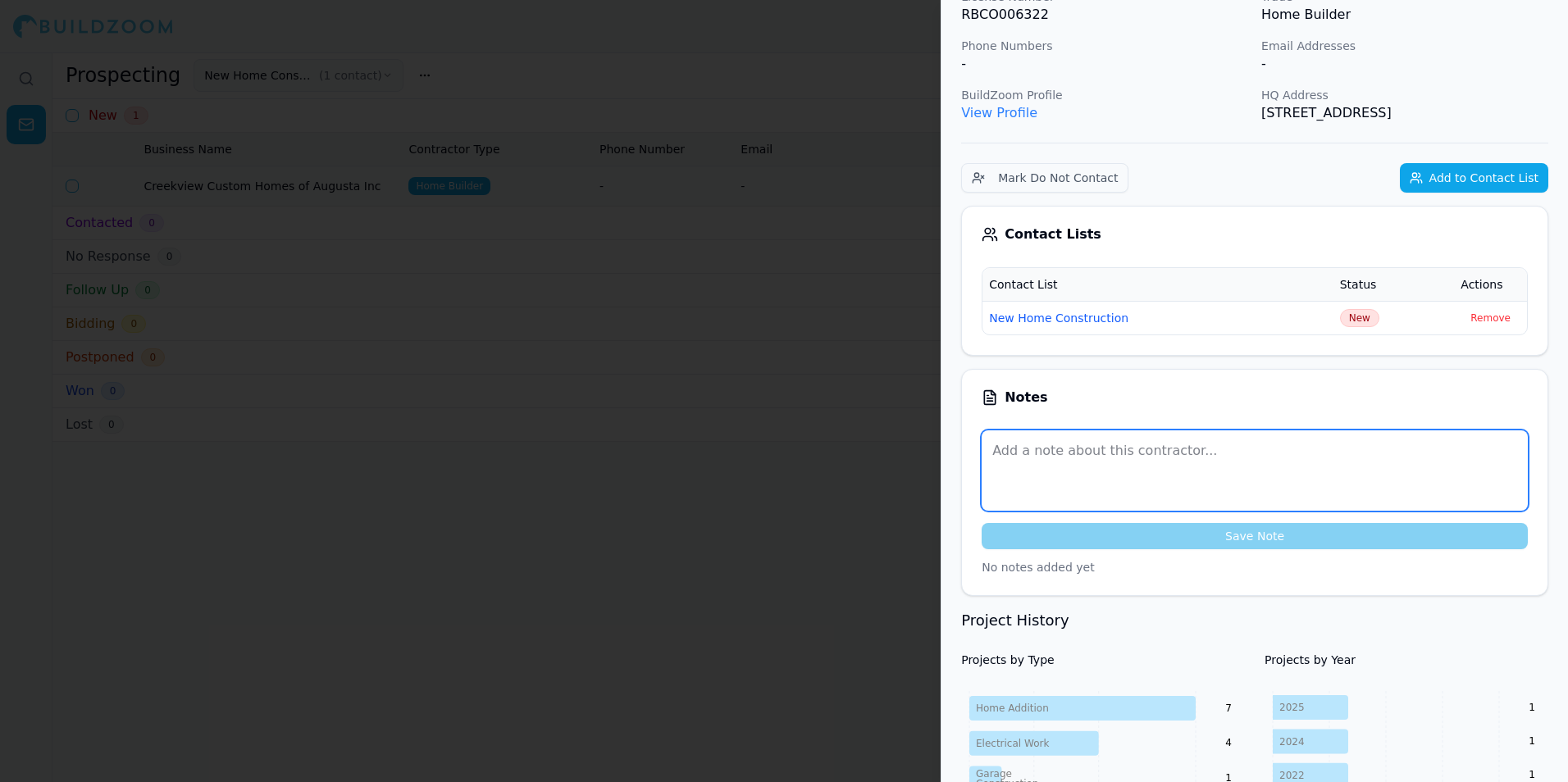
click at [1109, 449] on textarea at bounding box center [1255, 470] width 547 height 80
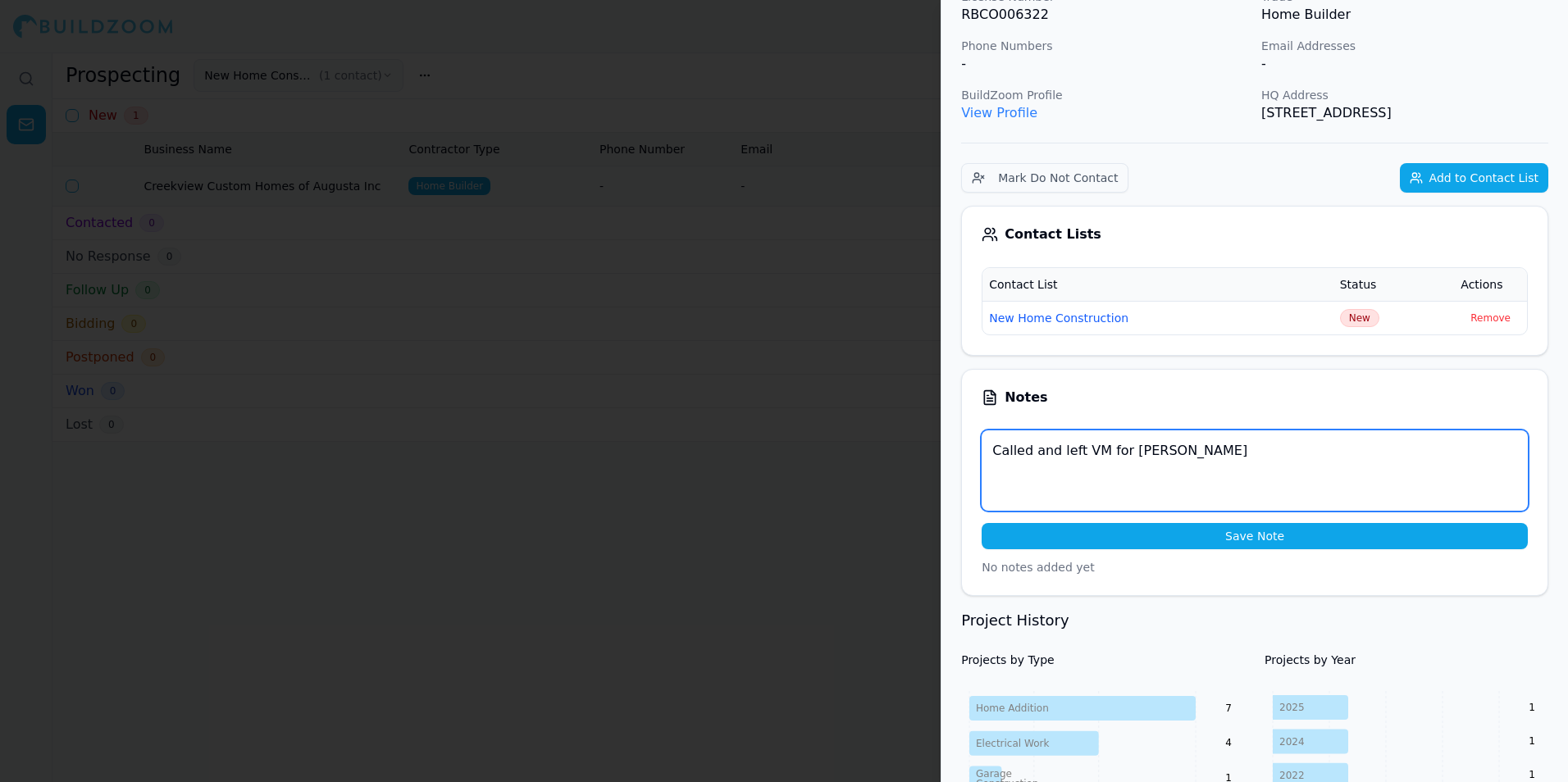
click at [994, 455] on textarea "Called and left VM for [PERSON_NAME]" at bounding box center [1255, 470] width 547 height 80
click at [1219, 453] on textarea "[DATE] Called and left VM for [PERSON_NAME]" at bounding box center [1255, 470] width 547 height 80
type textarea "[DATE] Called and left VM for [PERSON_NAME]"
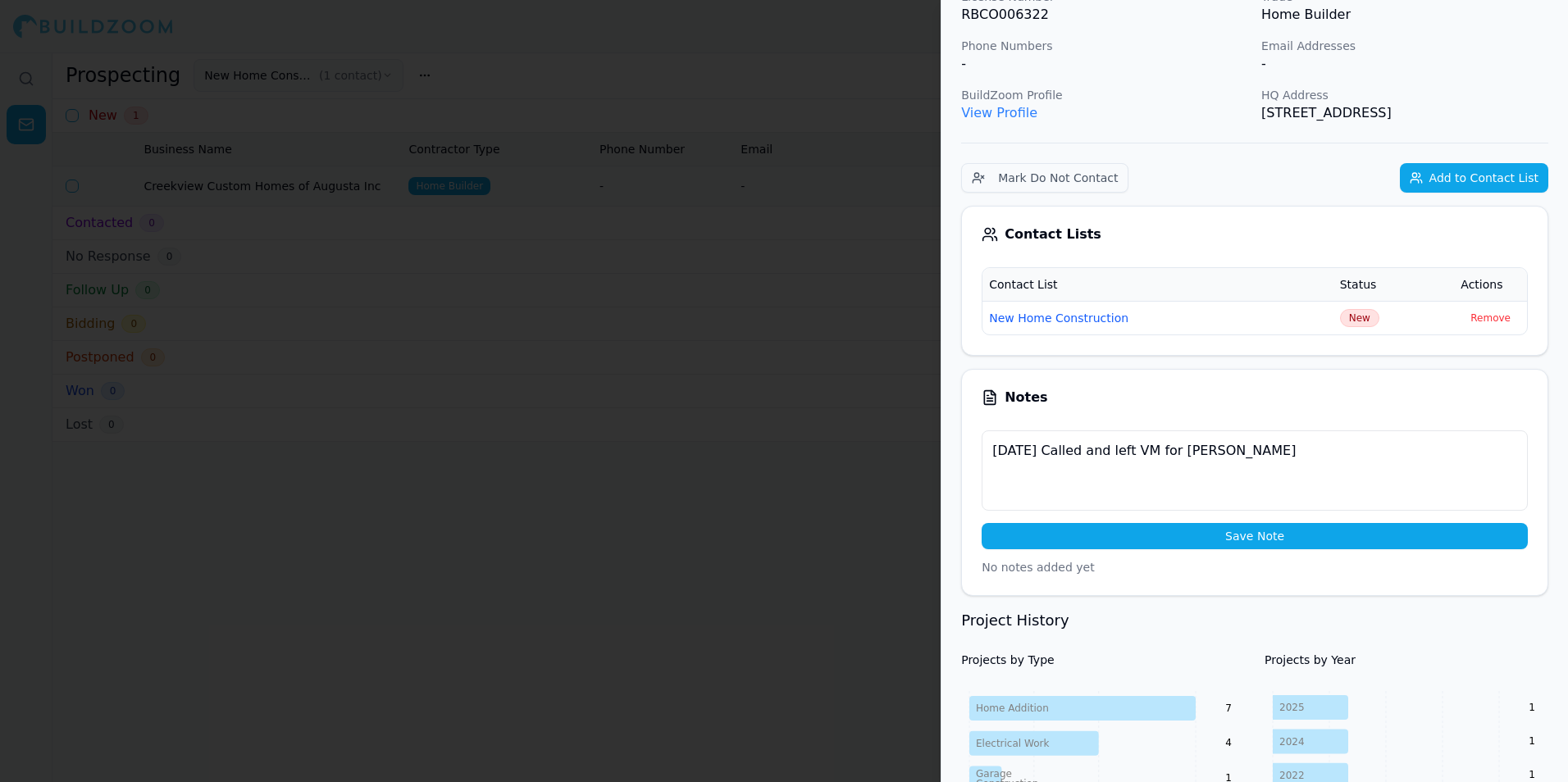
click at [1271, 539] on button "Save Note" at bounding box center [1255, 536] width 547 height 26
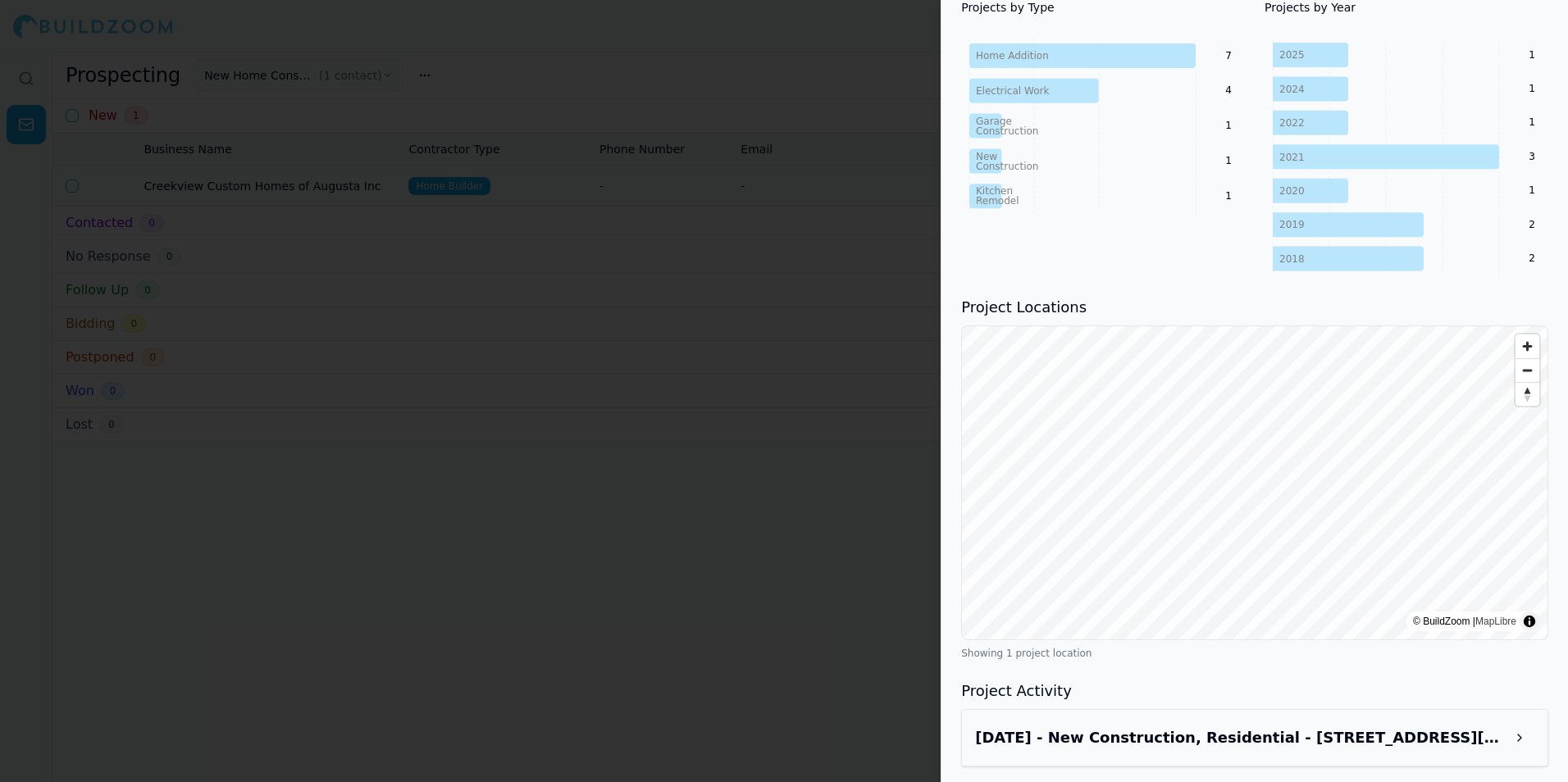
scroll to position [801, 0]
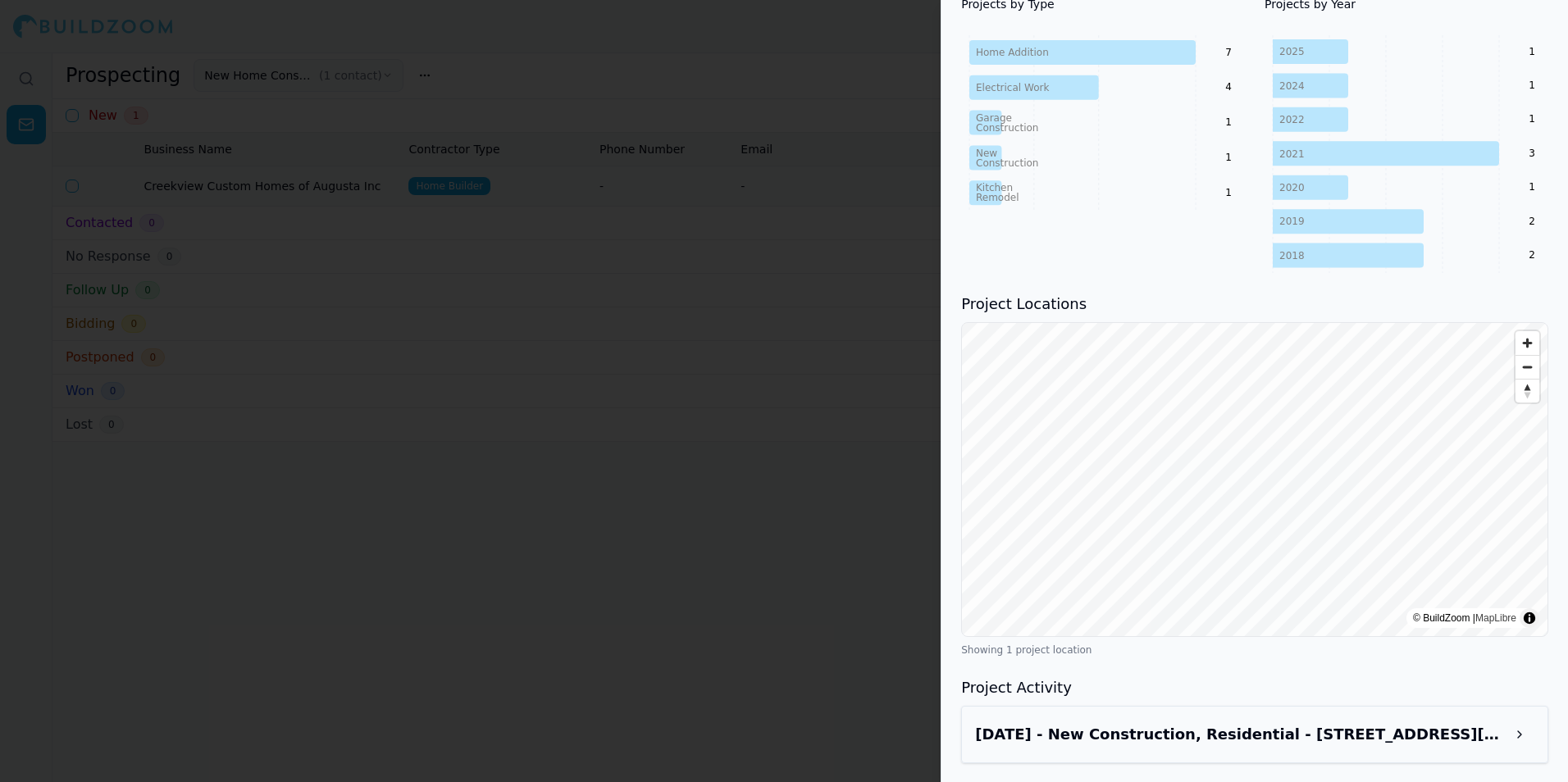
click at [708, 657] on div at bounding box center [784, 391] width 1568 height 782
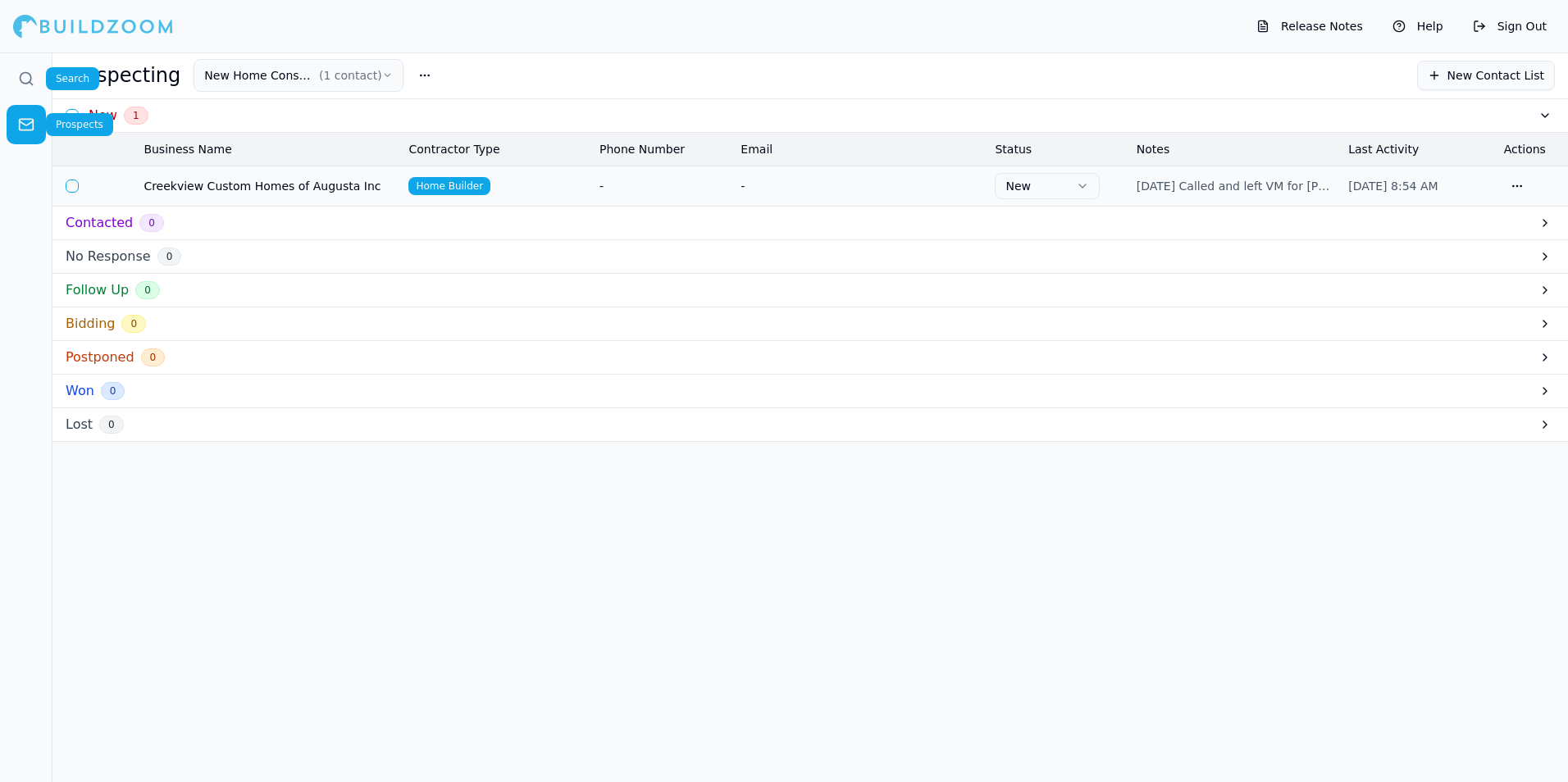
click at [21, 78] on icon at bounding box center [26, 79] width 17 height 17
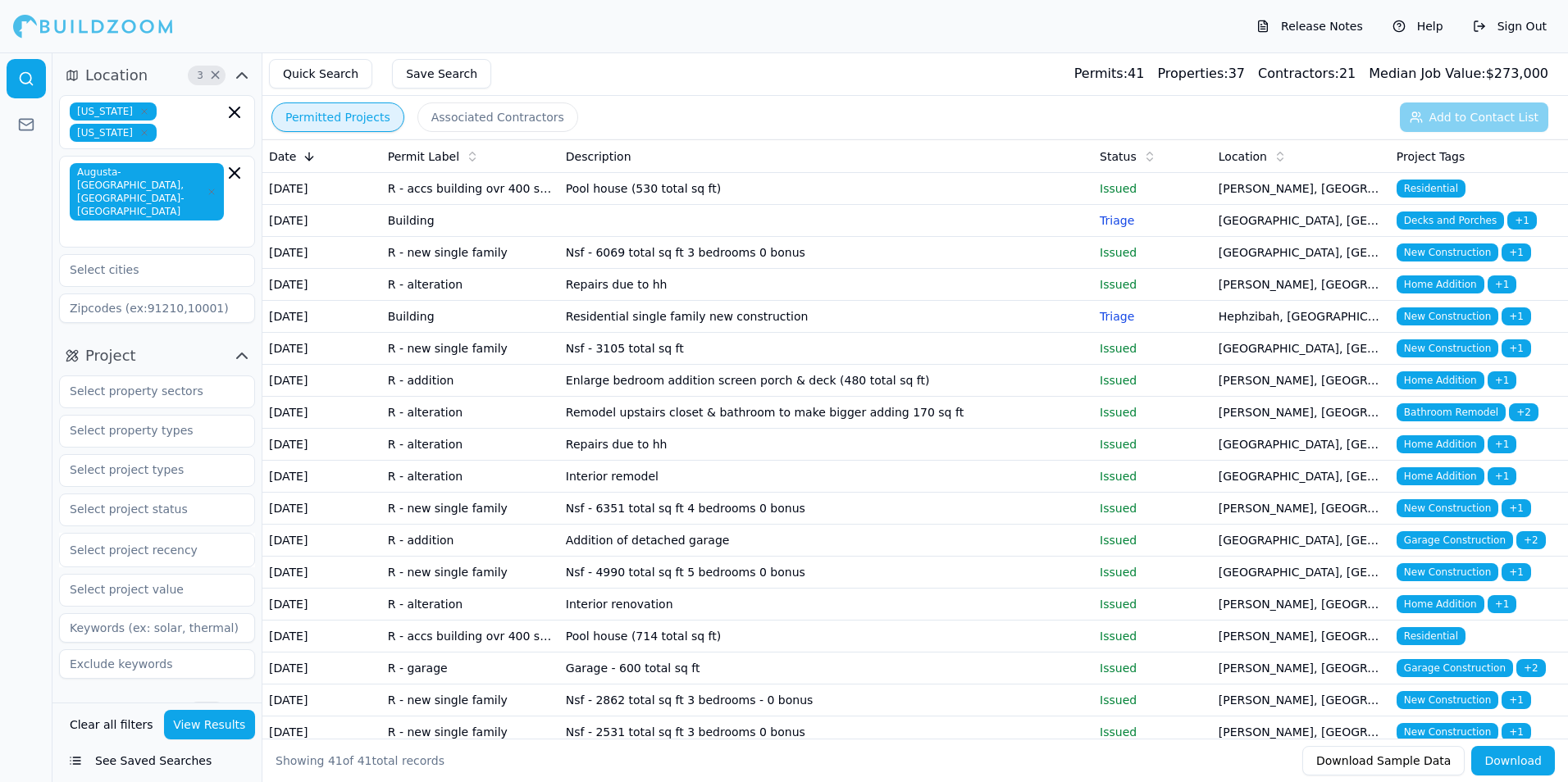
click at [499, 200] on td "R - accs building ovr 400 sq ft" at bounding box center [471, 189] width 178 height 32
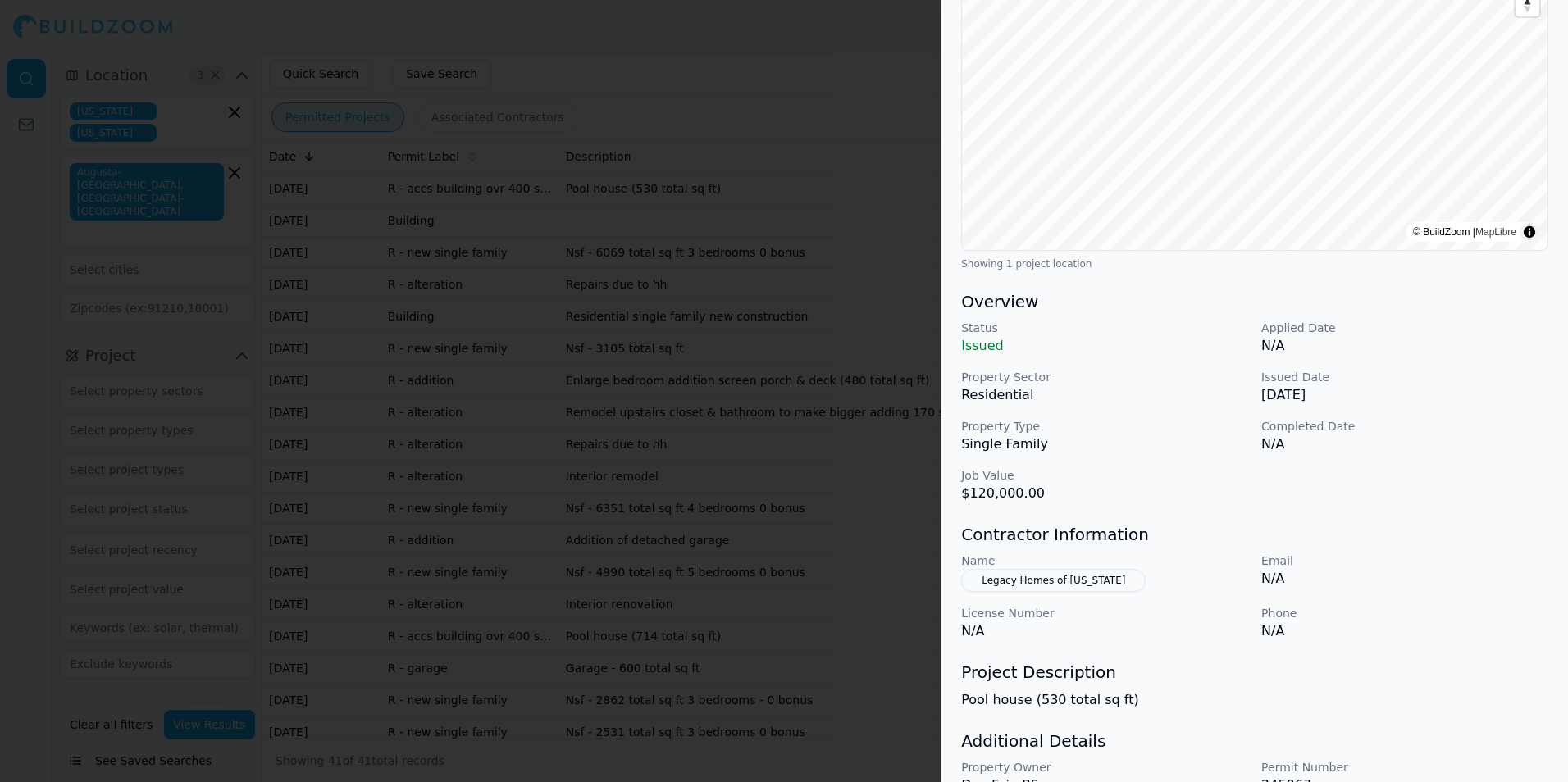
click at [1224, 524] on h3 "Contractor Information" at bounding box center [1255, 534] width 588 height 23
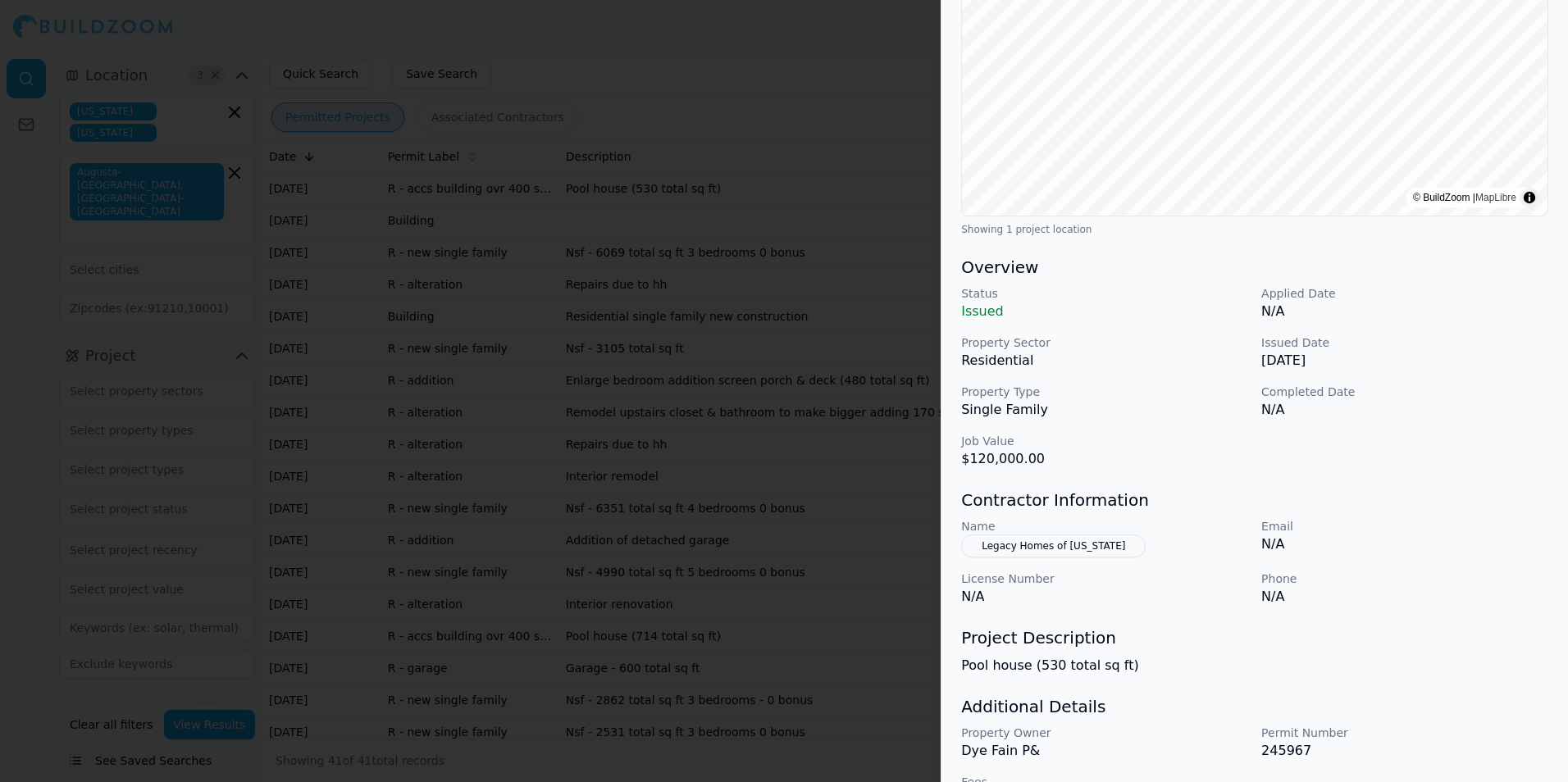
scroll to position [307, 0]
